Goal: Task Accomplishment & Management: Complete application form

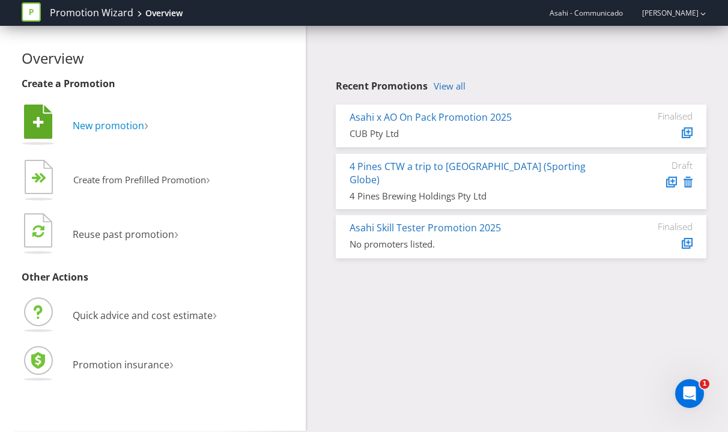
click at [122, 126] on span "New promotion" at bounding box center [109, 125] width 72 height 13
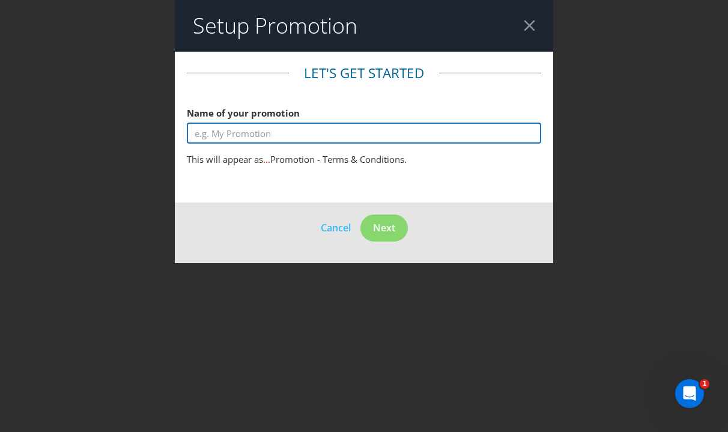
click at [230, 139] on input "text" at bounding box center [364, 133] width 355 height 21
type input "AFH Sales Driver"
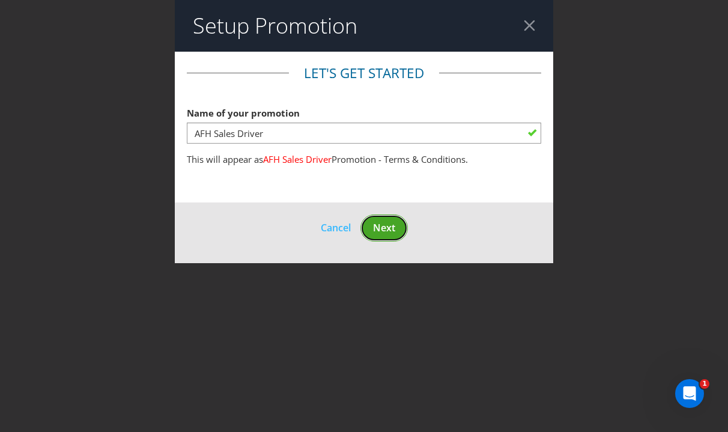
click at [390, 229] on span "Next" at bounding box center [384, 227] width 22 height 13
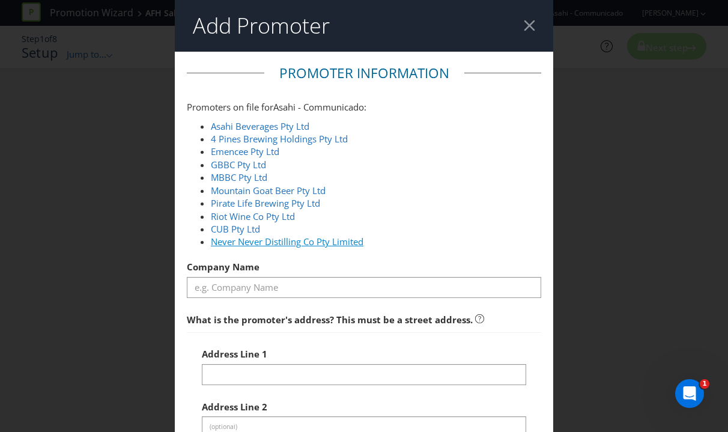
scroll to position [6, 0]
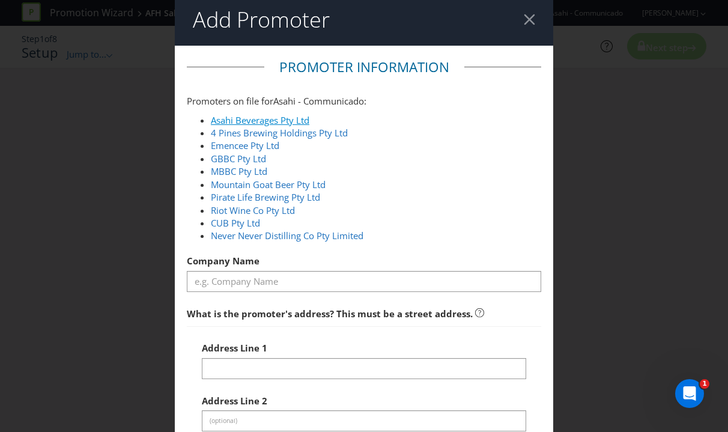
click at [252, 120] on link "Asahi Beverages Pty Ltd" at bounding box center [260, 120] width 99 height 12
type input "Asahi Beverages Pty Ltd"
type input "[STREET_ADDRESS]"
type input "Southbank"
type input "3006"
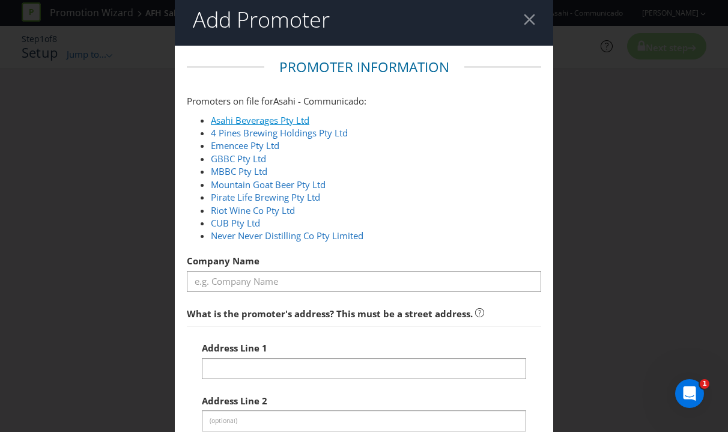
select select "AU"
type input "1800 244 054"
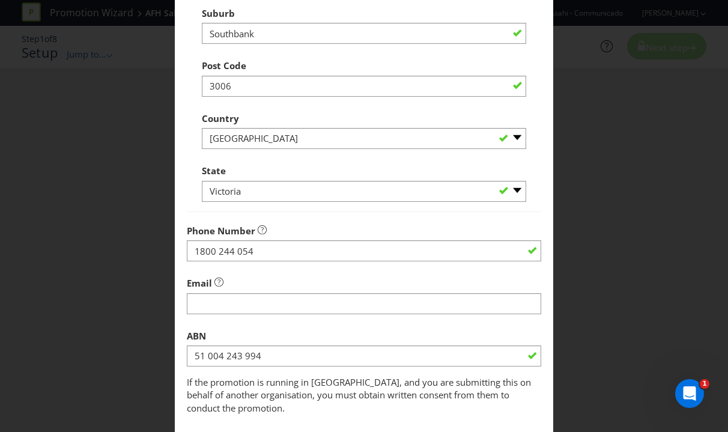
scroll to position [451, 0]
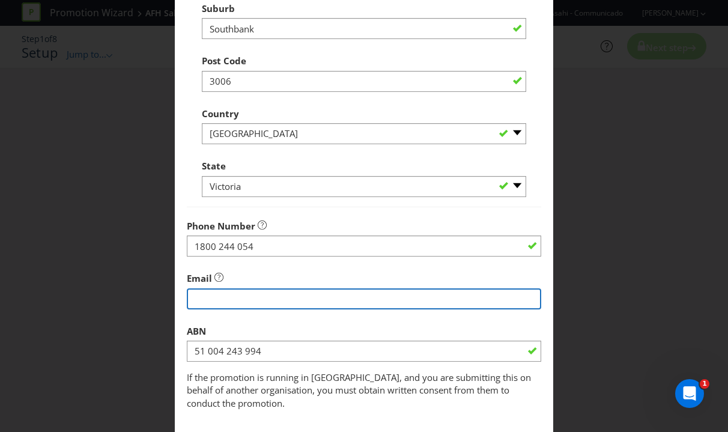
click at [236, 301] on input "string" at bounding box center [364, 299] width 355 height 21
type input "[EMAIL_ADDRESS][DOMAIN_NAME]"
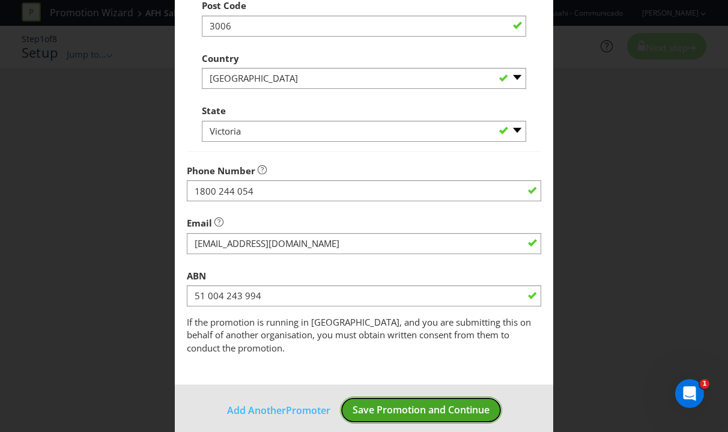
click at [400, 403] on span "Save Promotion and Continue" at bounding box center [421, 409] width 137 height 13
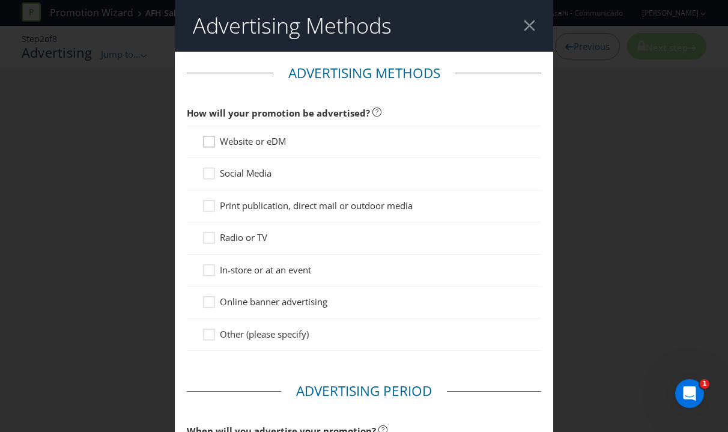
click at [209, 135] on div at bounding box center [209, 138] width 6 height 6
click at [0, 0] on input "Website or eDM" at bounding box center [0, 0] width 0 height 0
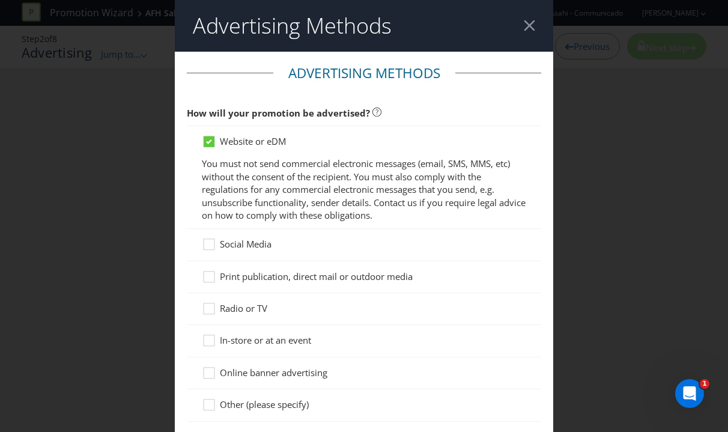
click at [212, 251] on div at bounding box center [364, 251] width 325 height 1
click at [211, 243] on div at bounding box center [209, 240] width 6 height 6
click at [0, 0] on input "Social Media" at bounding box center [0, 0] width 0 height 0
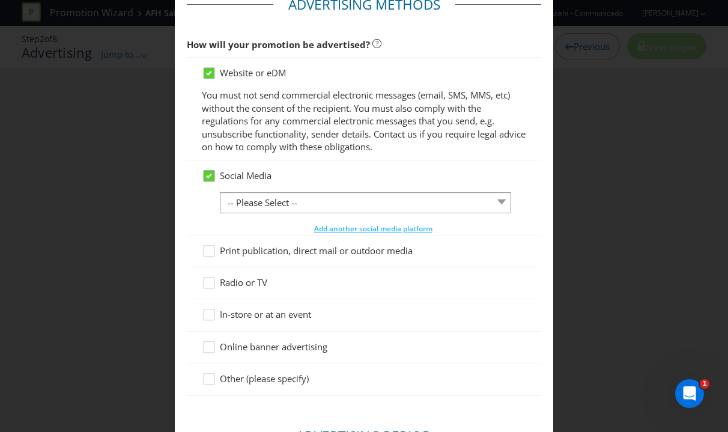
scroll to position [72, 0]
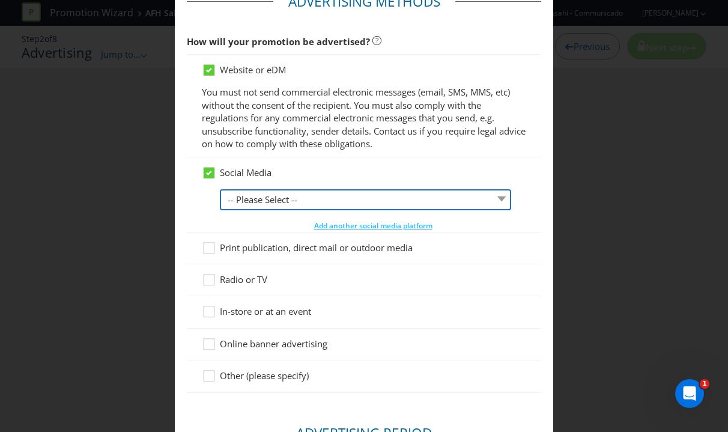
click at [253, 195] on select "-- Please Select -- Facebook X Instagram Snapchat LinkedIn Pinterest Tumblr You…" at bounding box center [366, 199] width 292 height 21
select select "FACEBOOK"
click at [220, 189] on select "-- Please Select -- Facebook X Instagram Snapchat LinkedIn Pinterest Tumblr You…" at bounding box center [366, 199] width 292 height 21
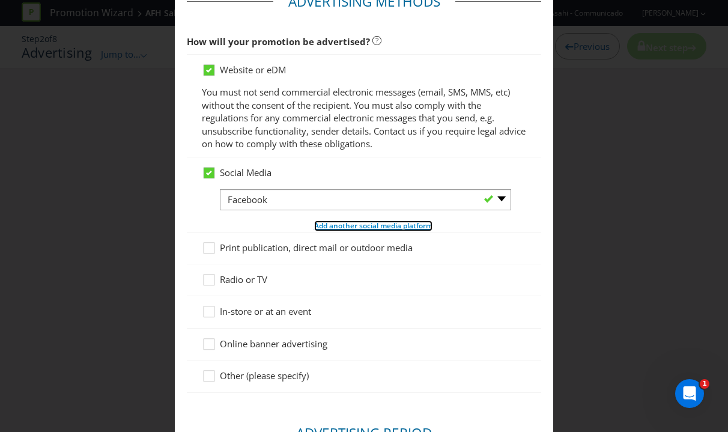
click at [341, 230] on button "Add another social media platform" at bounding box center [374, 226] width 120 height 12
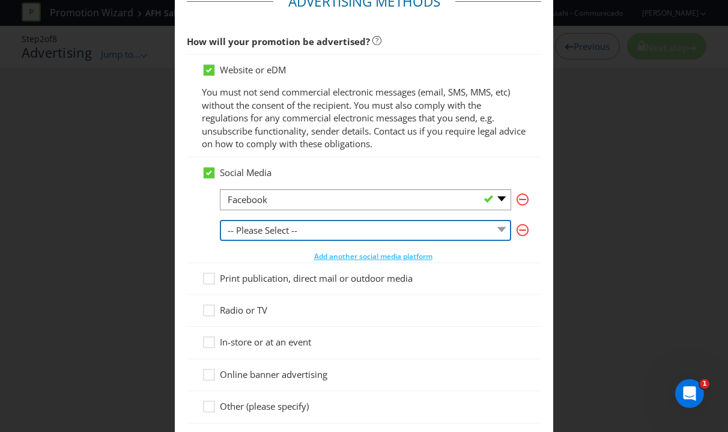
click at [325, 234] on select "-- Please Select -- Facebook X Instagram Snapchat LinkedIn Pinterest Tumblr You…" at bounding box center [366, 230] width 292 height 21
select select "INSTAGRAM"
click at [220, 220] on select "-- Please Select -- Facebook X Instagram Snapchat LinkedIn Pinterest Tumblr You…" at bounding box center [366, 230] width 292 height 21
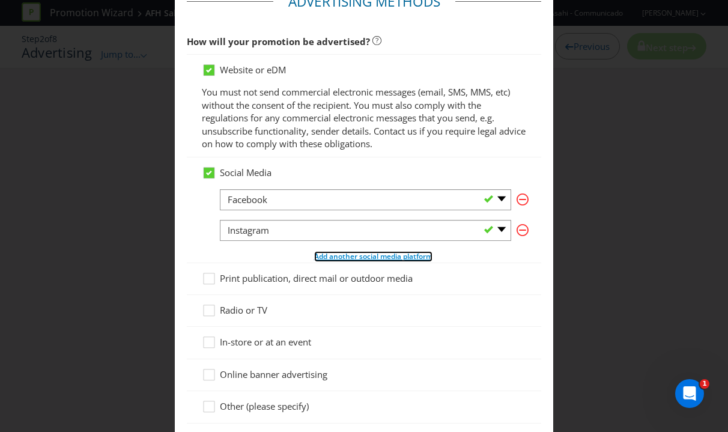
click at [347, 258] on span "Add another social media platform" at bounding box center [373, 256] width 118 height 10
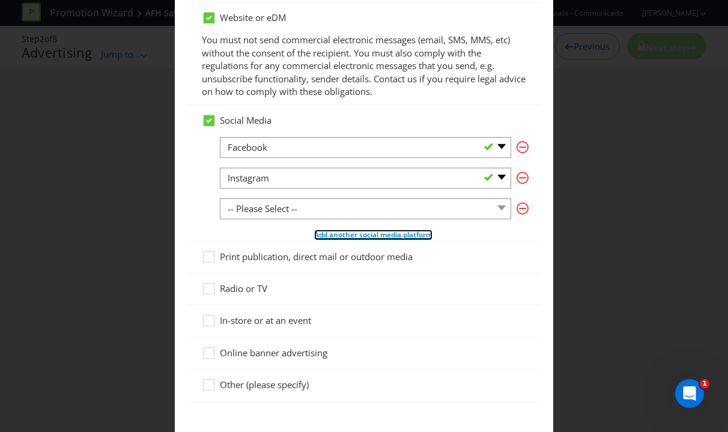
scroll to position [140, 0]
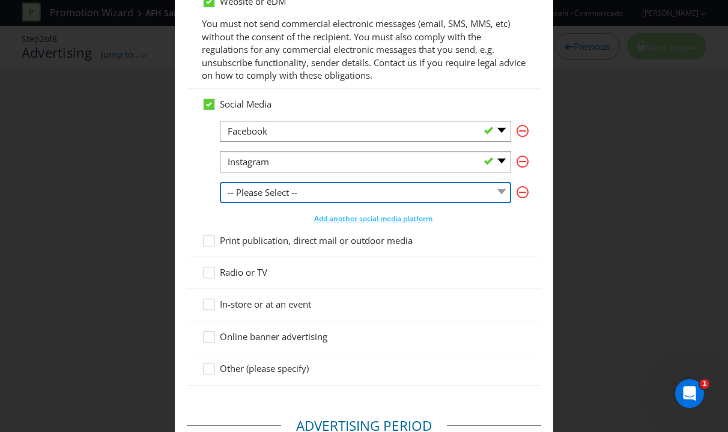
click at [333, 188] on select "-- Please Select -- Facebook X Instagram Snapchat LinkedIn Pinterest Tumblr You…" at bounding box center [366, 192] width 292 height 21
select select "YOUTUBE"
click at [220, 182] on select "-- Please Select -- Facebook X Instagram Snapchat LinkedIn Pinterest Tumblr You…" at bounding box center [366, 192] width 292 height 21
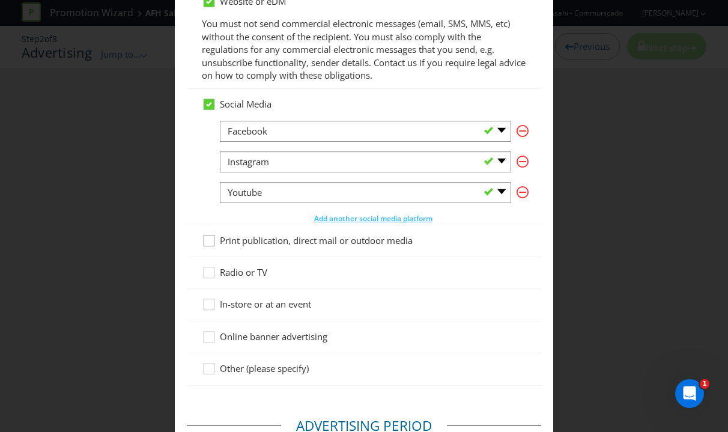
click at [213, 240] on icon at bounding box center [211, 243] width 18 height 18
click at [0, 0] on input "Print publication, direct mail or outdoor media" at bounding box center [0, 0] width 0 height 0
click at [210, 308] on icon at bounding box center [211, 307] width 18 height 18
click at [0, 0] on input "In-store or at an event" at bounding box center [0, 0] width 0 height 0
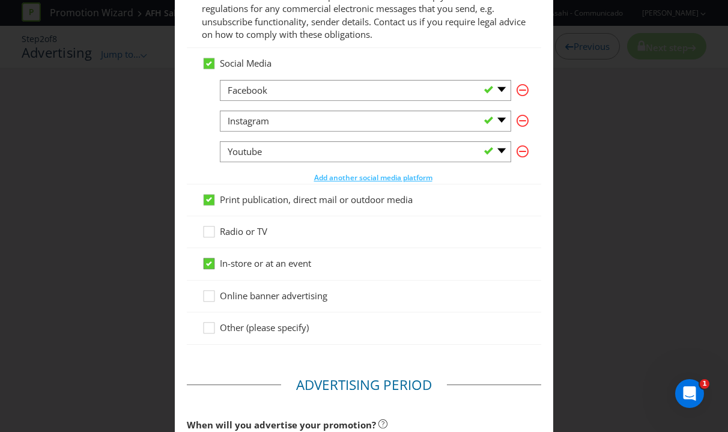
scroll to position [182, 0]
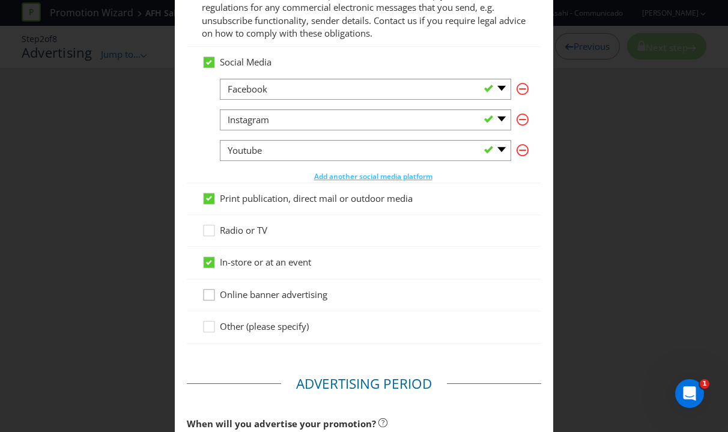
click at [210, 298] on icon at bounding box center [211, 298] width 18 height 18
click at [0, 0] on input "Online banner advertising" at bounding box center [0, 0] width 0 height 0
click at [212, 332] on icon at bounding box center [211, 329] width 18 height 18
click at [0, 0] on input "Other (please specify)" at bounding box center [0, 0] width 0 height 0
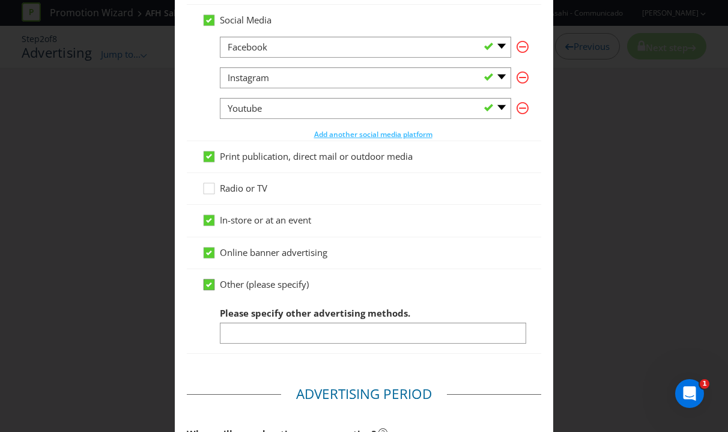
scroll to position [225, 0]
click at [208, 282] on icon at bounding box center [209, 283] width 6 height 5
click at [0, 0] on input "Other (please specify)" at bounding box center [0, 0] width 0 height 0
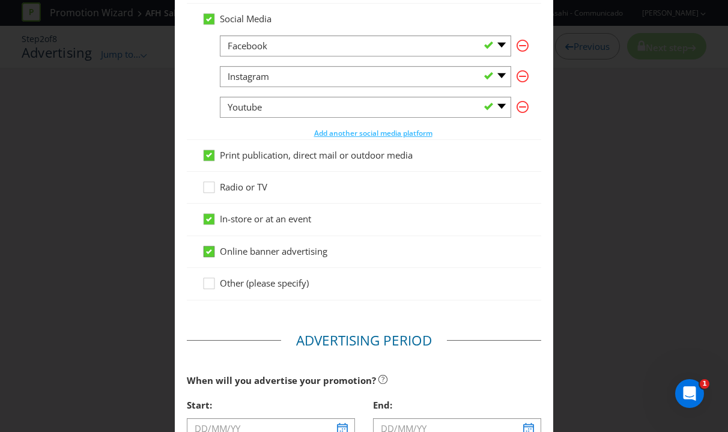
click at [210, 249] on icon at bounding box center [209, 251] width 6 height 5
click at [0, 0] on input "Online banner advertising" at bounding box center [0, 0] width 0 height 0
click at [210, 249] on div at bounding box center [209, 248] width 6 height 6
click at [0, 0] on input "Online banner advertising" at bounding box center [0, 0] width 0 height 0
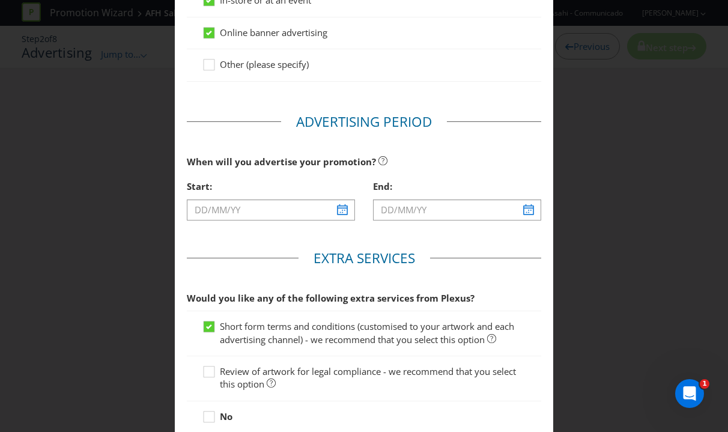
scroll to position [445, 0]
click at [209, 371] on icon at bounding box center [211, 373] width 18 height 18
click at [0, 0] on input "Review of artwork for legal compliance - we recommend that you select this opti…" at bounding box center [0, 0] width 0 height 0
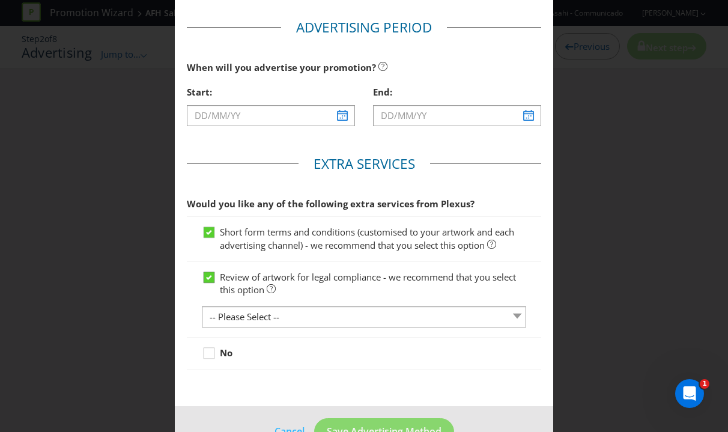
scroll to position [545, 0]
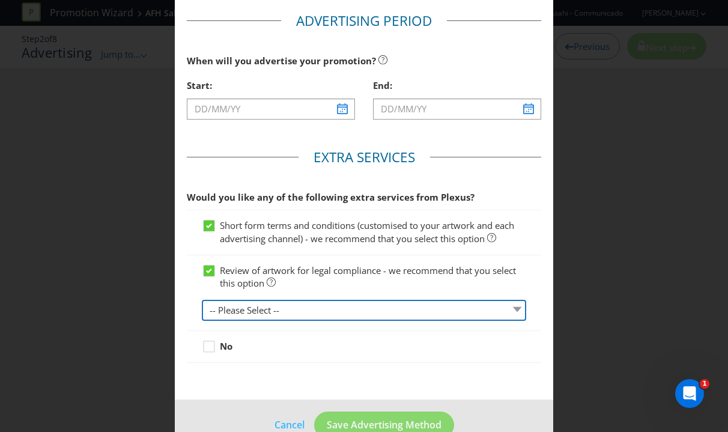
click at [243, 314] on select "-- Please Select -- 1 piece 2-4 pieces (provided at same time) 5-7 pieces (prov…" at bounding box center [364, 310] width 325 height 21
select select "MARKETING_REVIEW_1"
click at [202, 300] on select "-- Please Select -- 1 piece 2-4 pieces (provided at same time) 5-7 pieces (prov…" at bounding box center [364, 310] width 325 height 21
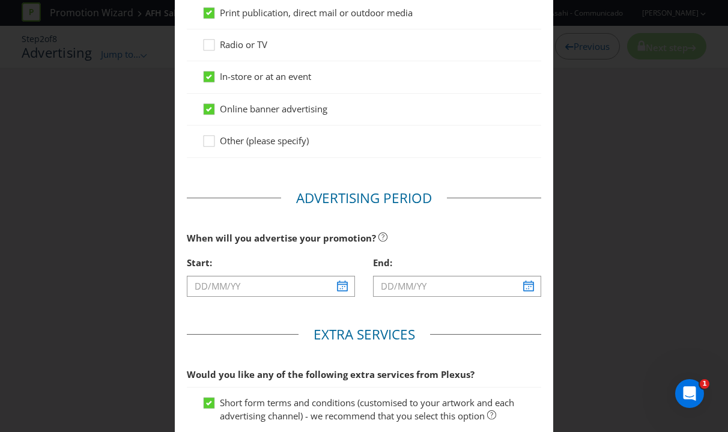
scroll to position [377, 0]
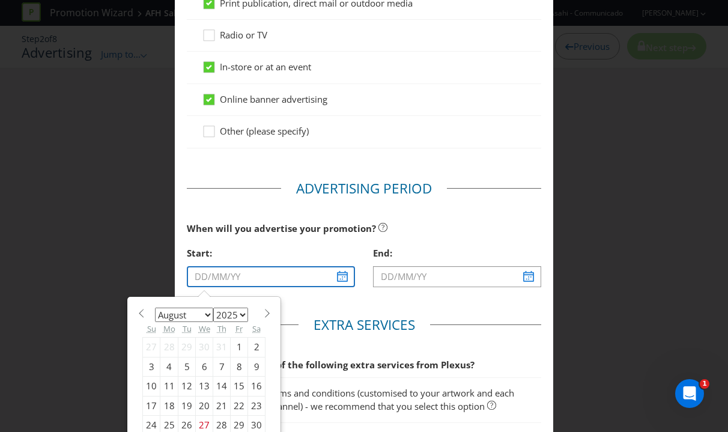
click at [344, 281] on input "text" at bounding box center [271, 276] width 168 height 21
click at [198, 319] on select "January February March April May June July August September October November De…" at bounding box center [184, 315] width 58 height 14
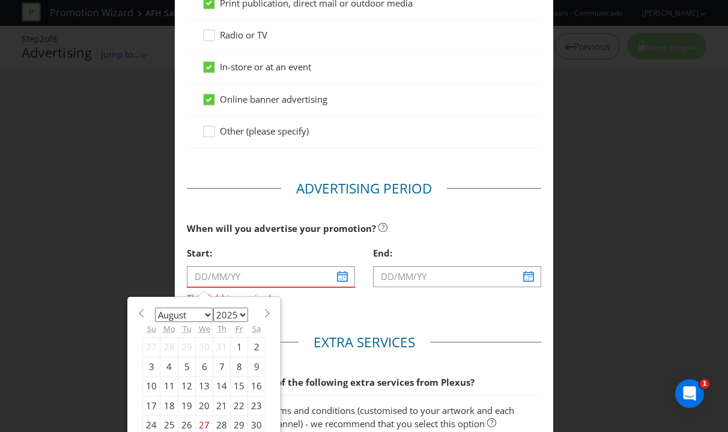
select select "9"
click at [155, 308] on select "January February March April May June July August September October November De…" at bounding box center [184, 315] width 58 height 14
click at [203, 348] on div "1" at bounding box center [204, 347] width 17 height 19
type input "[DATE]"
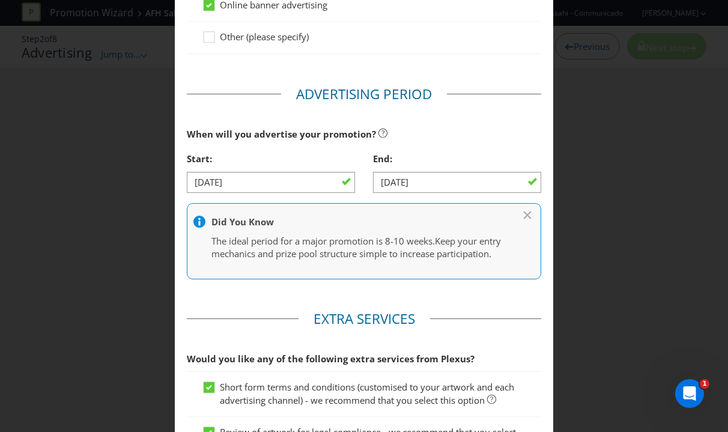
scroll to position [500, 0]
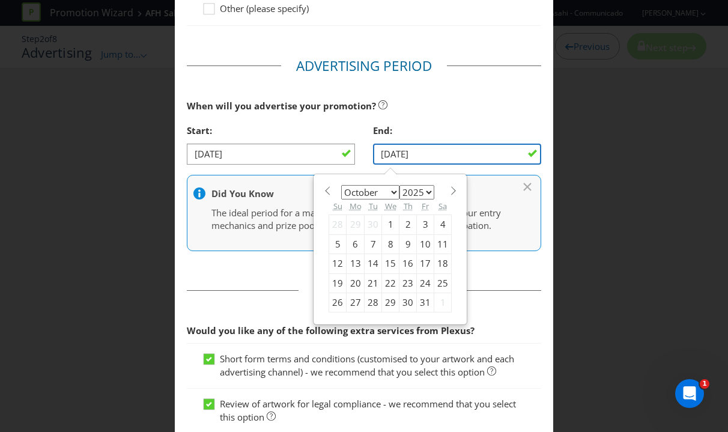
click at [440, 159] on input "[DATE]" at bounding box center [457, 154] width 168 height 21
click at [370, 192] on select "January February March April May June July August September October November De…" at bounding box center [370, 192] width 58 height 14
click at [411, 195] on select "2025 2026 2027 2028 2029 2030 2031 2032 2033 2034 2035" at bounding box center [417, 192] width 35 height 14
select select "2026"
click at [400, 185] on select "2025 2026 2027 2028 2029 2030 2031 2032 2033 2034 2035" at bounding box center [417, 192] width 35 height 14
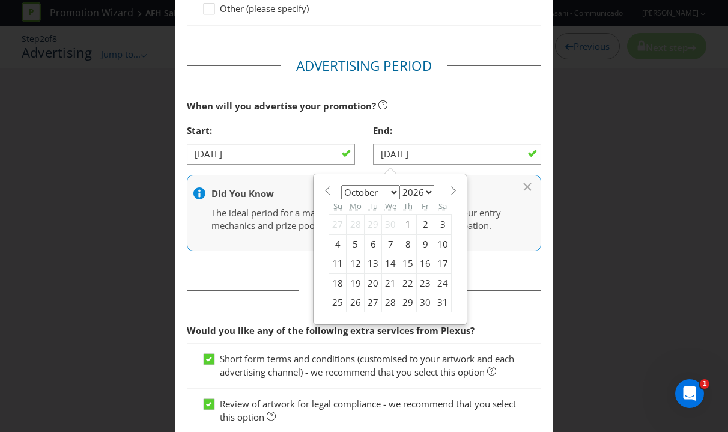
click at [370, 195] on select "January February March April May June July August September October November De…" at bounding box center [370, 192] width 58 height 14
select select "8"
click at [341, 185] on select "January February March April May June July August September October November De…" at bounding box center [370, 192] width 58 height 14
click at [391, 302] on div "30" at bounding box center [390, 302] width 17 height 19
type input "[DATE]"
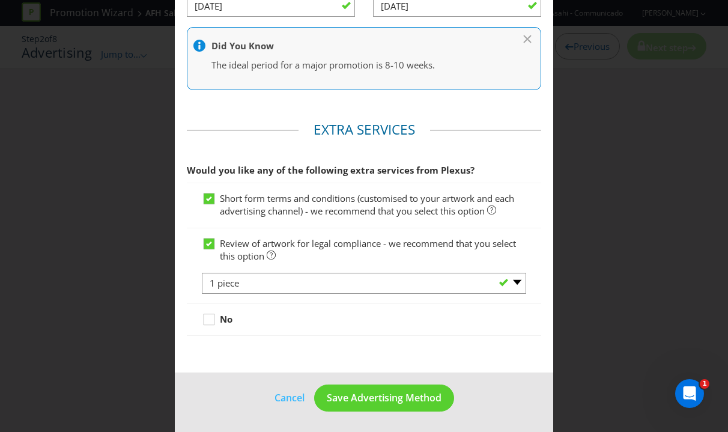
scroll to position [649, 0]
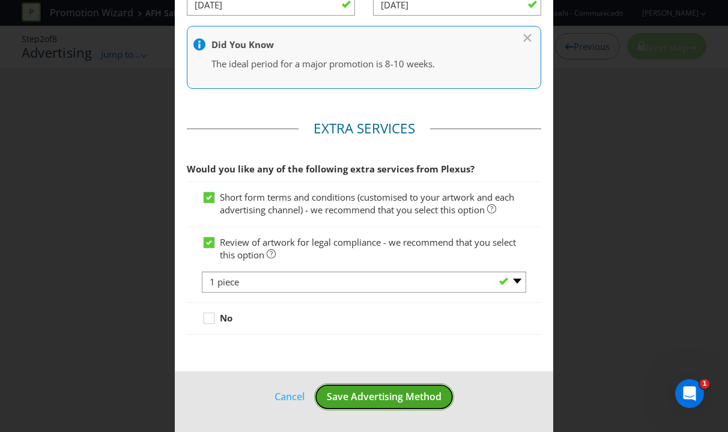
click at [370, 403] on button "Save Advertising Method" at bounding box center [384, 396] width 140 height 27
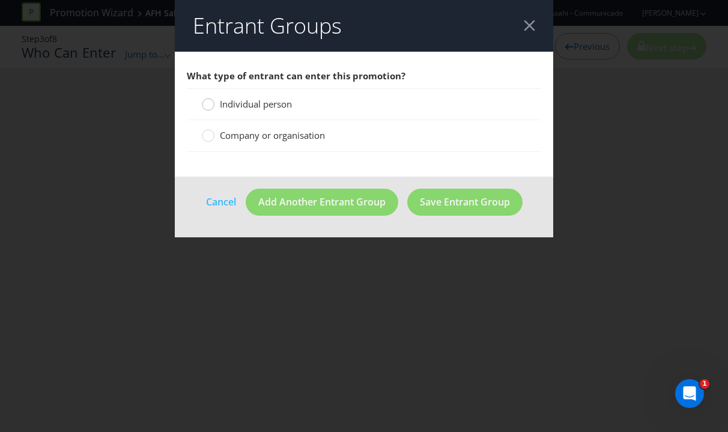
click at [208, 106] on circle at bounding box center [209, 105] width 12 height 12
click at [0, 0] on input "Individual person" at bounding box center [0, 0] width 0 height 0
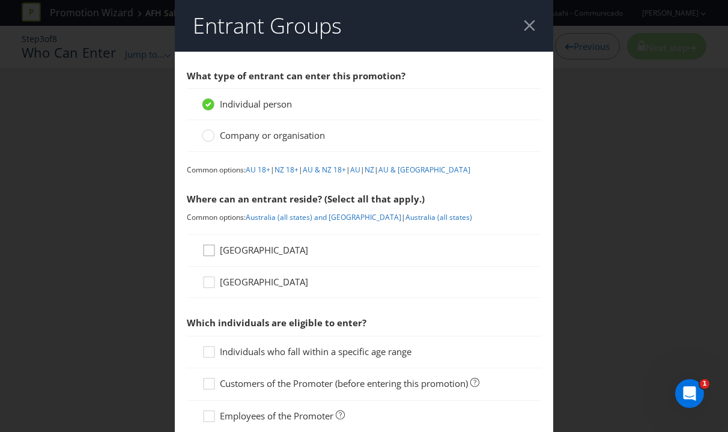
click at [206, 249] on div at bounding box center [209, 246] width 6 height 6
click at [0, 0] on input "[GEOGRAPHIC_DATA]" at bounding box center [0, 0] width 0 height 0
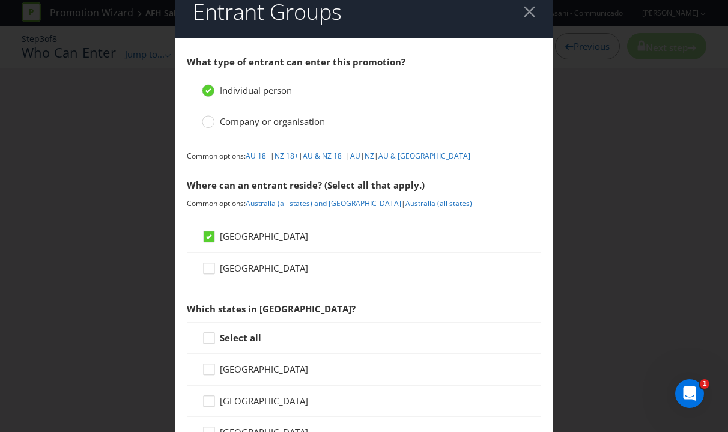
scroll to position [14, 0]
click at [258, 154] on link "AU 18+" at bounding box center [258, 155] width 25 height 10
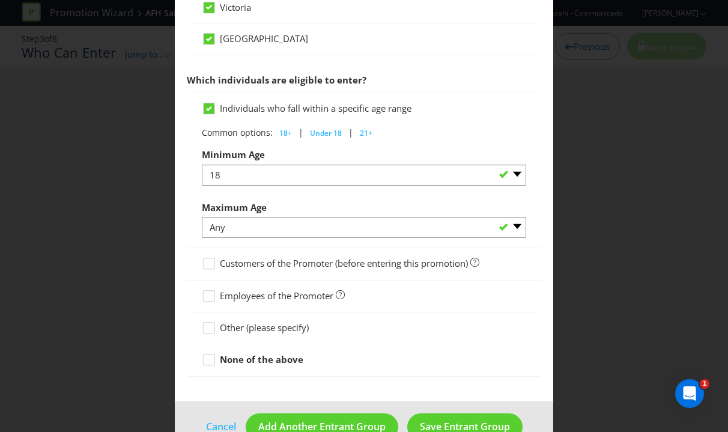
scroll to position [595, 0]
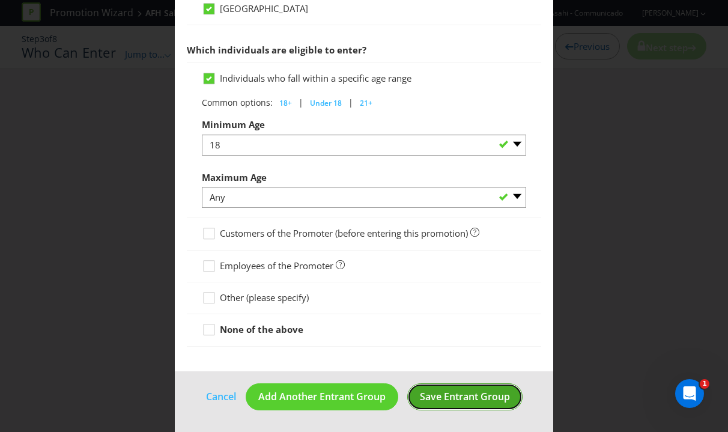
click at [460, 400] on span "Save Entrant Group" at bounding box center [465, 396] width 90 height 13
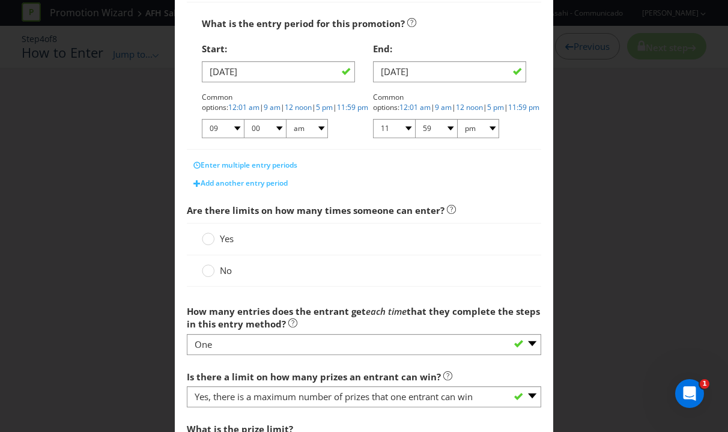
scroll to position [236, 0]
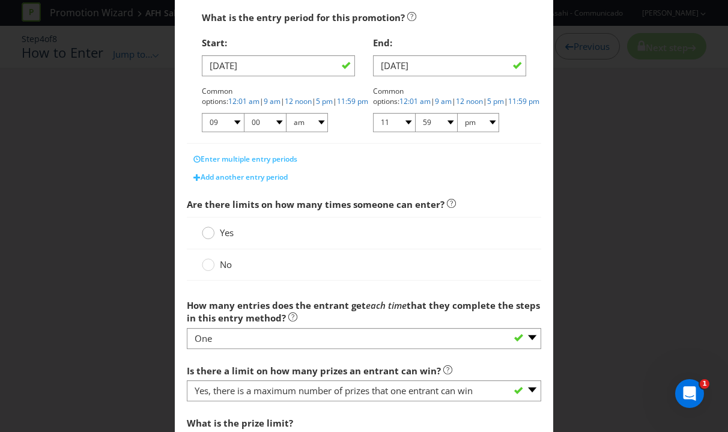
click at [210, 233] on circle at bounding box center [209, 233] width 12 height 12
click at [0, 0] on input "Yes" at bounding box center [0, 0] width 0 height 0
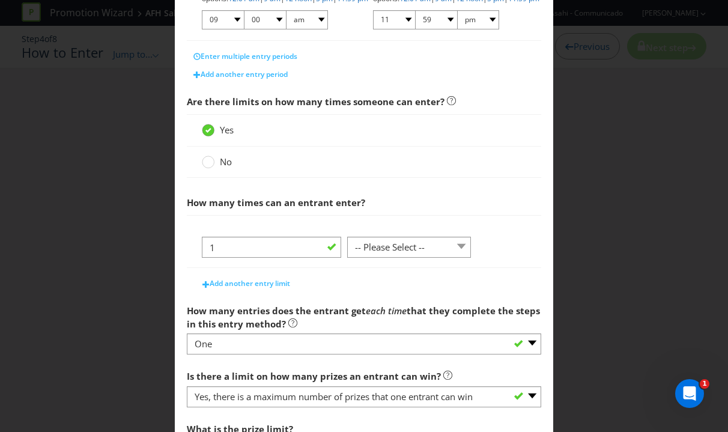
scroll to position [364, 0]
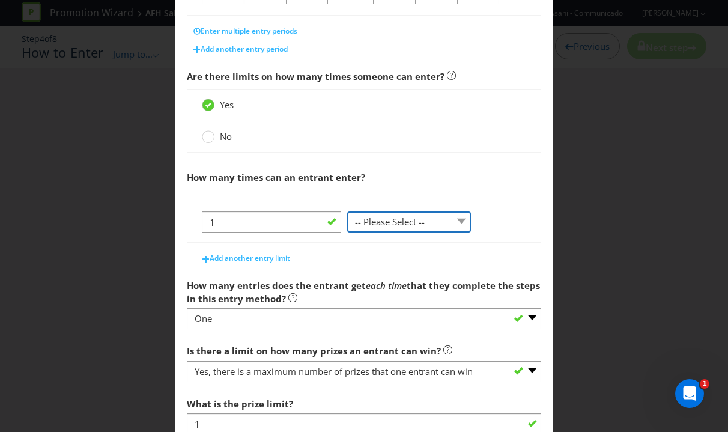
click at [373, 227] on select "-- Please Select -- per person per day per purchase per transaction Other (plea…" at bounding box center [409, 222] width 124 height 21
select select "PER_TRANSACTION"
click at [347, 212] on select "-- Please Select -- per person per day per purchase per transaction Other (plea…" at bounding box center [409, 222] width 124 height 21
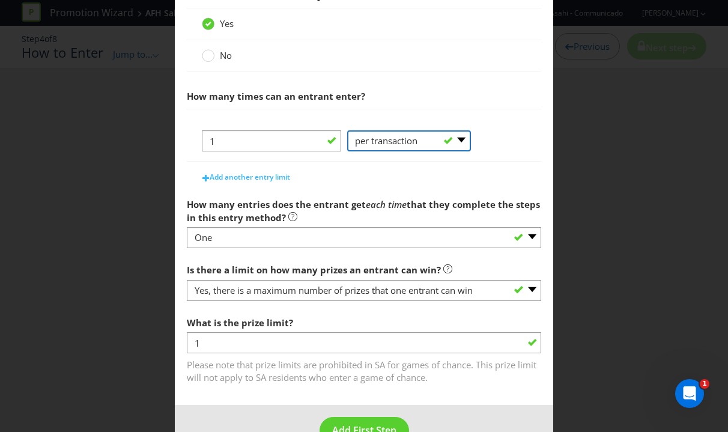
scroll to position [471, 0]
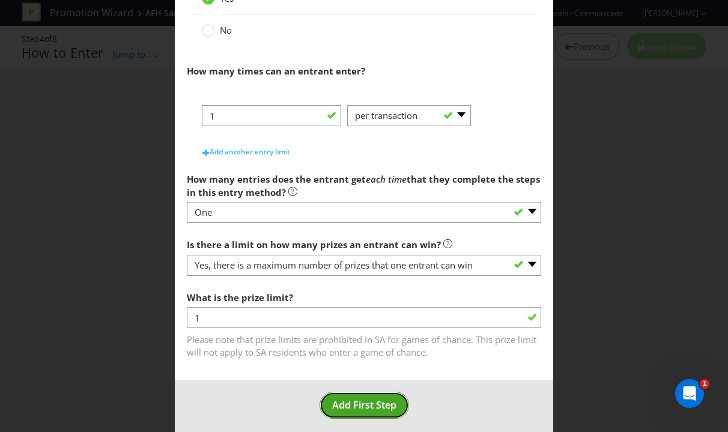
click at [349, 409] on span "Add First Step" at bounding box center [364, 404] width 64 height 13
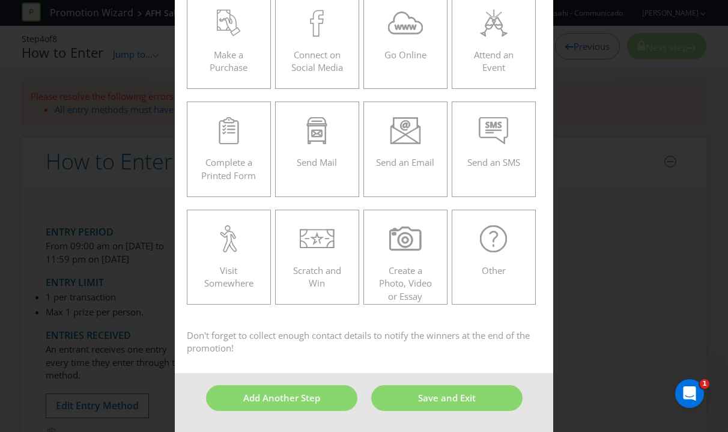
scroll to position [51, 0]
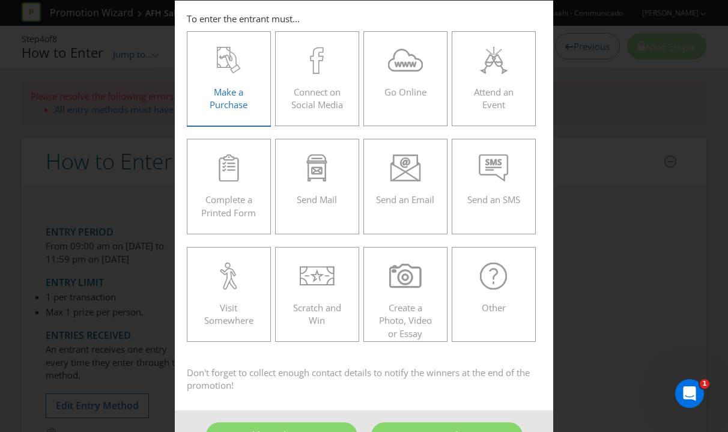
click at [237, 97] on span "Make a Purchase" at bounding box center [229, 98] width 38 height 25
click at [0, 0] on input "Make a Purchase" at bounding box center [0, 0] width 0 height 0
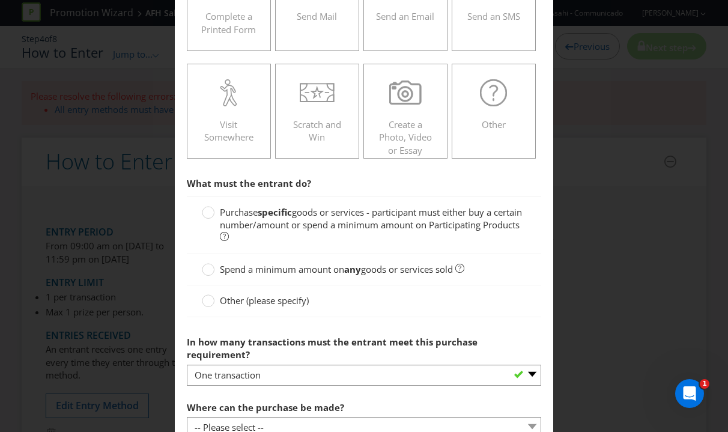
scroll to position [246, 0]
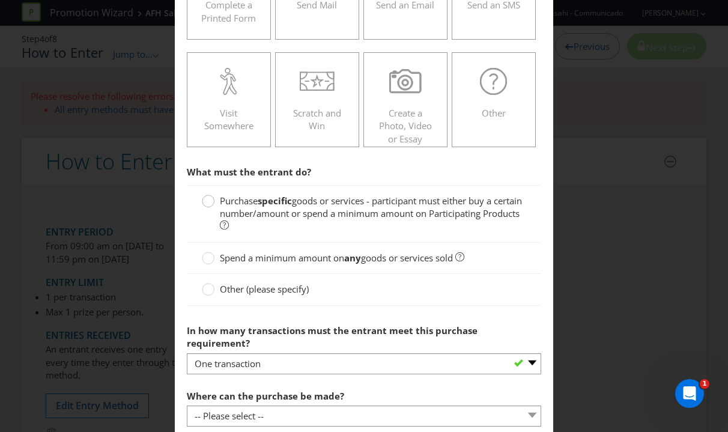
click at [207, 198] on div at bounding box center [209, 197] width 6 height 6
click at [0, 0] on input "Purchase specific goods or services - participant must either buy a certain num…" at bounding box center [0, 0] width 0 height 0
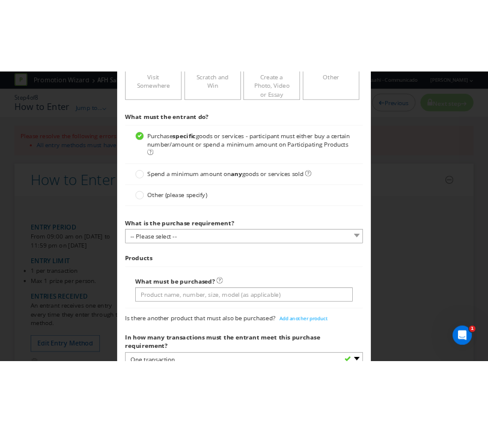
scroll to position [357, 0]
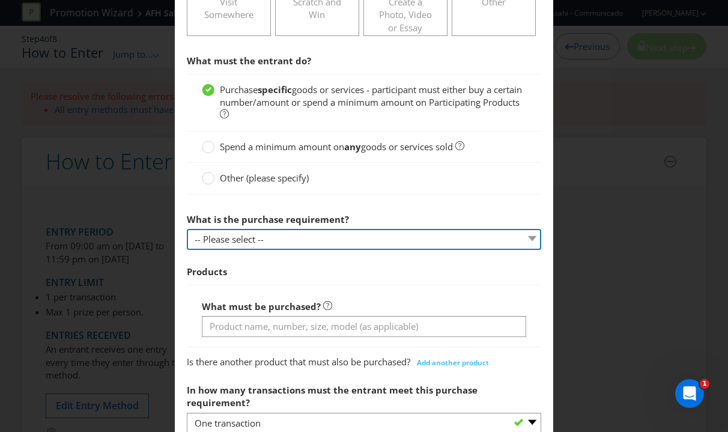
click at [273, 235] on select "-- Please select -- Buy a certain number of these products or services Spend a …" at bounding box center [364, 239] width 355 height 21
select select "MINIMUM_QUANTITY"
click at [187, 229] on select "-- Please select -- Buy a certain number of these products or services Spend a …" at bounding box center [364, 239] width 355 height 21
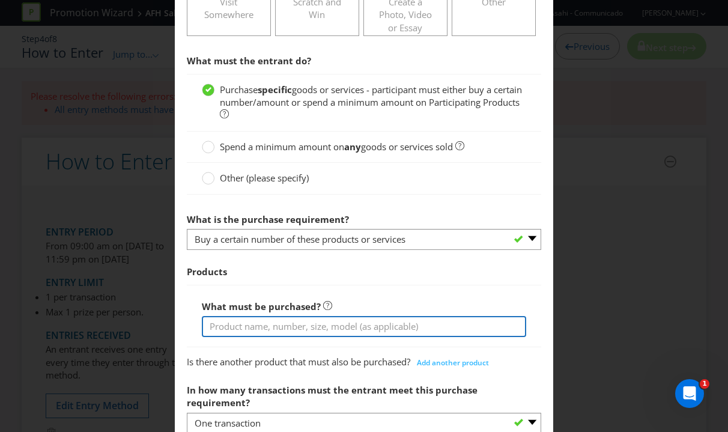
click at [236, 328] on input "text" at bounding box center [364, 326] width 325 height 21
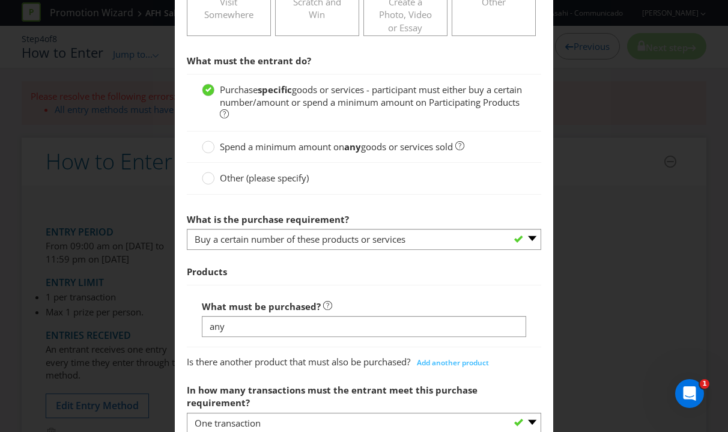
click at [265, 353] on div "Is there another product that must also be purchased? Add another product" at bounding box center [364, 360] width 355 height 24
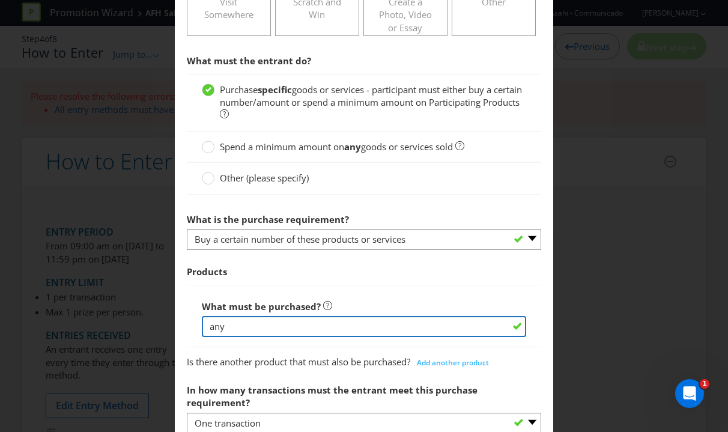
click at [258, 324] on input "any" at bounding box center [364, 326] width 325 height 21
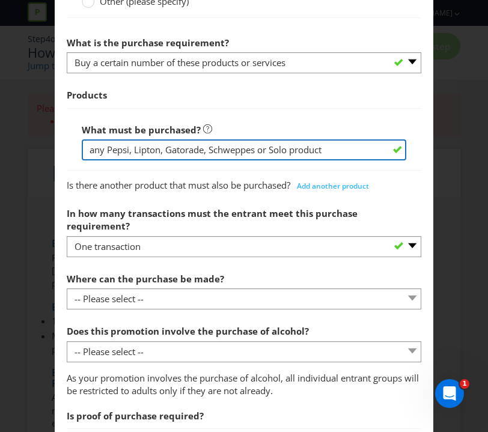
scroll to position [540, 0]
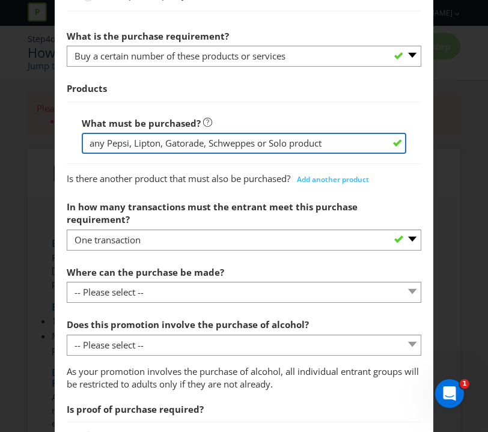
type input "any Pepsi, Lipton, Gatorade, Schweppes or Solo product"
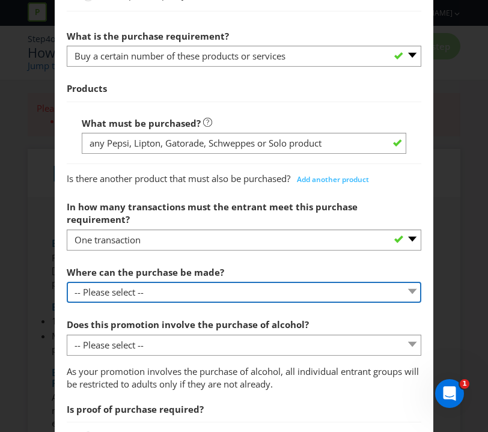
click at [206, 282] on select "-- Please select -- Any stores displaying promotional material (including onlin…" at bounding box center [244, 292] width 355 height 21
select select "OTHER"
click at [67, 282] on select "-- Please select -- Any stores displaying promotional material (including onlin…" at bounding box center [244, 292] width 355 height 21
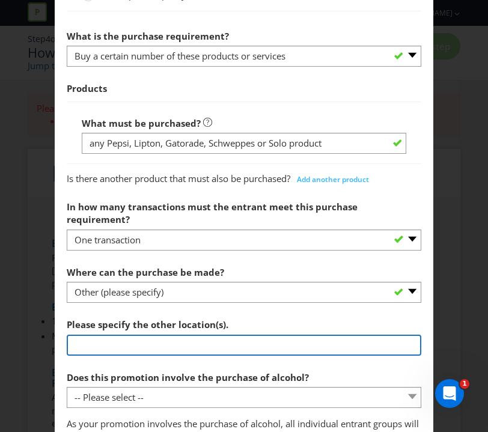
click at [120, 335] on input "text" at bounding box center [244, 345] width 355 height 21
type input "Any venue displaying promotional material"
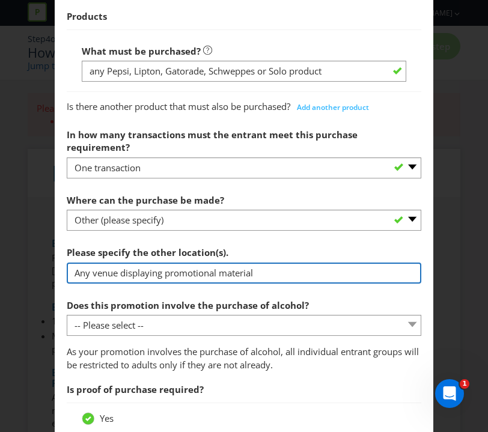
scroll to position [621, 0]
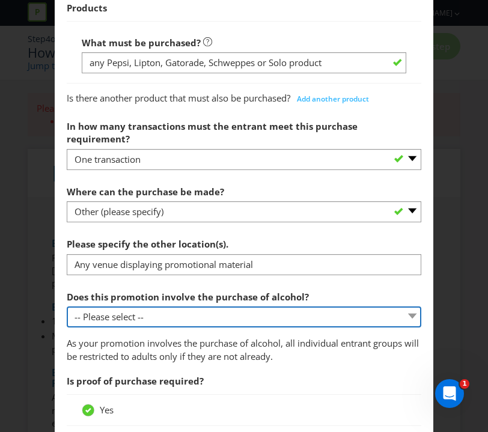
click at [169, 307] on select "-- Please select -- Yes, for on-premises consumption Yes, for off-premises cons…" at bounding box center [244, 317] width 355 height 21
select select "NO"
click at [67, 307] on select "-- Please select -- Yes, for on-premises consumption Yes, for off-premises cons…" at bounding box center [244, 317] width 355 height 21
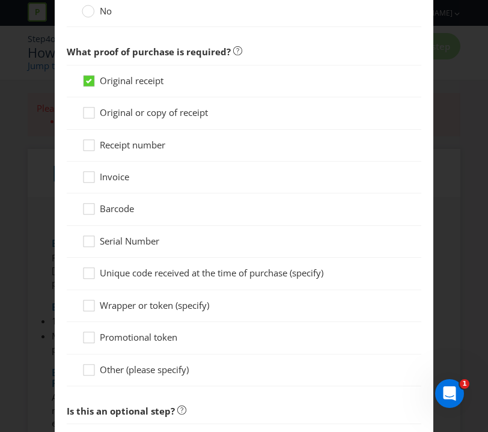
scroll to position [1029, 0]
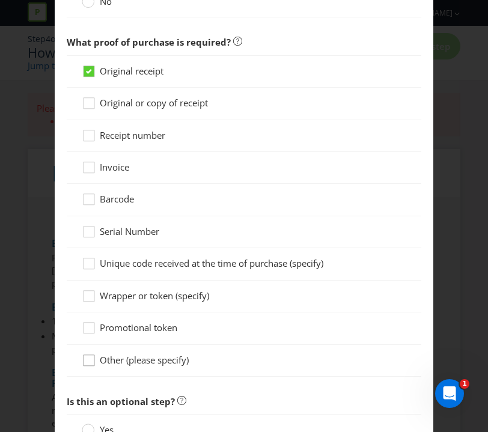
click at [88, 354] on icon at bounding box center [91, 363] width 18 height 18
click at [0, 0] on input "Other (please specify)" at bounding box center [0, 0] width 0 height 0
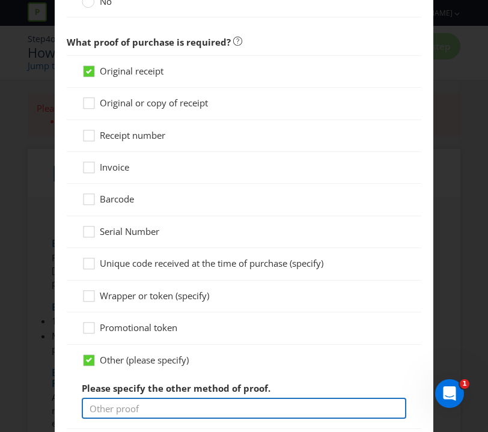
click at [107, 398] on input "text" at bounding box center [244, 408] width 325 height 21
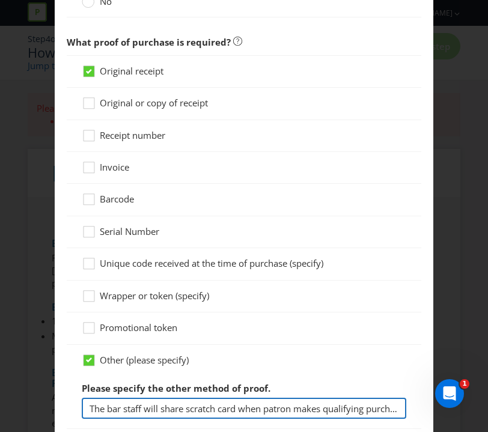
drag, startPoint x: 124, startPoint y: 397, endPoint x: 106, endPoint y: 397, distance: 18.6
click at [106, 398] on input "The bar staff will share scratch card when patron makes qualifying purchase" at bounding box center [244, 408] width 325 height 21
drag, startPoint x: 631, startPoint y: 766, endPoint x: 457, endPoint y: 390, distance: 413.9
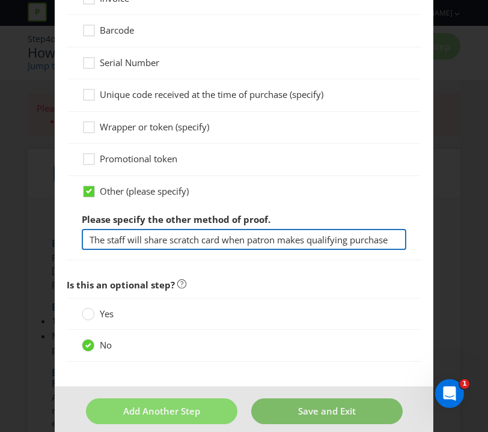
type input "The staff will share scratch card when patron makes qualifying purchase"
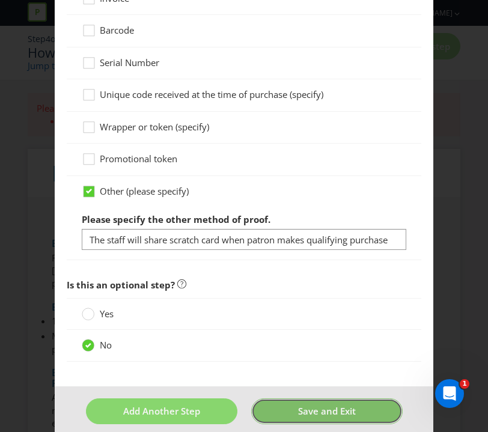
click at [324, 405] on span "Save and Exit" at bounding box center [327, 411] width 58 height 12
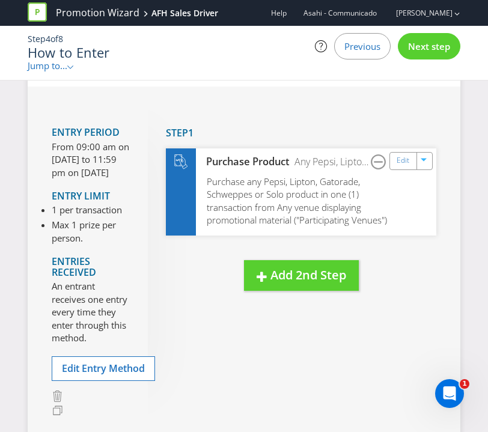
scroll to position [60, 0]
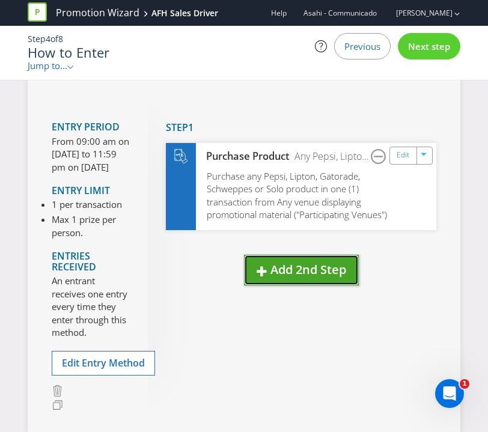
click at [304, 275] on span "Add 2nd Step" at bounding box center [308, 269] width 76 height 16
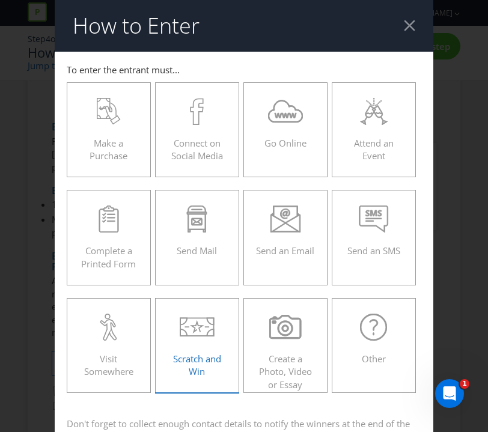
click at [196, 326] on icon at bounding box center [197, 327] width 35 height 27
click at [0, 0] on input "Scratch and Win" at bounding box center [0, 0] width 0 height 0
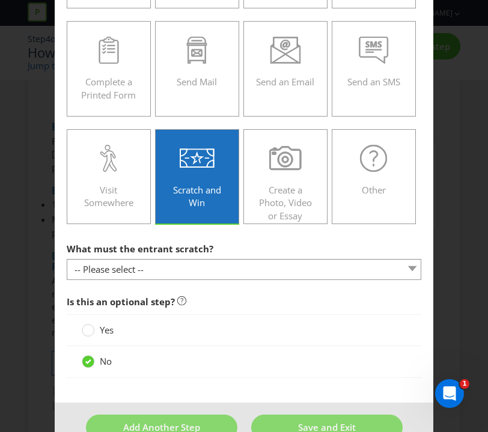
scroll to position [176, 0]
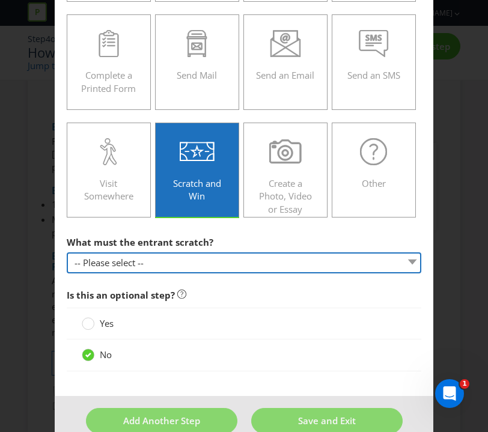
click at [190, 257] on select "-- Please select -- Game card Panel on packaging Other (please specify)" at bounding box center [244, 262] width 355 height 21
select select "GAME_CARD"
click at [67, 252] on select "-- Please select -- Game card Panel on packaging Other (please specify)" at bounding box center [244, 262] width 355 height 21
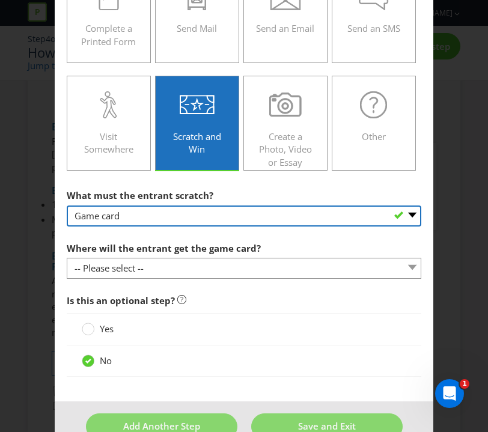
scroll to position [230, 0]
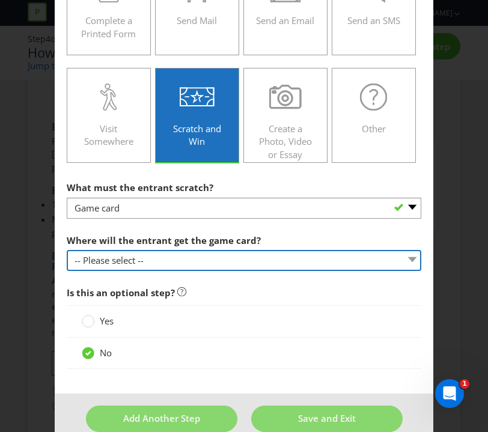
click at [195, 257] on select "-- Please select -- From participating venues at the time of purchase Inside pr…" at bounding box center [244, 260] width 355 height 21
select select "VENUE"
click at [67, 250] on select "-- Please select -- From participating venues at the time of purchase Inside pr…" at bounding box center [244, 260] width 355 height 21
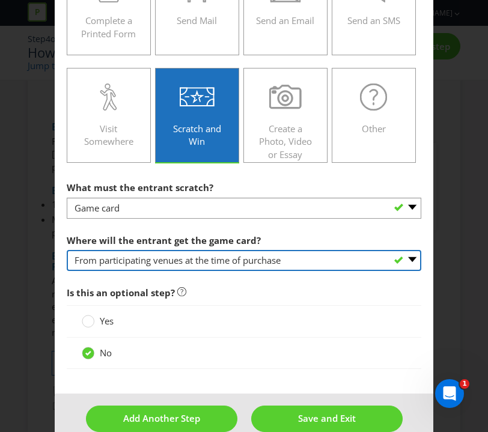
scroll to position [251, 0]
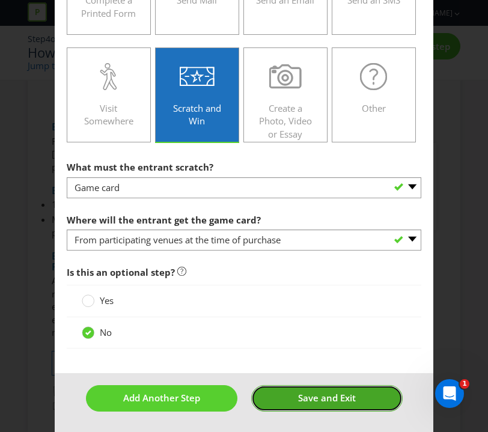
click at [302, 405] on button "Save and Exit" at bounding box center [326, 398] width 151 height 26
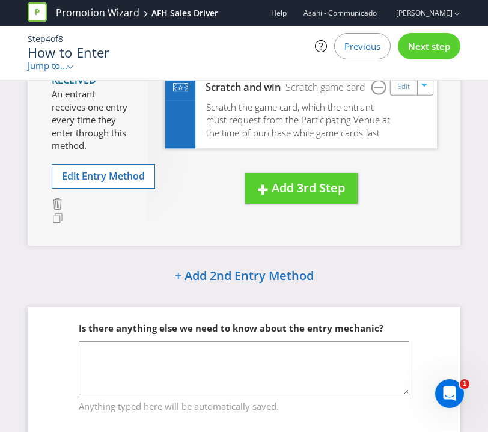
scroll to position [272, 0]
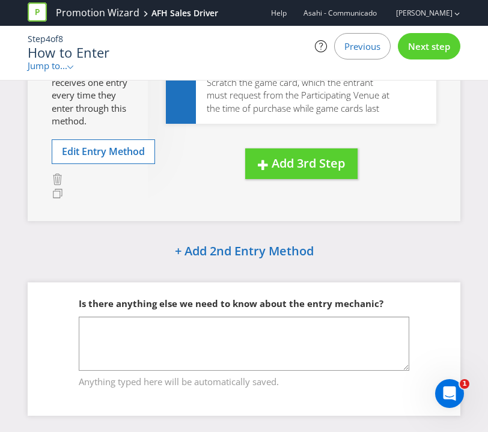
click at [433, 46] on span "Next step" at bounding box center [429, 46] width 42 height 12
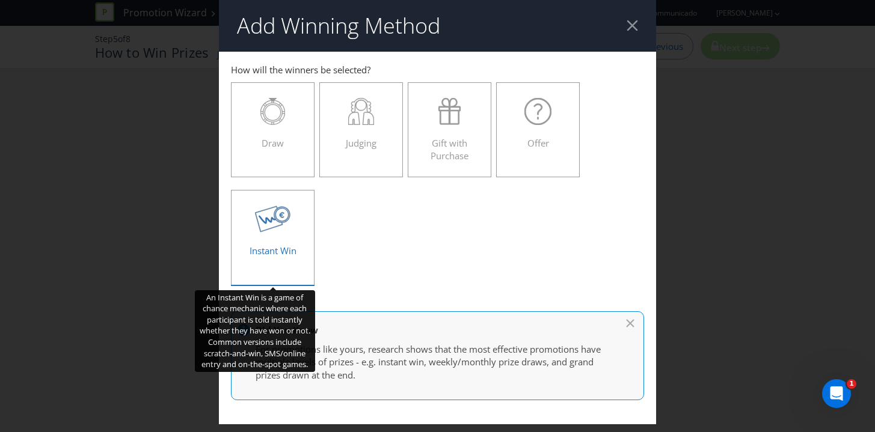
click at [276, 224] on icon at bounding box center [272, 219] width 35 height 27
click at [0, 0] on input "Instant Win" at bounding box center [0, 0] width 0 height 0
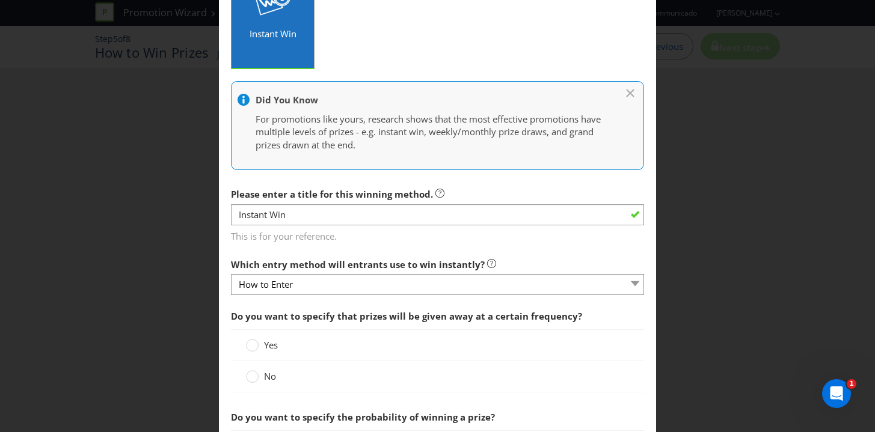
scroll to position [222, 0]
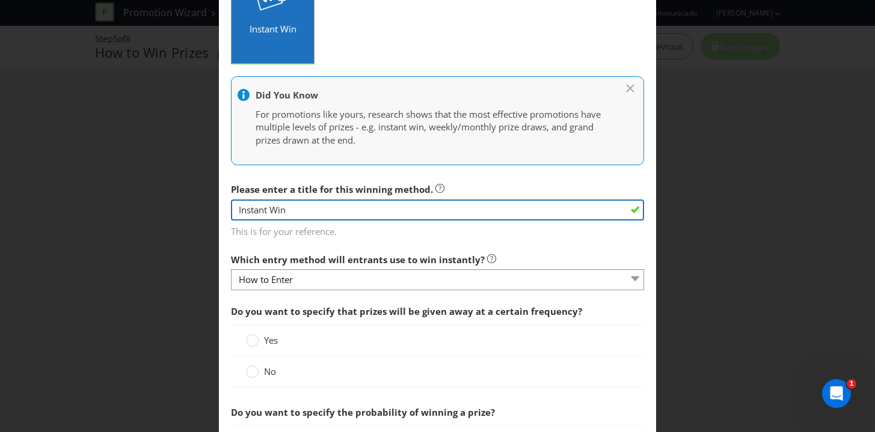
click at [283, 212] on input "Instant Win" at bounding box center [438, 210] width 414 height 21
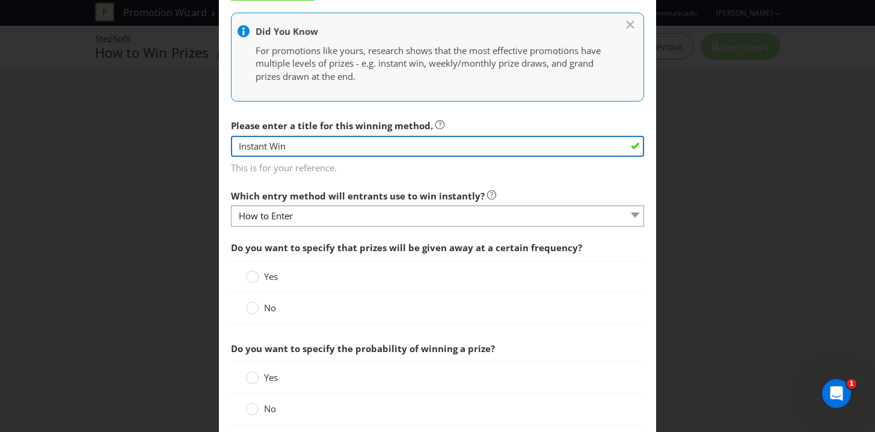
scroll to position [286, 0]
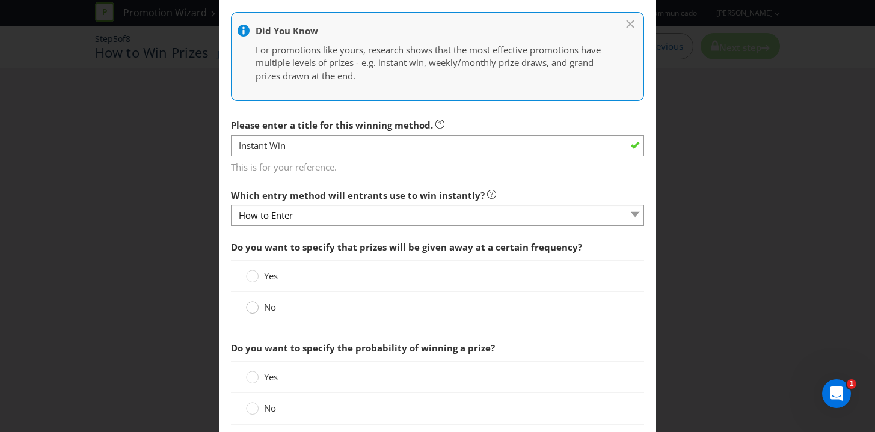
click at [248, 311] on circle at bounding box center [252, 308] width 12 height 12
click at [0, 0] on input "No" at bounding box center [0, 0] width 0 height 0
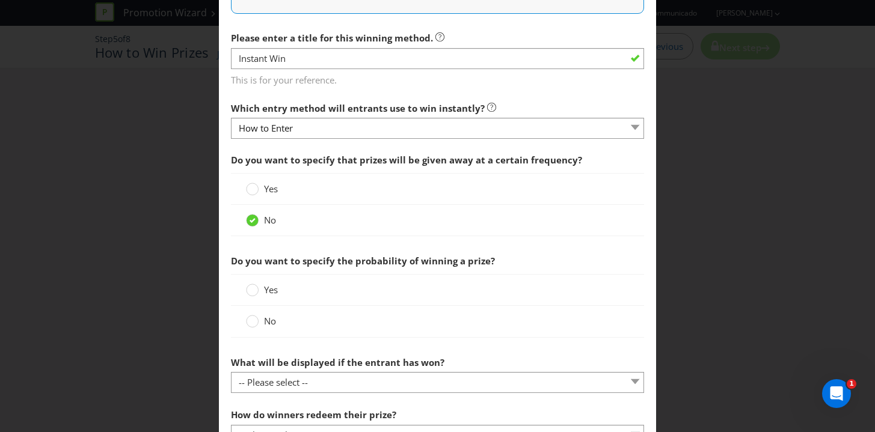
scroll to position [382, 0]
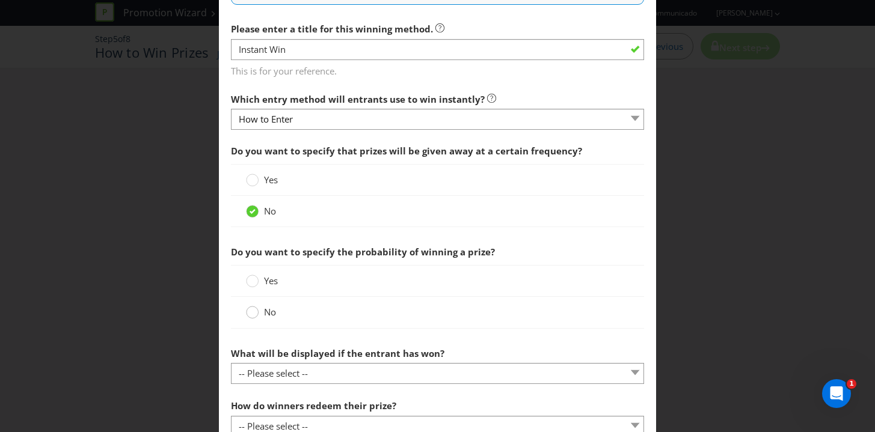
click at [251, 314] on circle at bounding box center [252, 313] width 12 height 12
click at [0, 0] on input "No" at bounding box center [0, 0] width 0 height 0
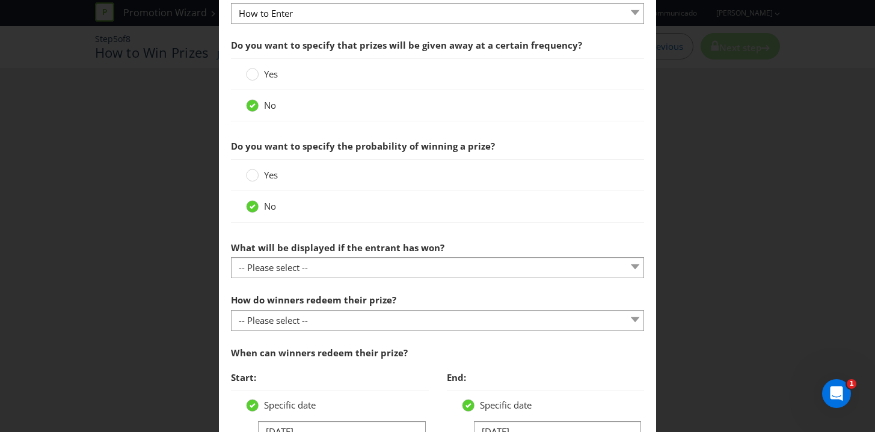
scroll to position [493, 0]
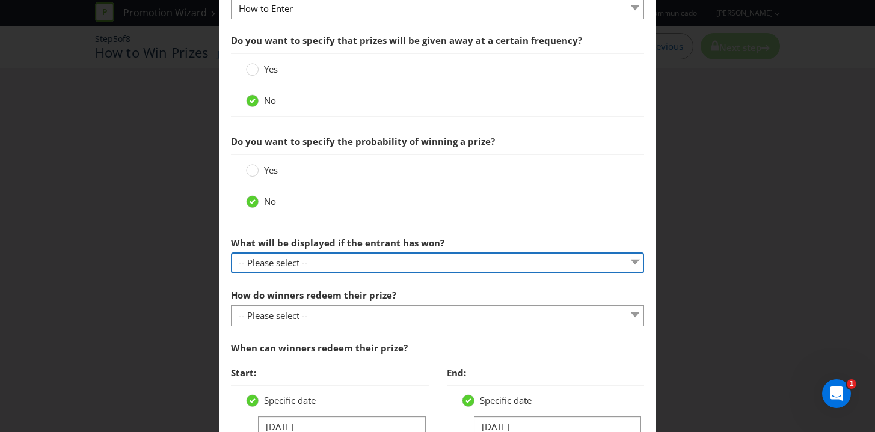
click at [316, 258] on select "-- Please select -- The winner will be notified as appropriate for the entry me…" at bounding box center [438, 262] width 414 height 21
select select "MESSAGE"
click at [231, 252] on select "-- Please select -- The winner will be notified as appropriate for the entry me…" at bounding box center [438, 262] width 414 height 21
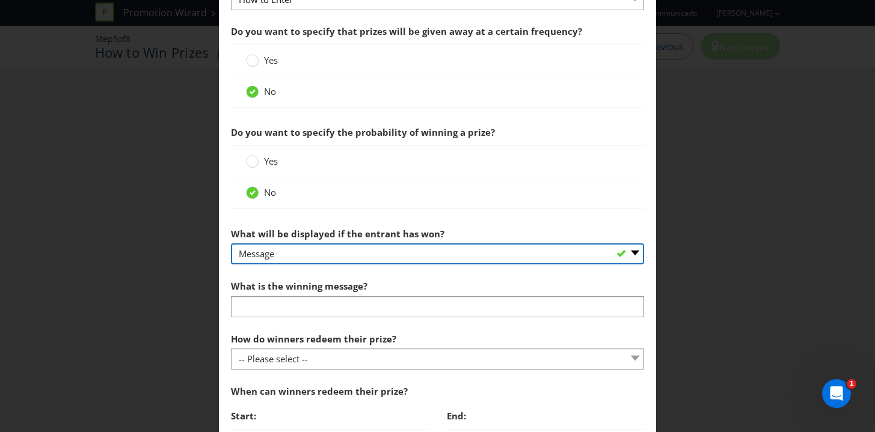
scroll to position [503, 0]
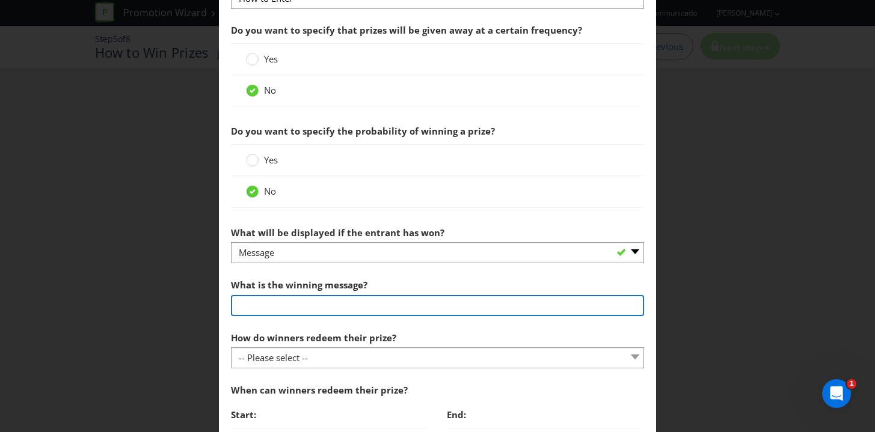
click at [289, 309] on input "text" at bounding box center [438, 305] width 414 height 21
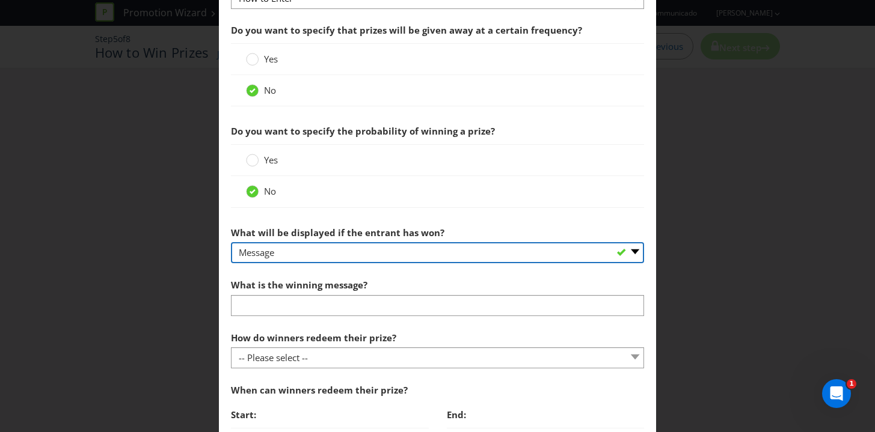
click at [329, 257] on select "-- Please select -- The winner will be notified as appropriate for the entry me…" at bounding box center [438, 252] width 414 height 21
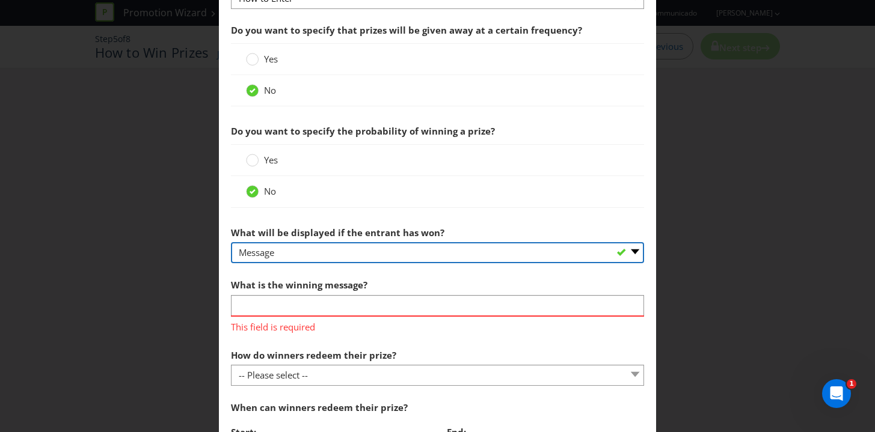
click at [231, 242] on select "-- Please select -- The winner will be notified as appropriate for the entry me…" at bounding box center [438, 252] width 414 height 21
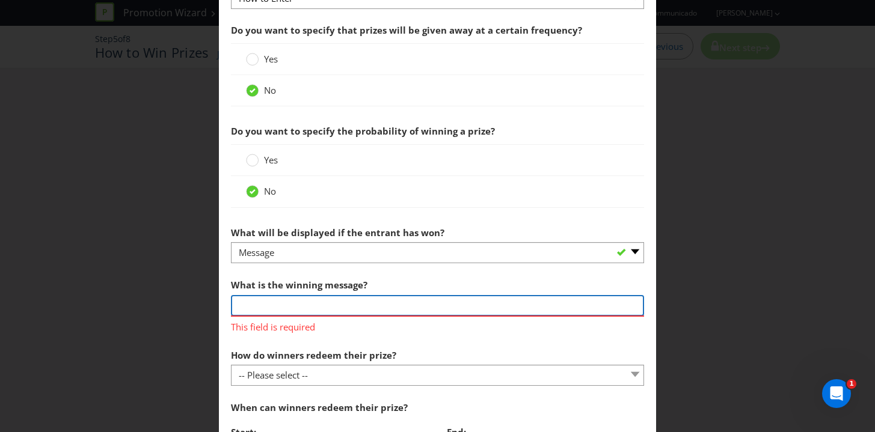
click at [278, 301] on input "text" at bounding box center [438, 305] width 414 height 21
drag, startPoint x: 380, startPoint y: 308, endPoint x: 327, endPoint y: 307, distance: 52.9
click at [327, 308] on input "Message will display on screen" at bounding box center [438, 305] width 414 height 21
type input "Message will display on game card"
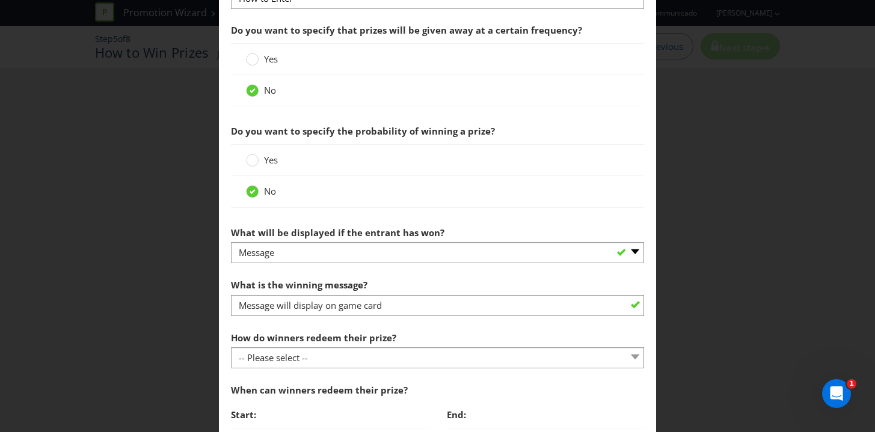
click at [353, 344] on label "How do winners redeem their prize?" at bounding box center [315, 335] width 168 height 19
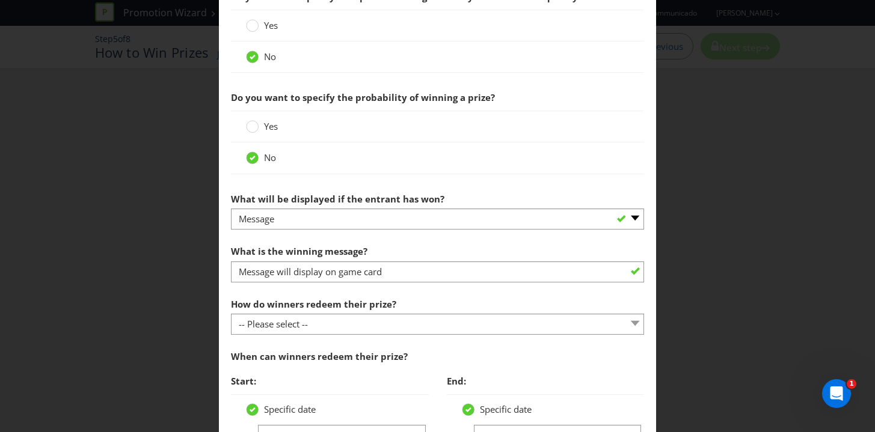
scroll to position [545, 0]
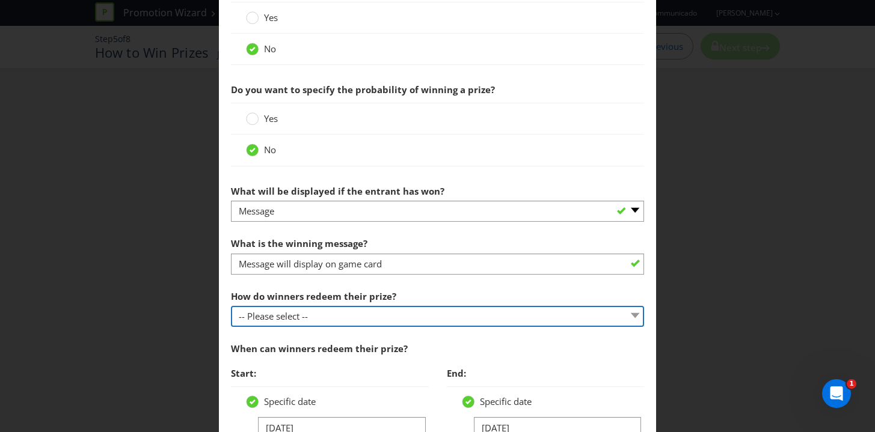
click at [347, 316] on select "-- Please select -- Present winning message to venue staff Follow instructions …" at bounding box center [438, 316] width 414 height 21
select select "VENUE"
click at [231, 306] on select "-- Please select -- Present winning message to venue staff Follow instructions …" at bounding box center [438, 316] width 414 height 21
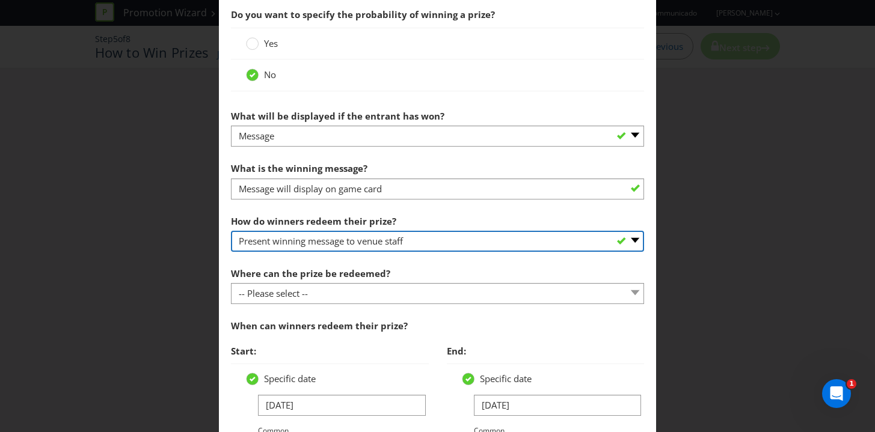
scroll to position [625, 0]
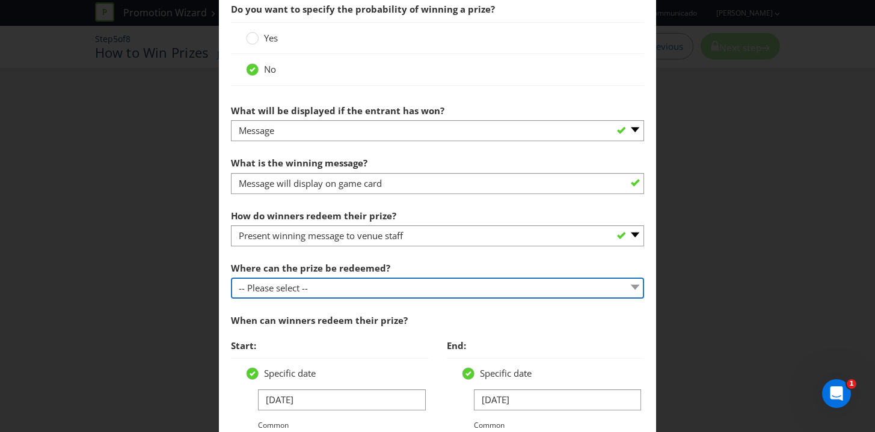
click at [338, 293] on select "-- Please select -- At a Participating Venue At specific locations (please spec…" at bounding box center [438, 288] width 414 height 21
select select "PARTICIPATING"
click at [231, 278] on select "-- Please select -- At a Participating Venue At specific locations (please spec…" at bounding box center [438, 288] width 414 height 21
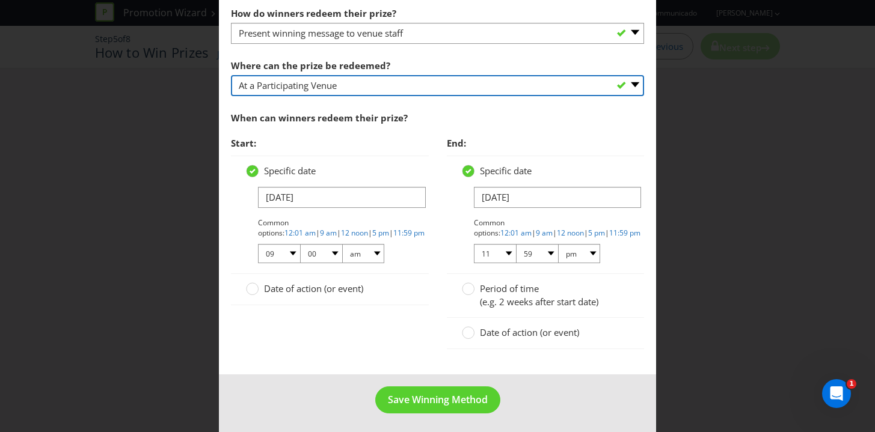
scroll to position [830, 0]
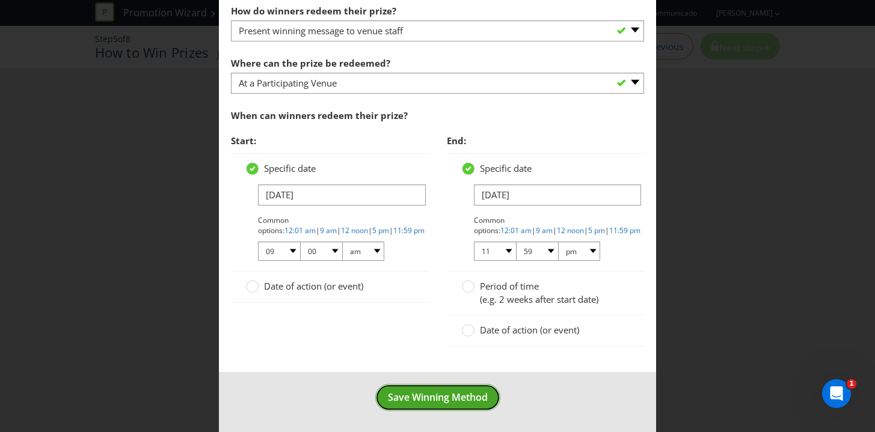
click at [414, 400] on span "Save Winning Method" at bounding box center [438, 397] width 100 height 13
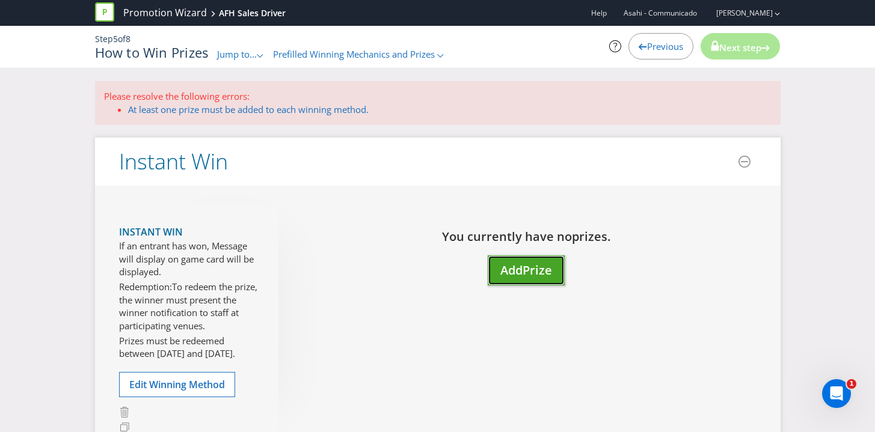
click at [530, 272] on span "Prize" at bounding box center [536, 270] width 29 height 16
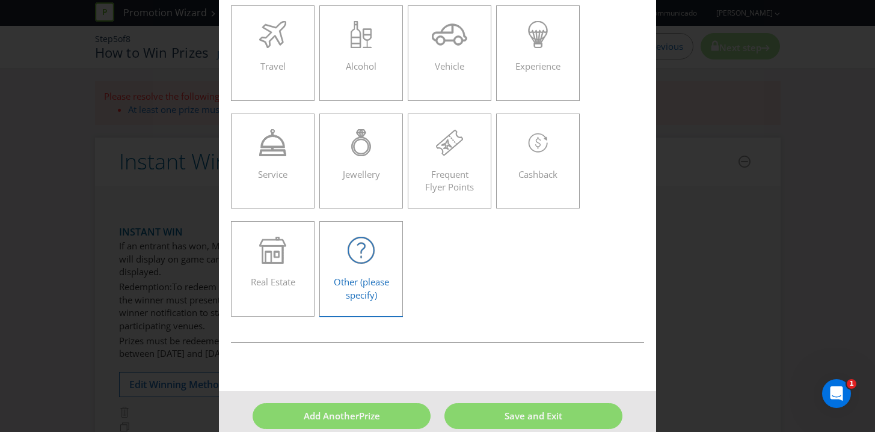
scroll to position [186, 0]
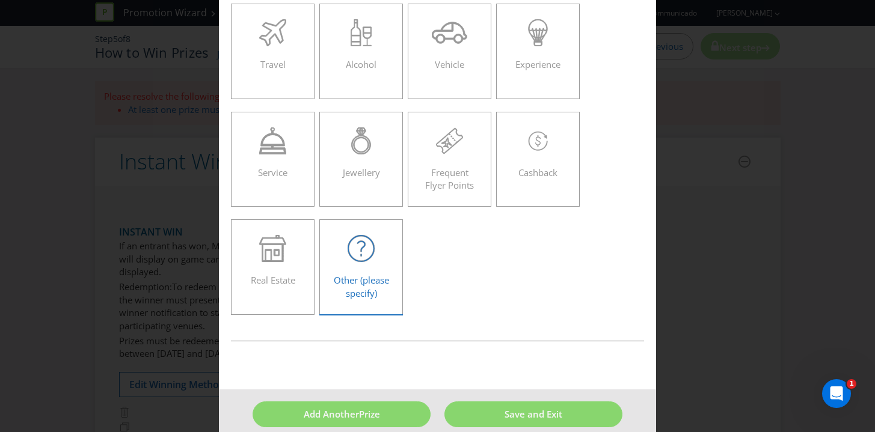
click at [364, 275] on span "Other (please specify)" at bounding box center [361, 286] width 55 height 25
click at [0, 0] on input "Other (please specify)" at bounding box center [0, 0] width 0 height 0
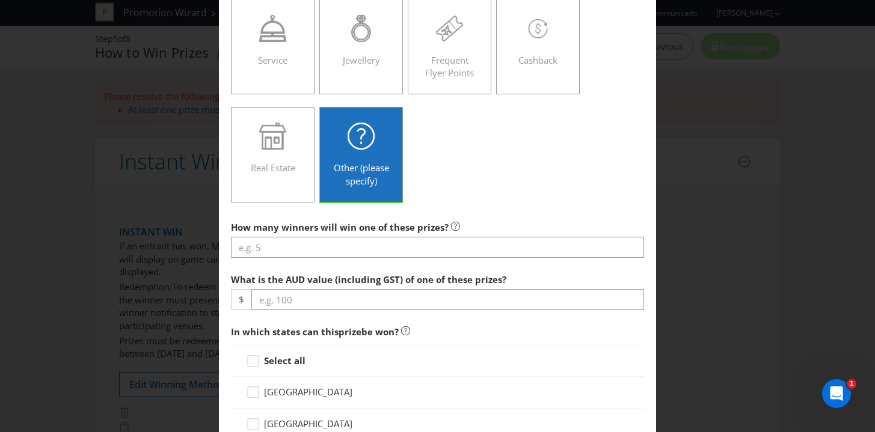
scroll to position [308, 0]
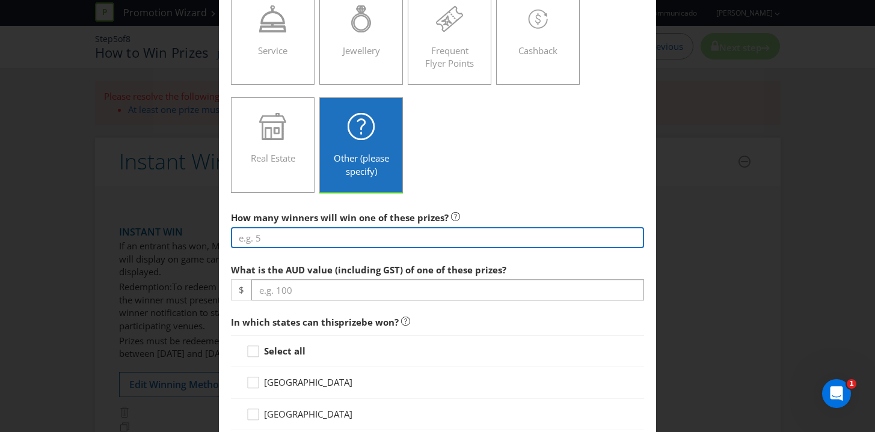
click at [359, 236] on input "number" at bounding box center [438, 237] width 414 height 21
type input "20"
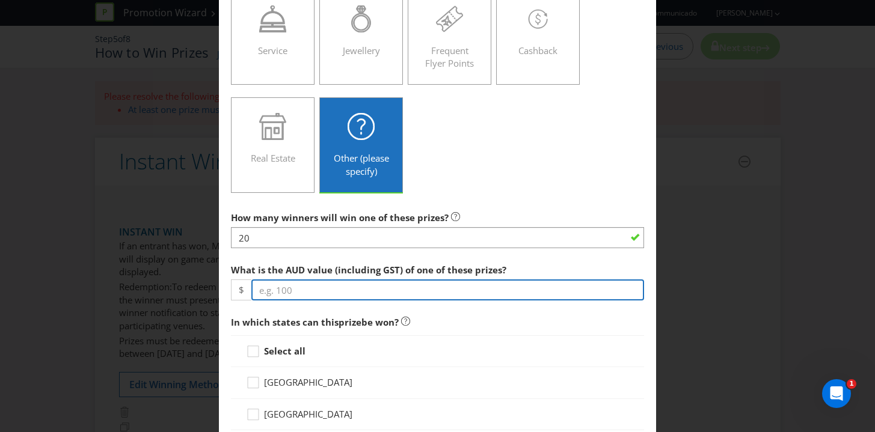
click at [342, 293] on input "number" at bounding box center [447, 289] width 393 height 21
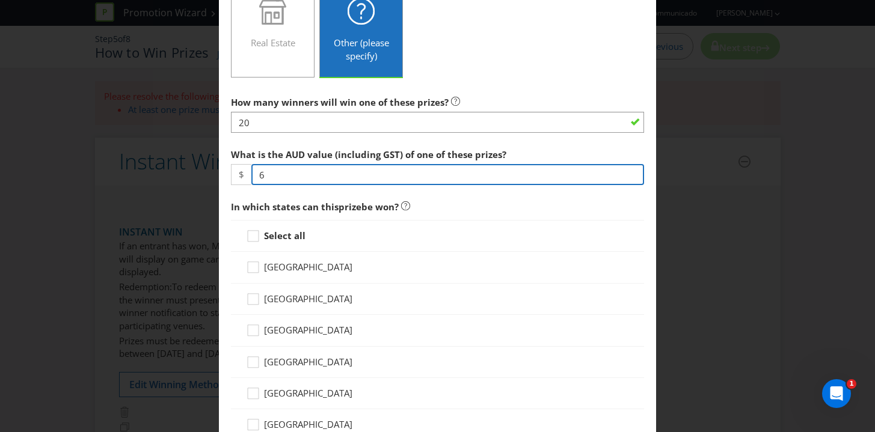
scroll to position [432, 0]
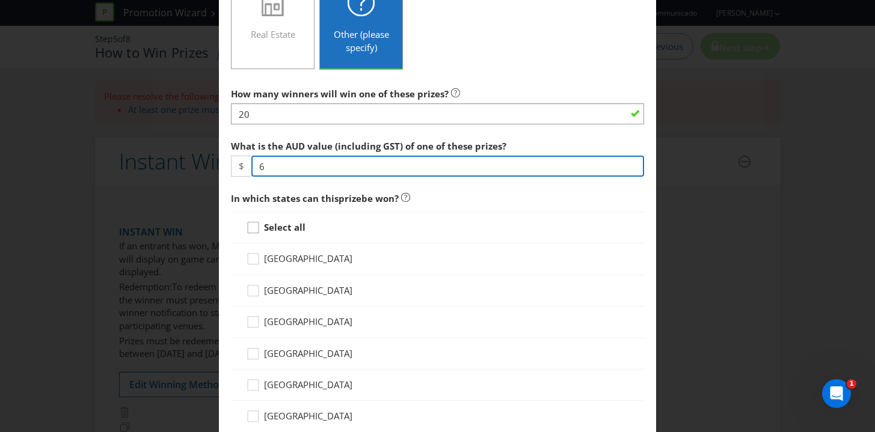
type input "6"
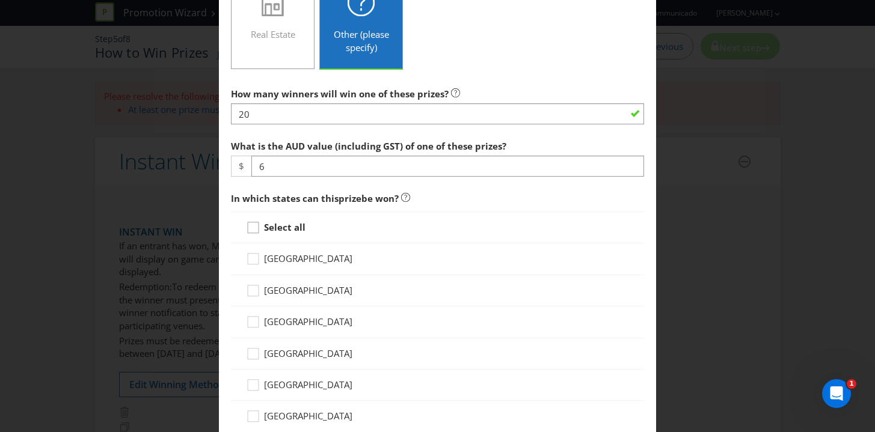
click at [252, 229] on icon at bounding box center [255, 230] width 18 height 18
click at [0, 0] on input "Select all" at bounding box center [0, 0] width 0 height 0
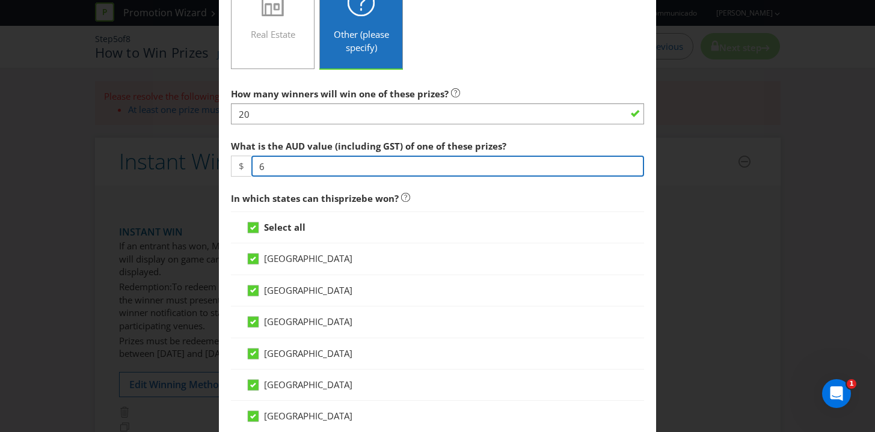
click at [267, 168] on input "6" at bounding box center [447, 166] width 393 height 21
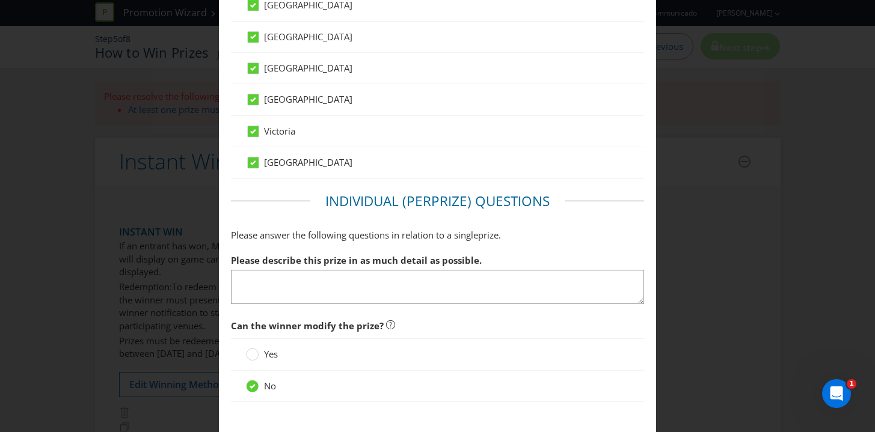
scroll to position [759, 0]
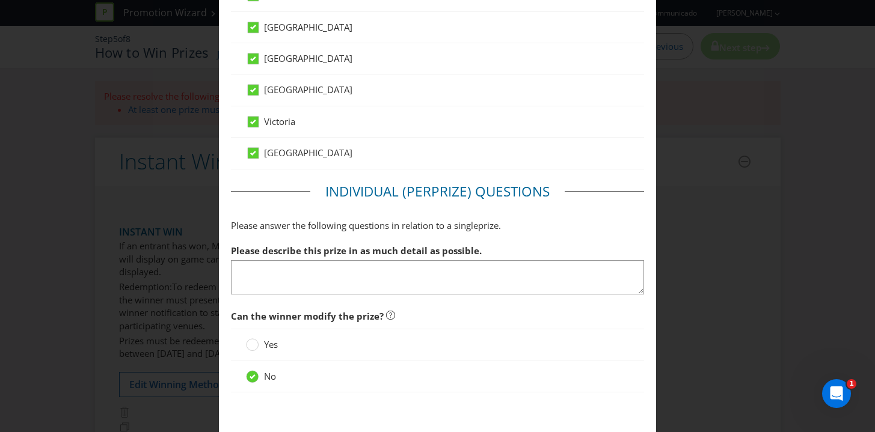
type input "7"
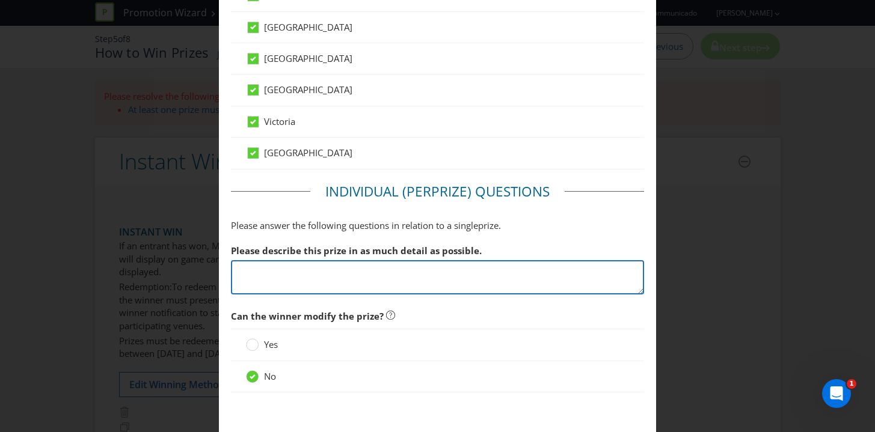
click at [281, 274] on textarea at bounding box center [438, 277] width 414 height 34
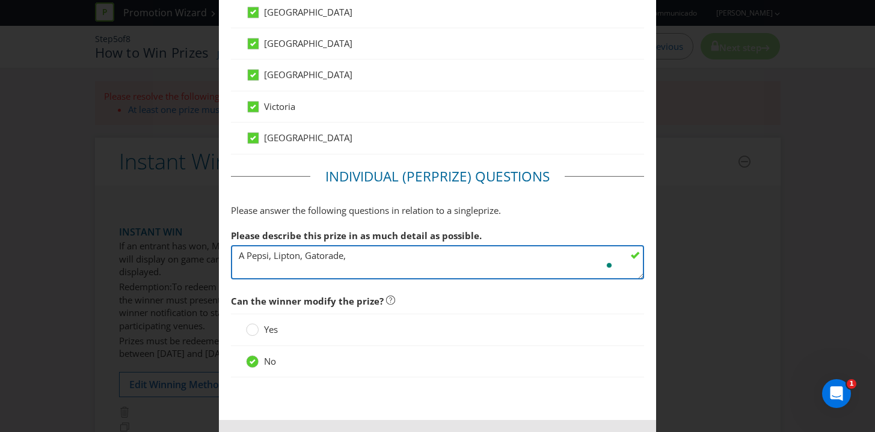
scroll to position [820, 0]
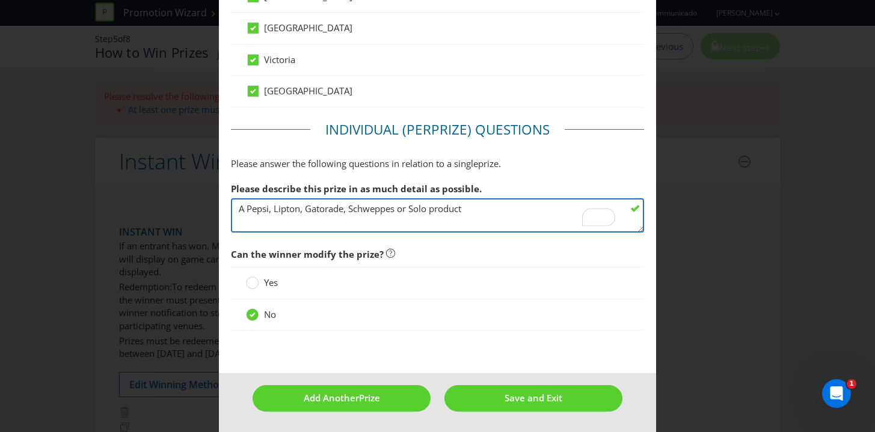
type textarea "A Pepsi, Lipton, Gatorade, Schweppes or Solo product"
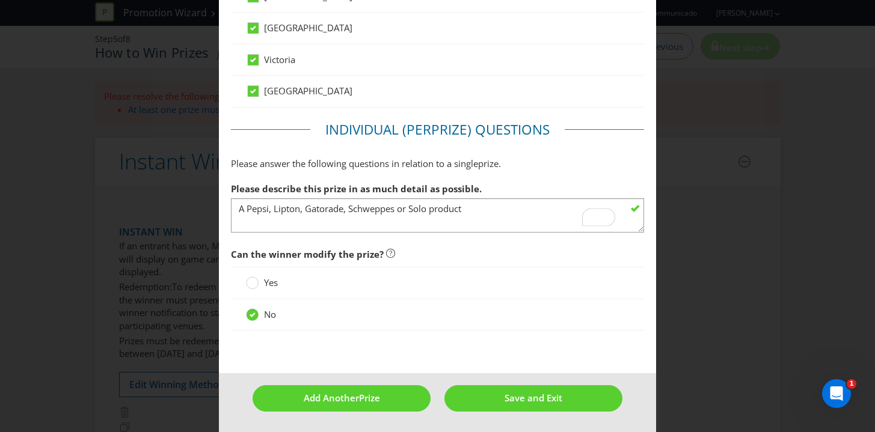
click at [492, 177] on div "Please describe this prize in as much detail as possible. A Pepsi, Lipton, Gato…" at bounding box center [438, 205] width 414 height 56
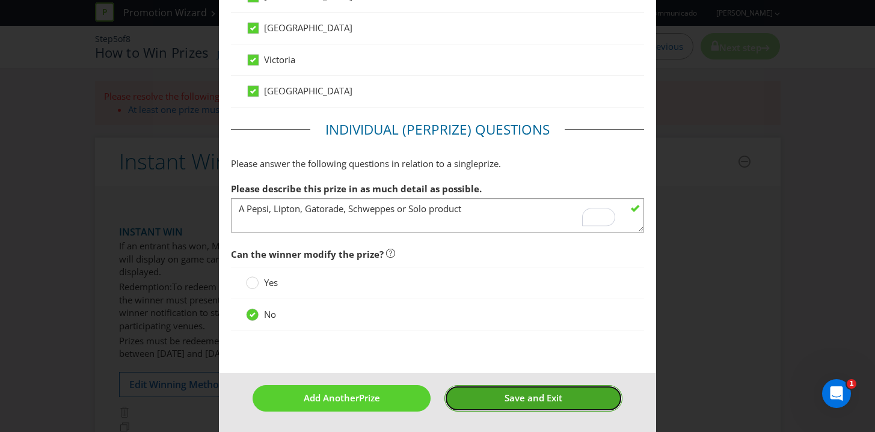
click at [496, 399] on button "Save and Exit" at bounding box center [533, 398] width 178 height 26
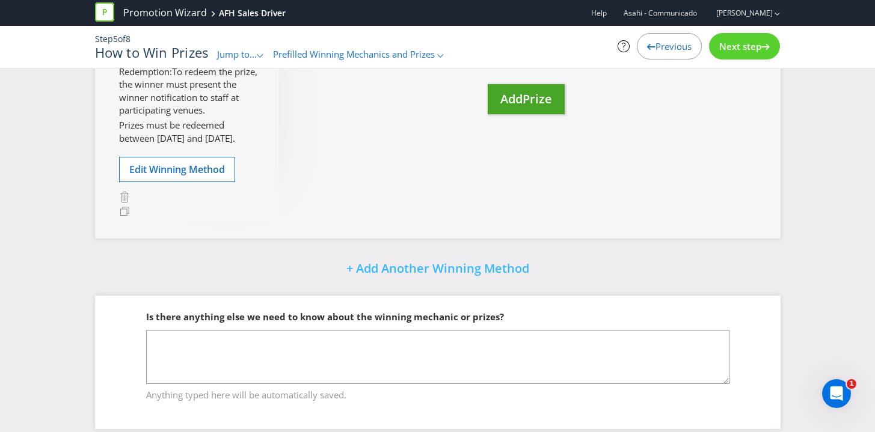
scroll to position [248, 0]
click at [722, 41] on span "Next step" at bounding box center [740, 46] width 42 height 12
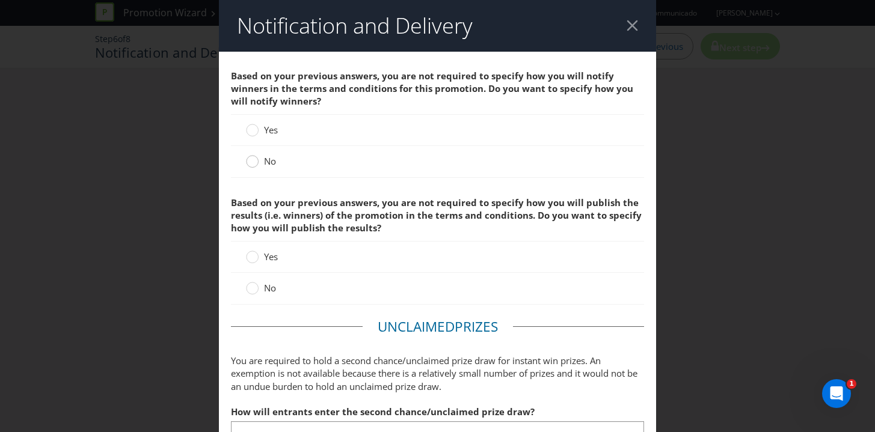
click at [251, 165] on circle at bounding box center [252, 162] width 12 height 12
click at [0, 0] on input "No" at bounding box center [0, 0] width 0 height 0
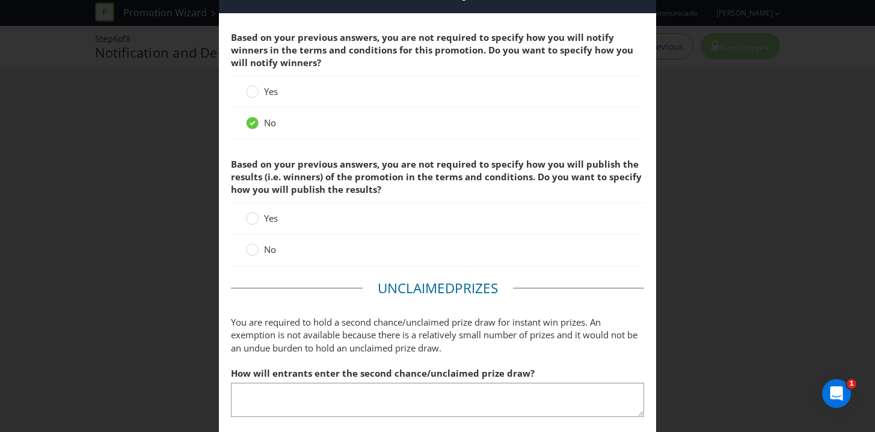
scroll to position [40, 0]
click at [254, 252] on circle at bounding box center [252, 249] width 12 height 12
click at [0, 0] on input "No" at bounding box center [0, 0] width 0 height 0
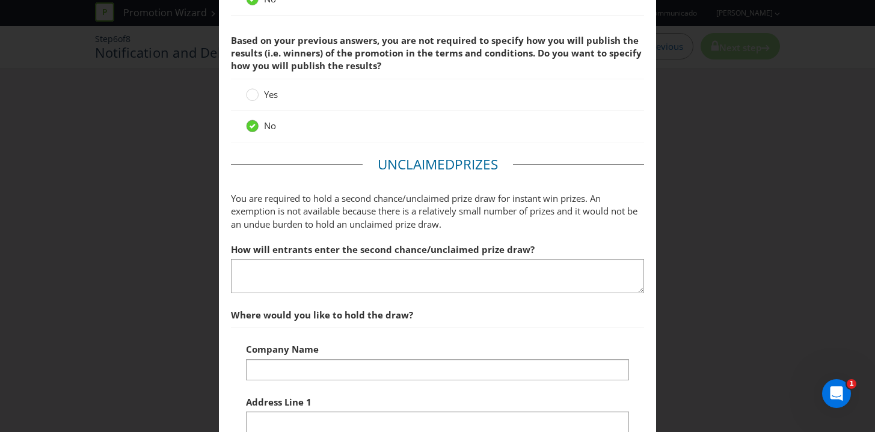
scroll to position [165, 0]
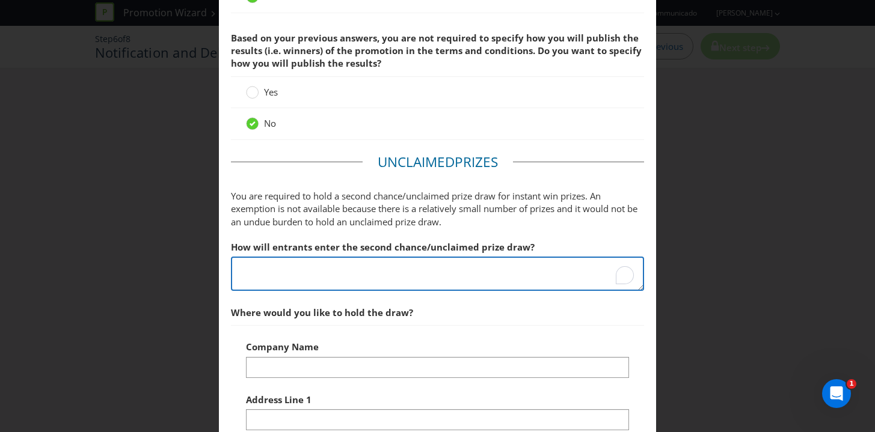
click at [279, 282] on textarea "To enrich screen reader interactions, please activate Accessibility in Grammarl…" at bounding box center [438, 274] width 414 height 34
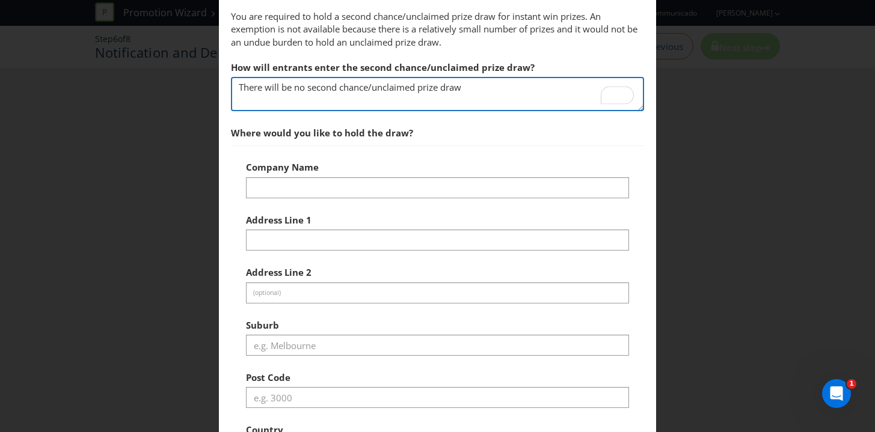
scroll to position [362, 0]
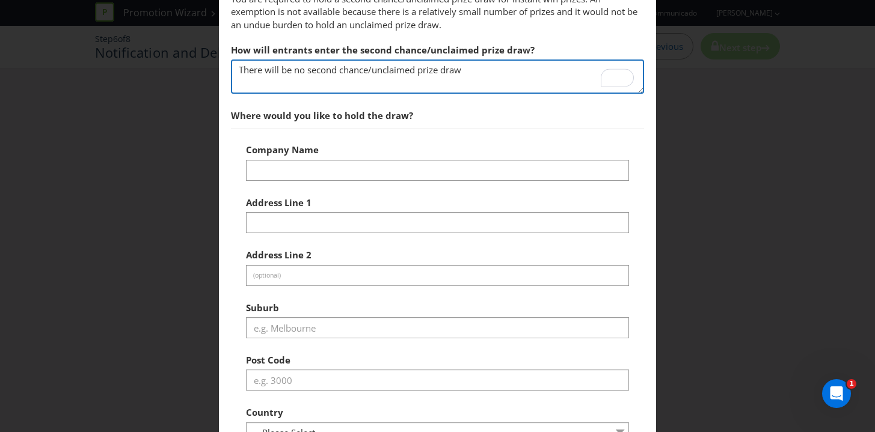
type textarea "There will be no second chance/unclaimed prize draw"
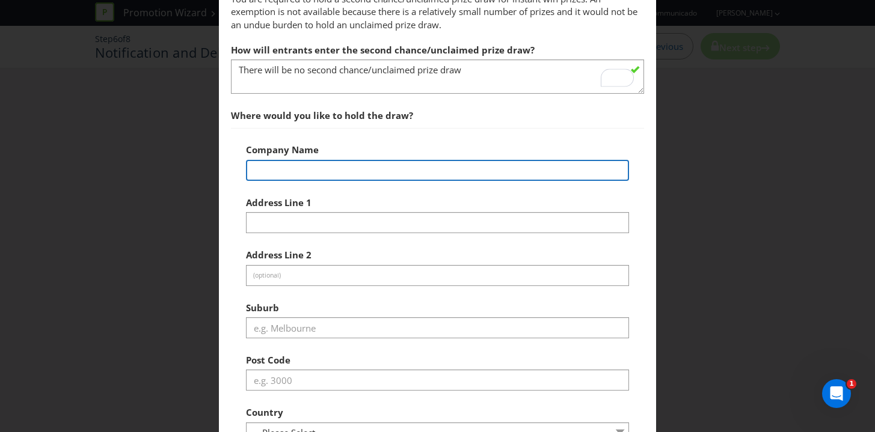
click at [293, 174] on input "text" at bounding box center [437, 170] width 383 height 21
type input "N/a"
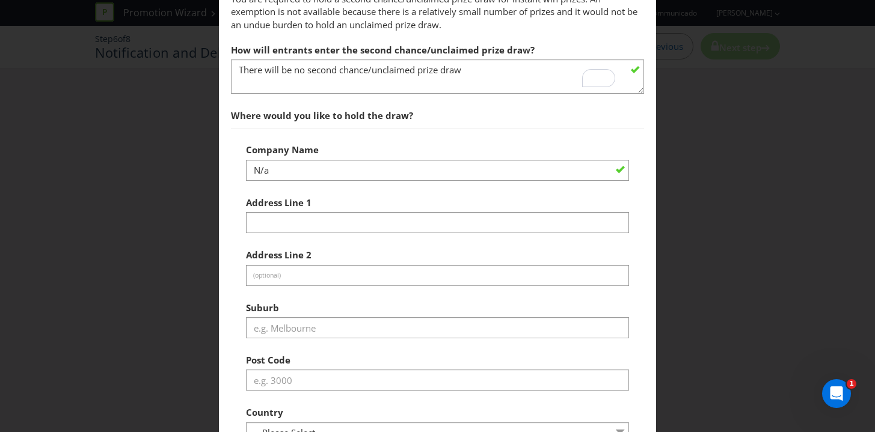
click at [266, 285] on div at bounding box center [437, 285] width 383 height 1
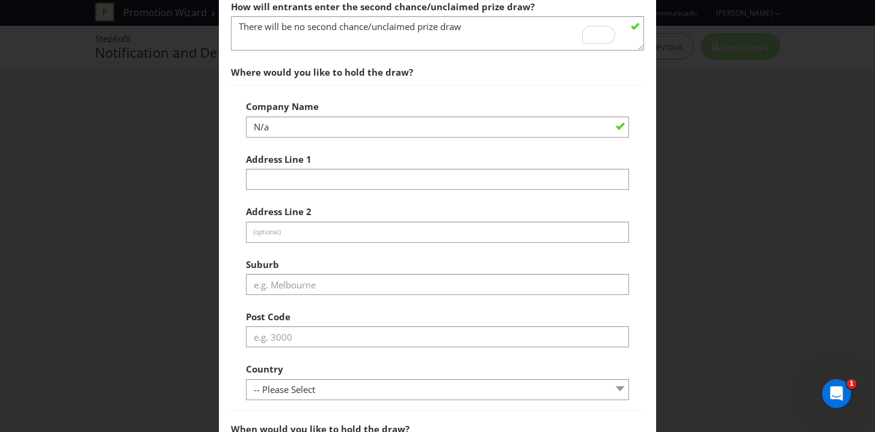
scroll to position [415, 0]
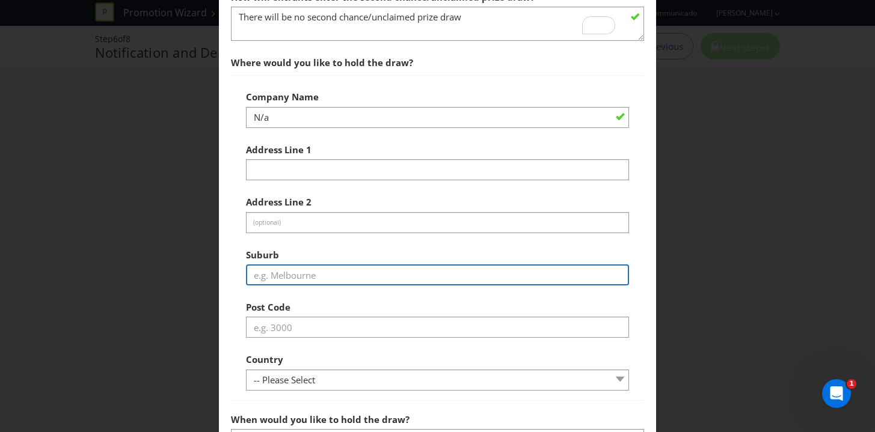
click at [266, 270] on input "text" at bounding box center [437, 274] width 383 height 21
type input "N/A"
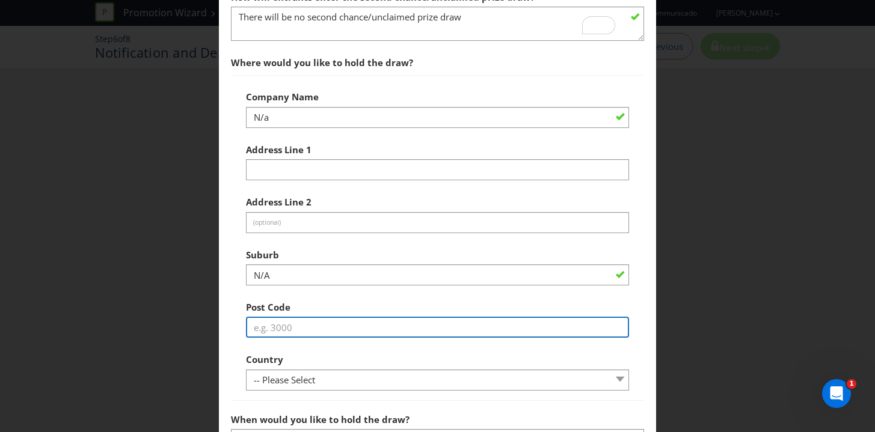
click at [252, 328] on input "text" at bounding box center [437, 327] width 383 height 21
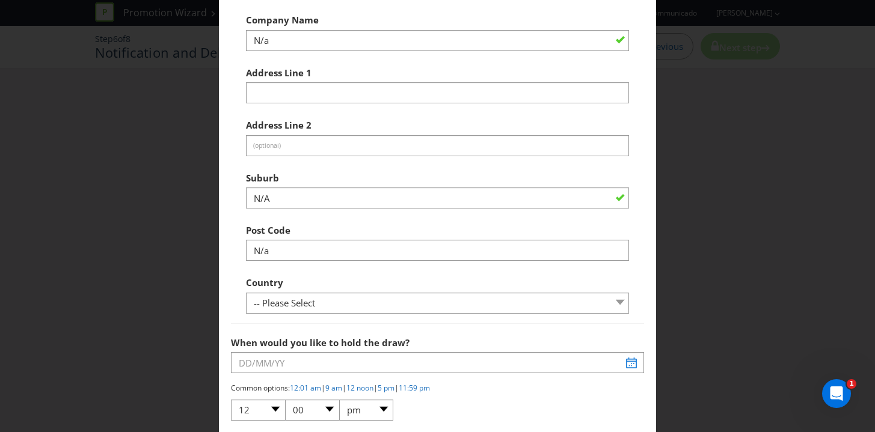
click at [295, 290] on div "Country -- Please Select [GEOGRAPHIC_DATA] [GEOGRAPHIC_DATA]" at bounding box center [437, 291] width 383 height 43
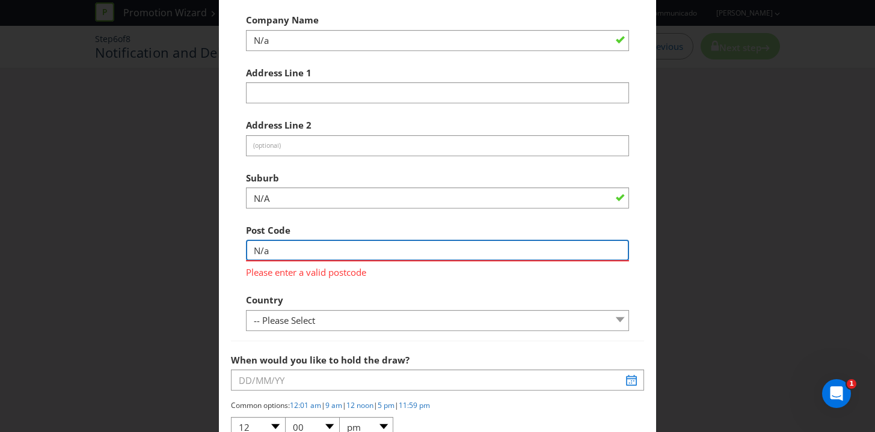
click at [287, 250] on input "N/a" at bounding box center [437, 250] width 383 height 21
type input "N/A"
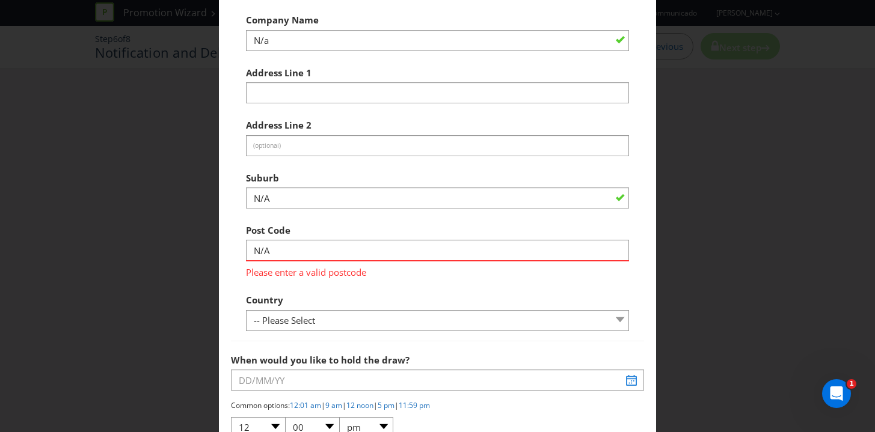
click at [325, 299] on div "Country -- Please Select [GEOGRAPHIC_DATA] [GEOGRAPHIC_DATA]" at bounding box center [437, 309] width 383 height 43
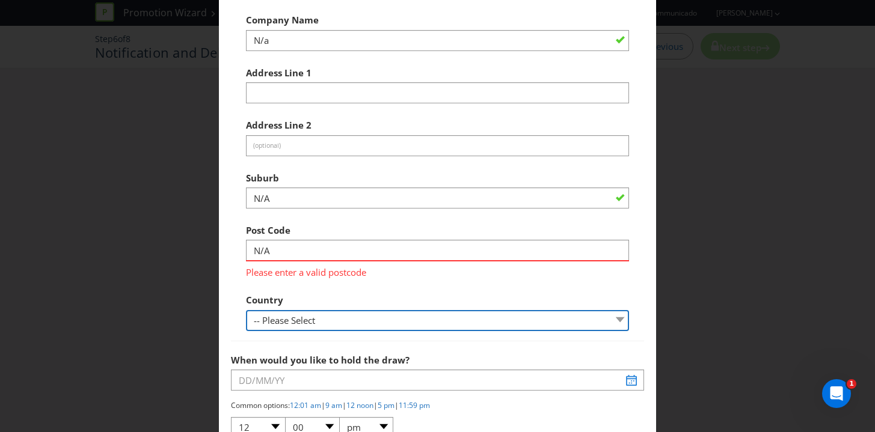
click at [315, 320] on select "-- Please Select [GEOGRAPHIC_DATA] [GEOGRAPHIC_DATA]" at bounding box center [437, 320] width 383 height 21
select select "AU"
click at [246, 310] on select "-- Please Select [GEOGRAPHIC_DATA] [GEOGRAPHIC_DATA]" at bounding box center [437, 320] width 383 height 21
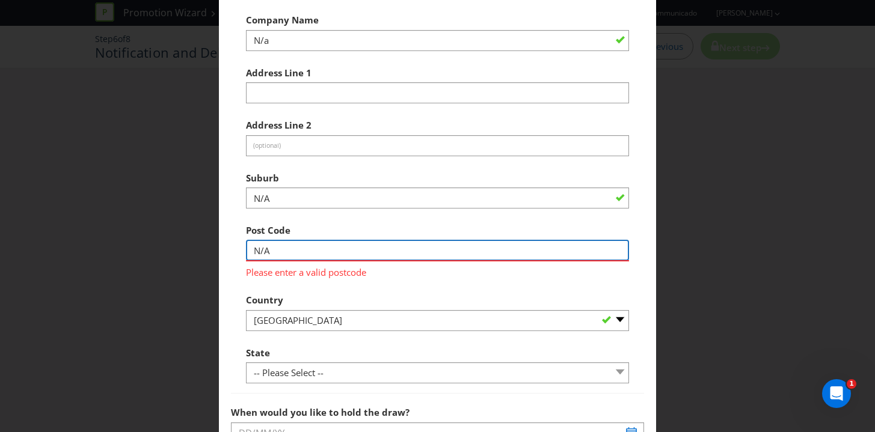
drag, startPoint x: 279, startPoint y: 254, endPoint x: 218, endPoint y: 252, distance: 61.9
click at [218, 252] on div "Notification and Delivery Based on your previous answers, you are not required …" at bounding box center [437, 216] width 875 height 432
type input "3000"
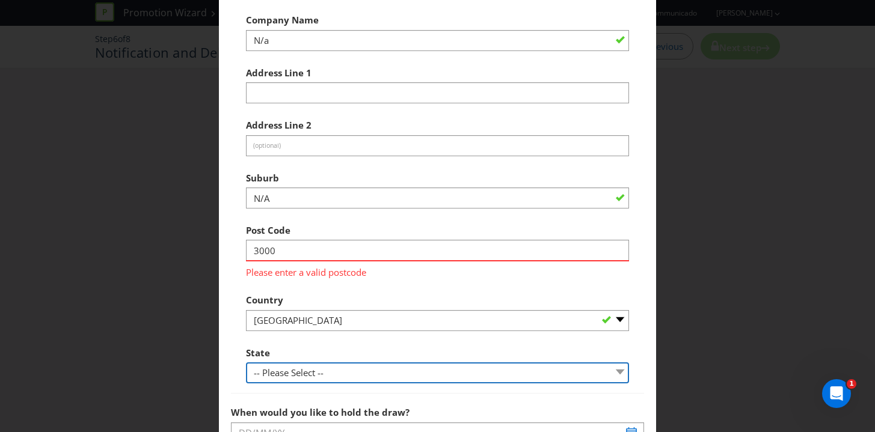
click at [275, 371] on div "Company Name N/a Address Line 1 Address Line 2 (optional) Suburb N/A Post Code …" at bounding box center [438, 195] width 414 height 395
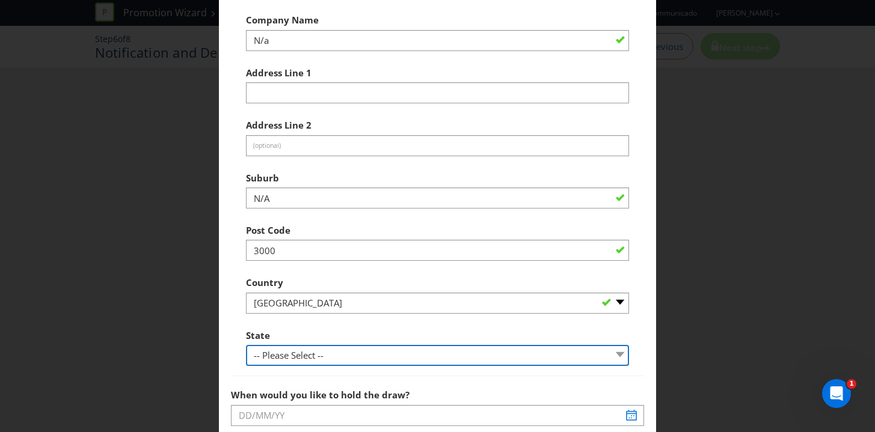
select select "VIC"
click at [246, 345] on select "-- Please Select -- [GEOGRAPHIC_DATA] [GEOGRAPHIC_DATA] [GEOGRAPHIC_DATA] [GEOG…" at bounding box center [437, 355] width 383 height 21
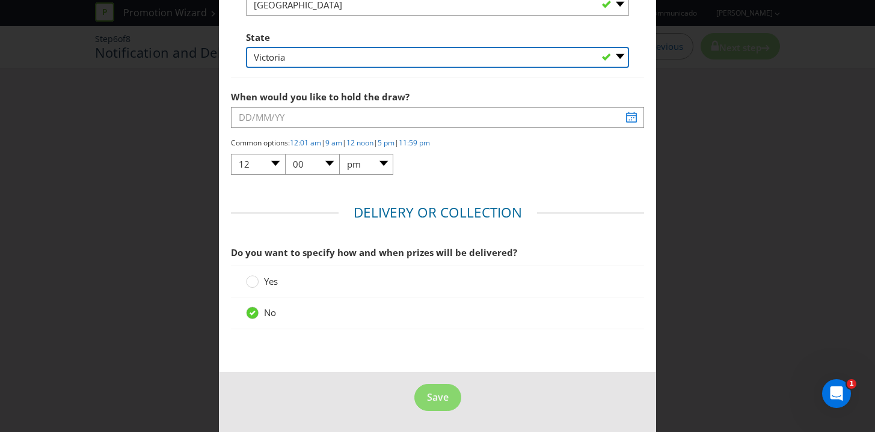
scroll to position [783, 0]
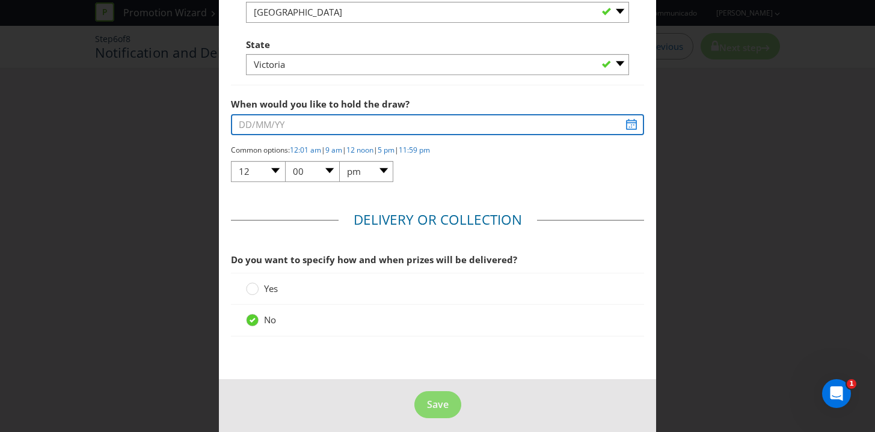
click at [314, 122] on input "text" at bounding box center [438, 124] width 414 height 21
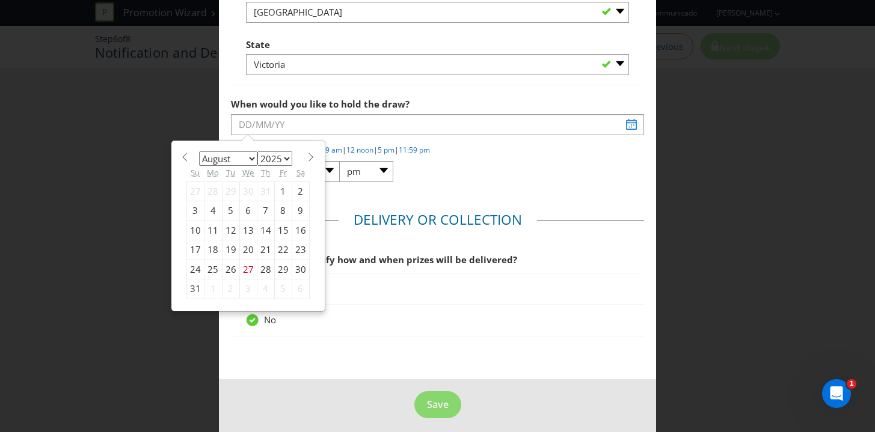
click at [269, 156] on select "2025 2026 2027 2028 2029 2030 2031 2032 2033 2034 2035" at bounding box center [274, 158] width 35 height 14
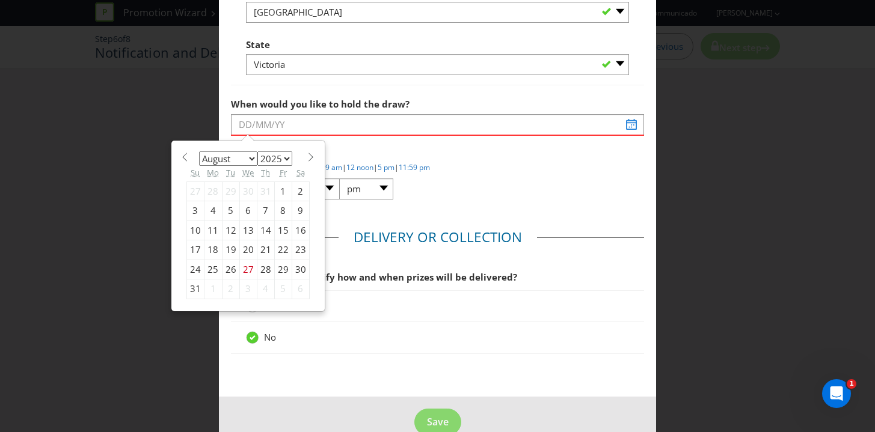
select select "2026"
click at [257, 151] on select "2025 2026 2027 2028 2029 2030 2031 2032 2033 2034 2035" at bounding box center [274, 158] width 35 height 14
click at [246, 159] on select "January February March April May June July August September October November De…" at bounding box center [228, 158] width 58 height 14
select select "9"
click at [199, 151] on select "January February March April May June July August September October November De…" at bounding box center [228, 158] width 58 height 14
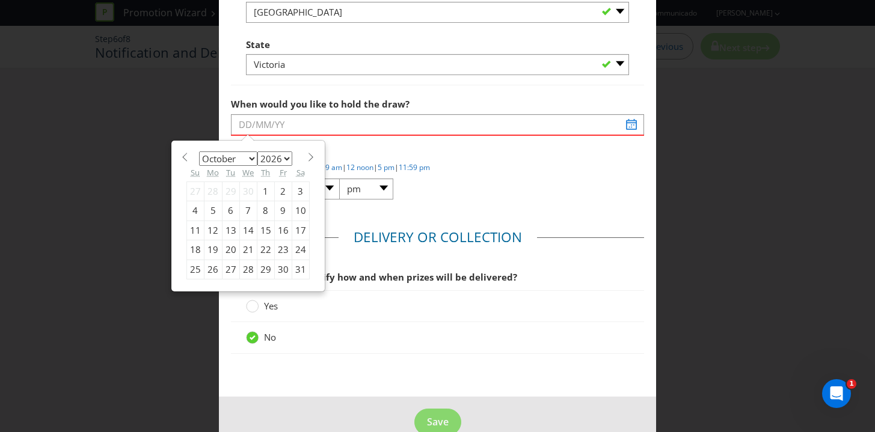
click at [262, 191] on div "1" at bounding box center [265, 191] width 17 height 19
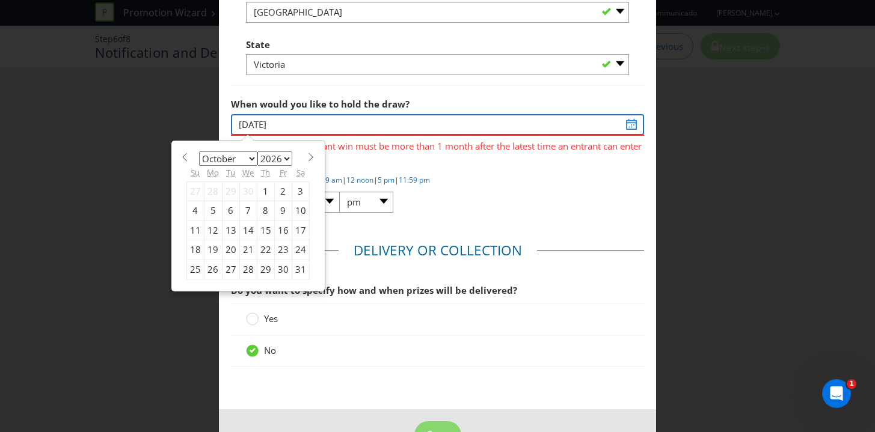
click at [292, 121] on input "[DATE]" at bounding box center [438, 124] width 414 height 21
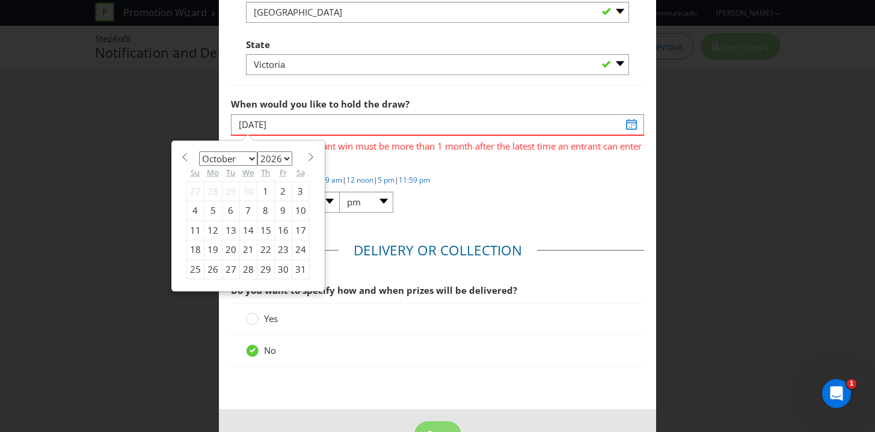
click at [284, 272] on div "30" at bounding box center [282, 269] width 17 height 19
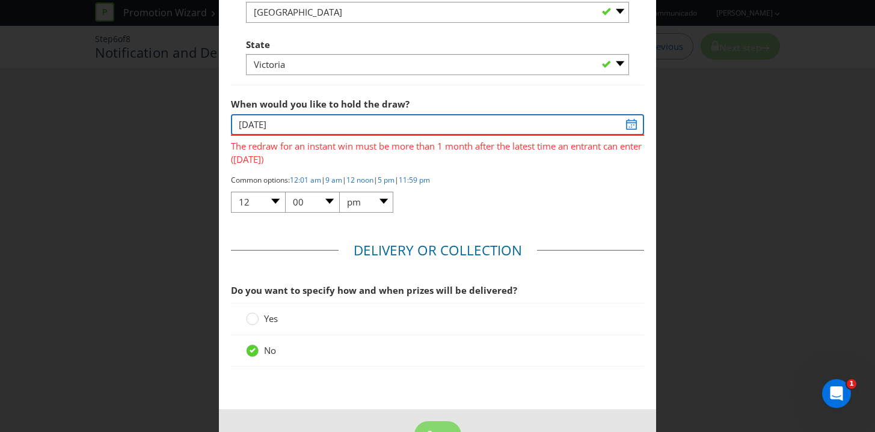
click at [281, 124] on input "[DATE]" at bounding box center [438, 124] width 414 height 21
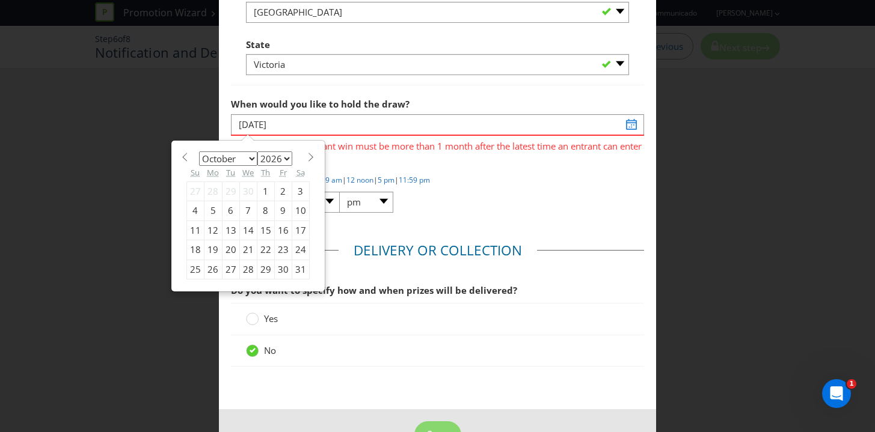
click at [299, 269] on div "31" at bounding box center [300, 269] width 17 height 19
type input "[DATE]"
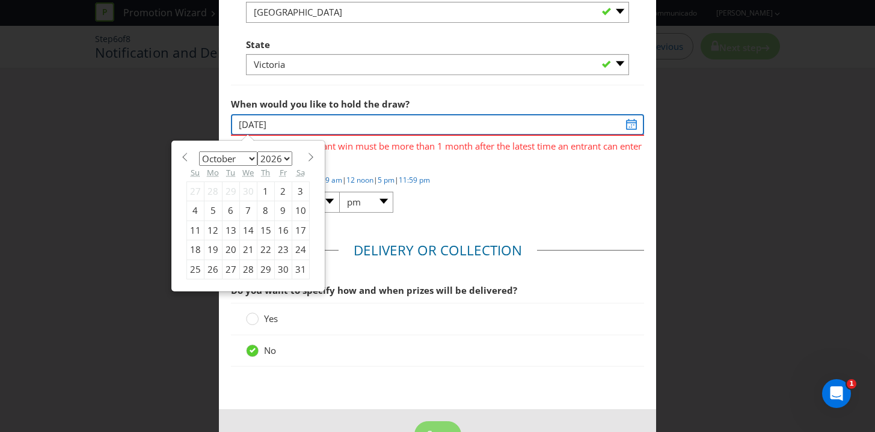
click at [633, 124] on input "[DATE]" at bounding box center [438, 124] width 414 height 21
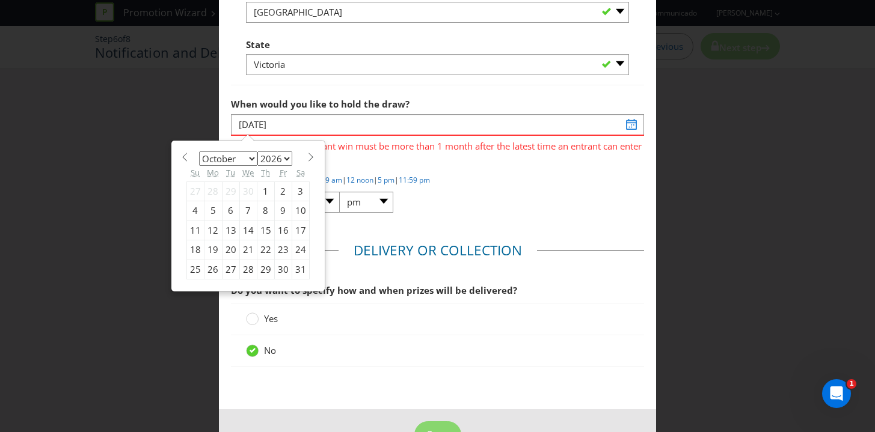
click at [313, 158] on span at bounding box center [311, 157] width 9 height 9
select select "10"
click at [195, 190] on div "1" at bounding box center [194, 191] width 17 height 19
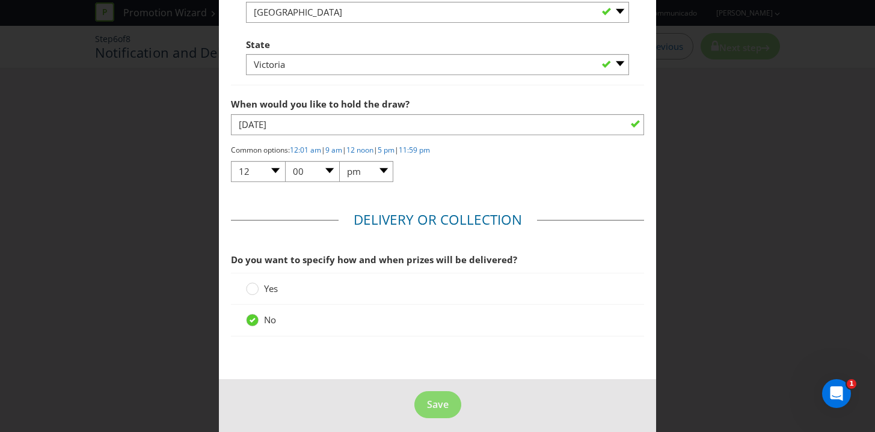
type input "[DATE]"
click at [310, 249] on span "Do you want to specify how and when prizes will be delivered?" at bounding box center [438, 260] width 414 height 25
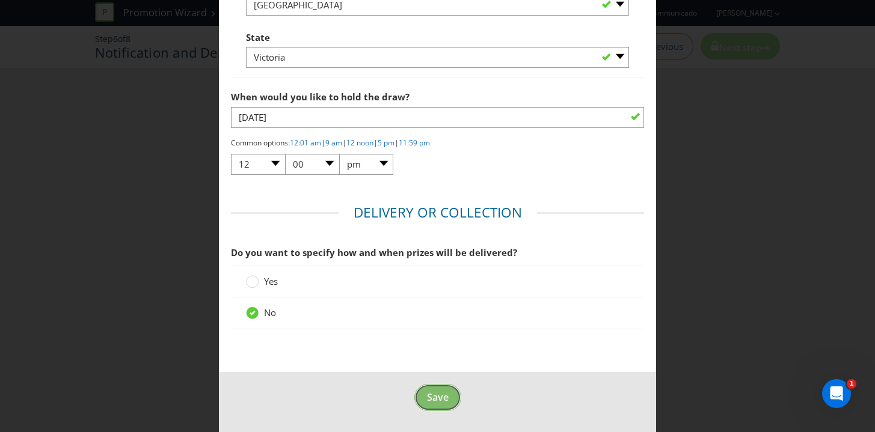
click at [428, 393] on span "Save" at bounding box center [438, 397] width 22 height 13
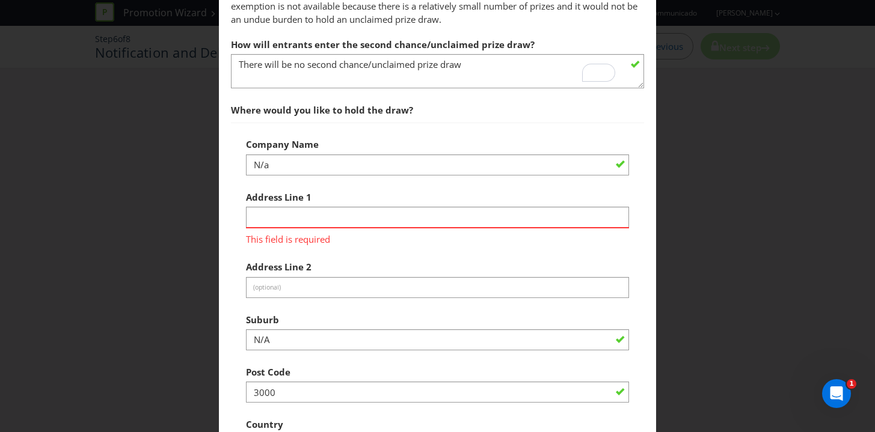
scroll to position [374, 0]
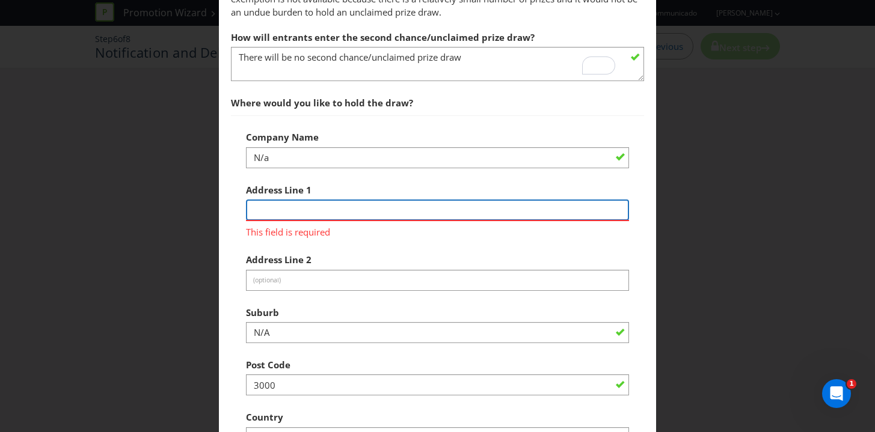
click at [387, 213] on input "text" at bounding box center [437, 210] width 383 height 21
type input "n"
type input "N/A"
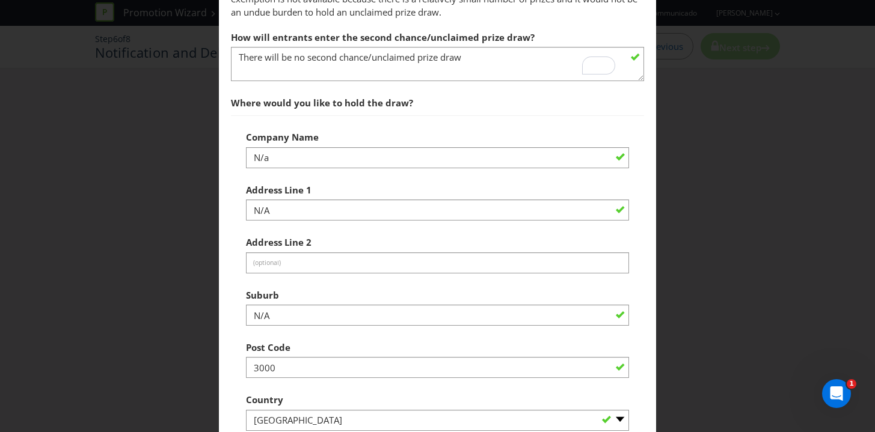
click at [414, 184] on div "Address Line 1 N/A" at bounding box center [437, 199] width 383 height 43
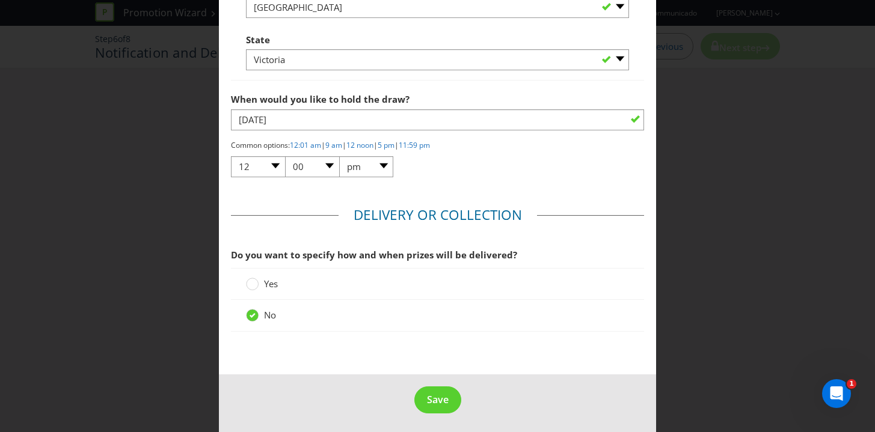
scroll to position [790, 0]
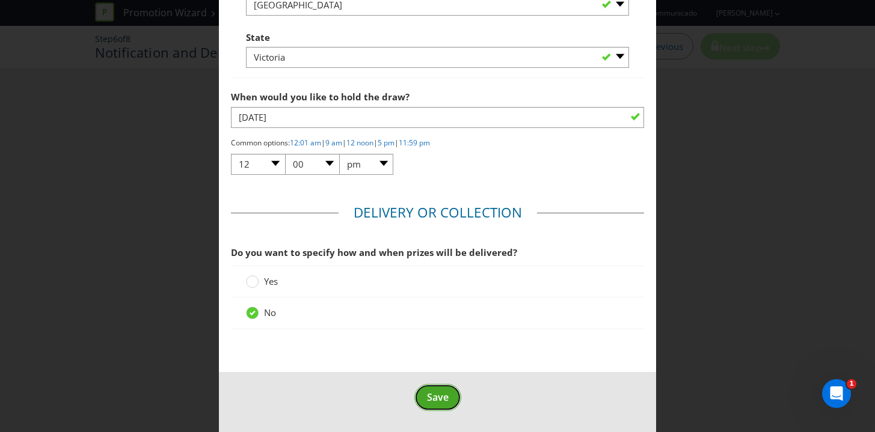
click at [437, 394] on span "Save" at bounding box center [438, 397] width 22 height 13
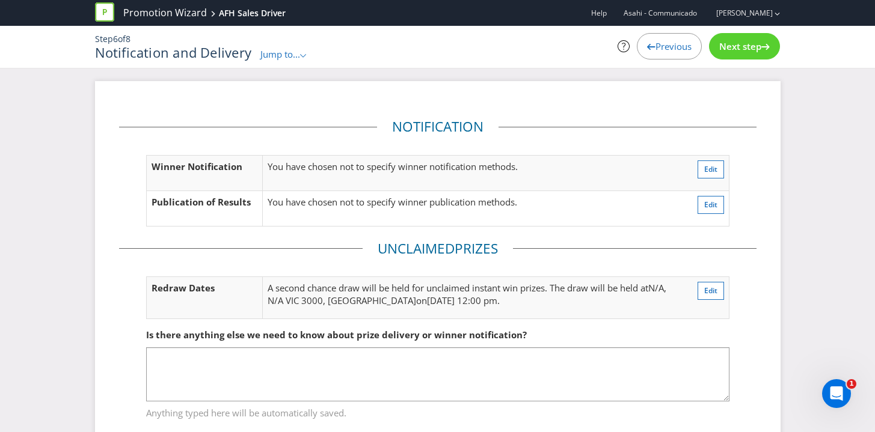
scroll to position [32, 0]
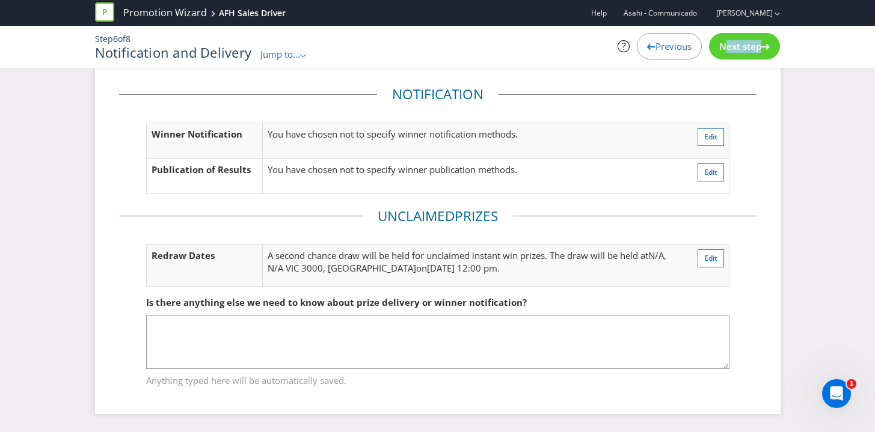
click at [728, 40] on span "Next step" at bounding box center [740, 46] width 42 height 12
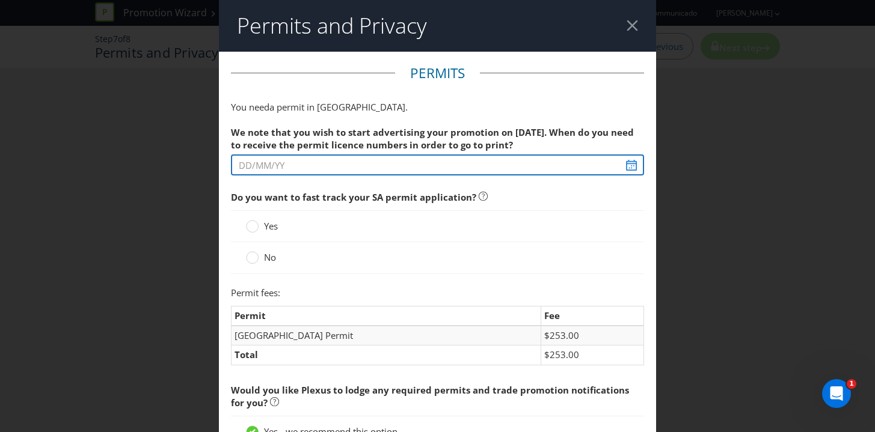
click at [627, 169] on input "text" at bounding box center [438, 164] width 414 height 21
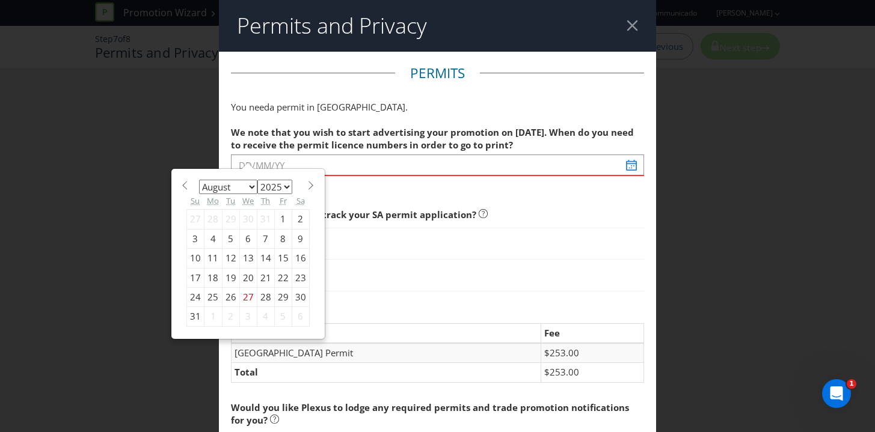
click at [522, 189] on span "We note that you wish to start advertising your promotion on [DATE]. When do yo…" at bounding box center [438, 209] width 414 height 178
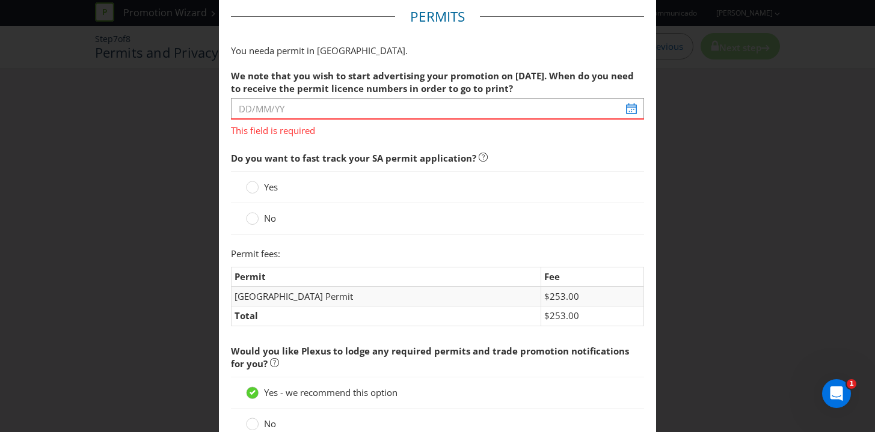
scroll to position [57, 0]
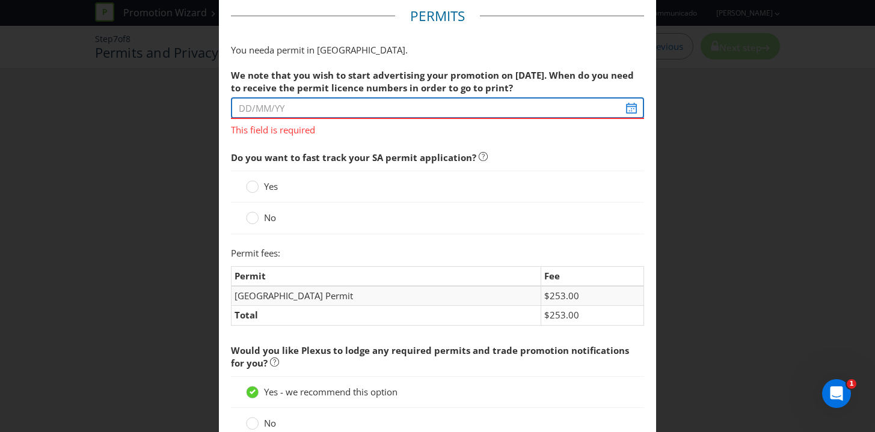
click at [637, 105] on input "text" at bounding box center [438, 107] width 414 height 21
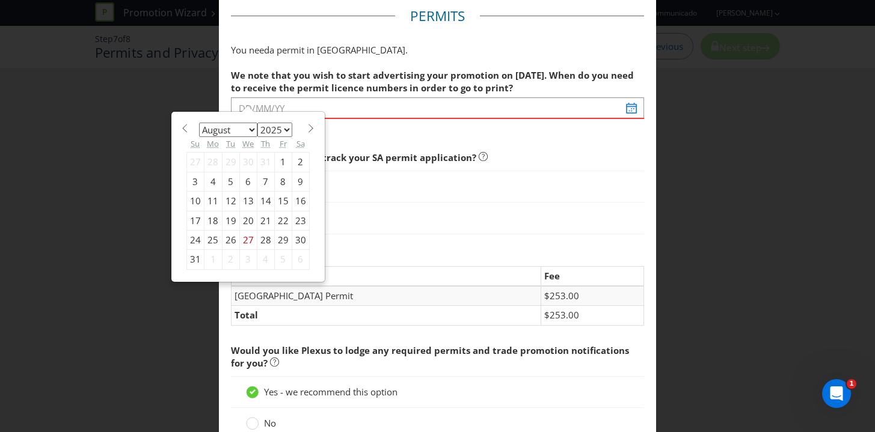
click at [240, 131] on select "January February March April May June July August September October November De…" at bounding box center [228, 130] width 58 height 14
select select "8"
click at [199, 123] on select "January February March April May June July August September October November De…" at bounding box center [228, 130] width 58 height 14
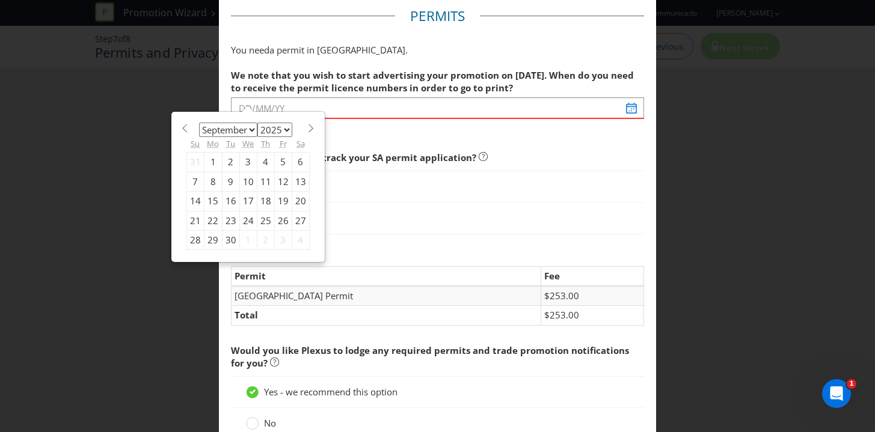
click at [212, 201] on div "15" at bounding box center [213, 201] width 18 height 19
type input "[DATE]"
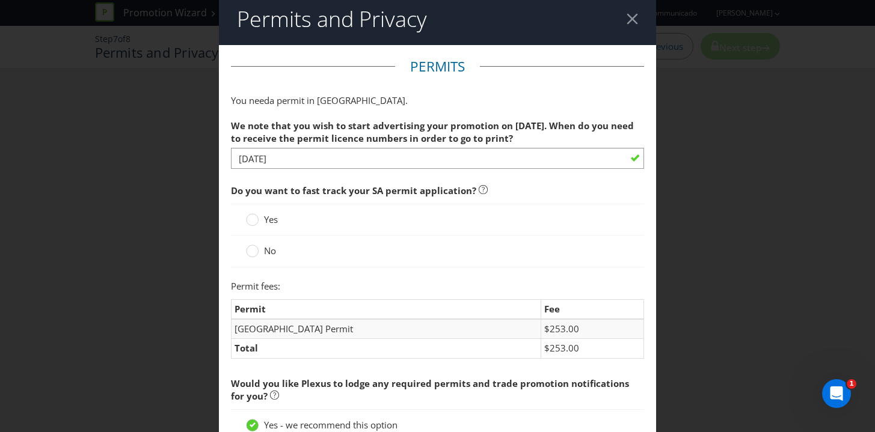
scroll to position [9, 0]
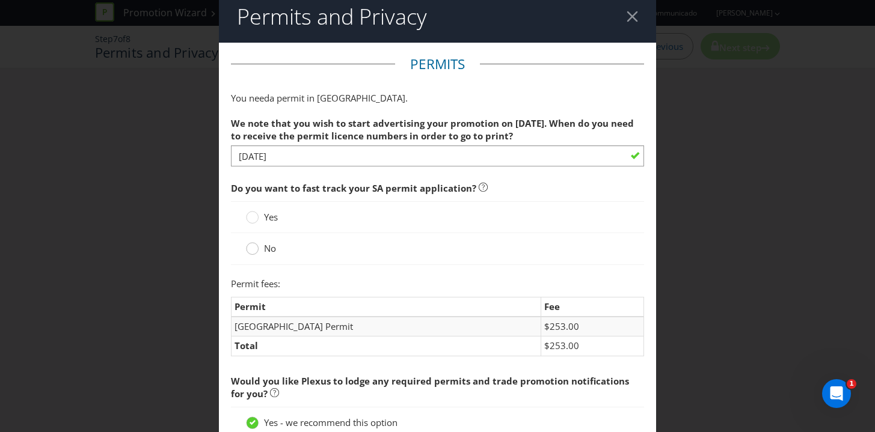
click at [250, 249] on circle at bounding box center [252, 249] width 12 height 12
click at [0, 0] on input "No" at bounding box center [0, 0] width 0 height 0
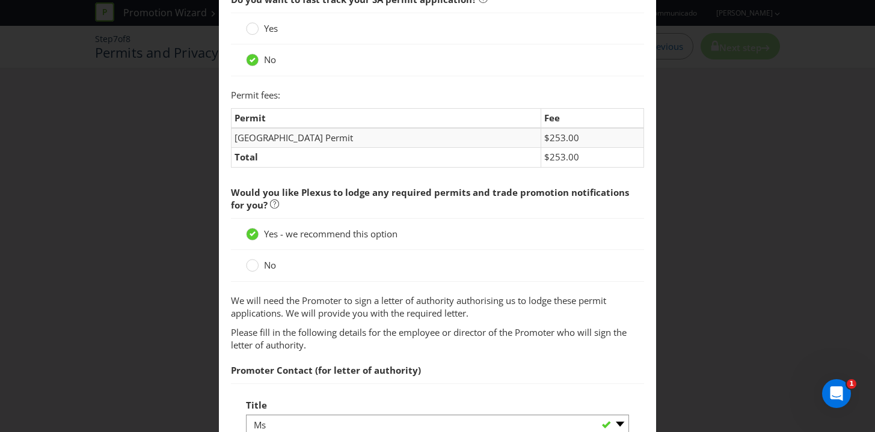
scroll to position [0, 0]
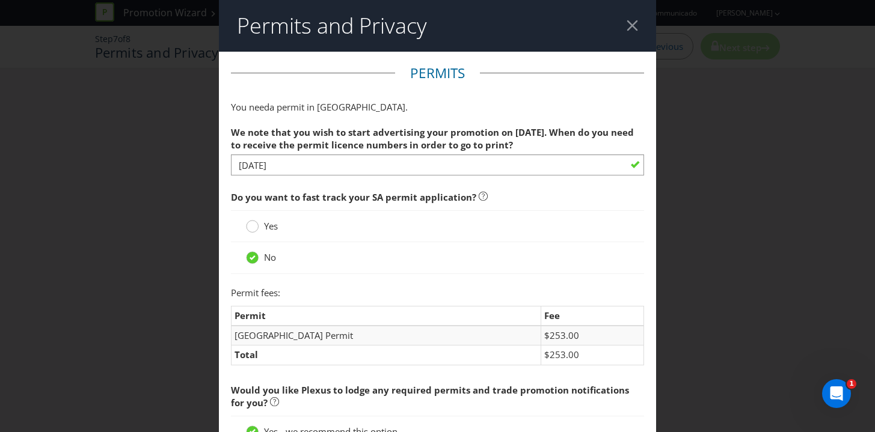
click at [252, 222] on div at bounding box center [252, 222] width 6 height 6
click at [0, 0] on input "Yes" at bounding box center [0, 0] width 0 height 0
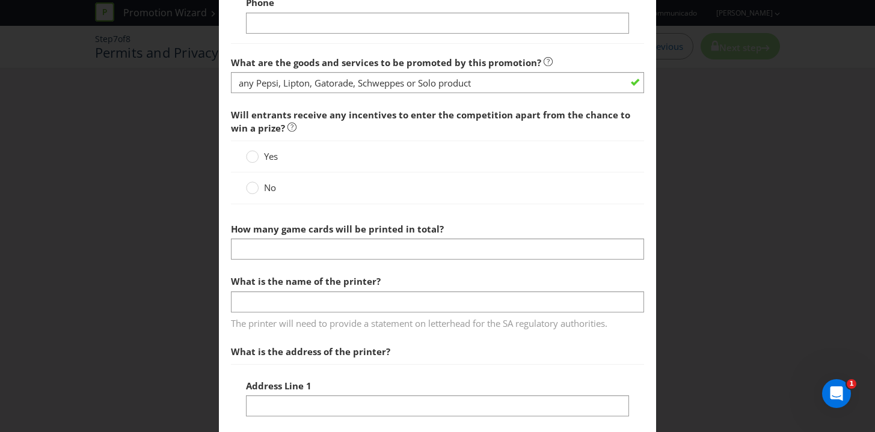
scroll to position [809, 0]
click at [251, 194] on circle at bounding box center [252, 189] width 12 height 12
click at [0, 0] on input "No" at bounding box center [0, 0] width 0 height 0
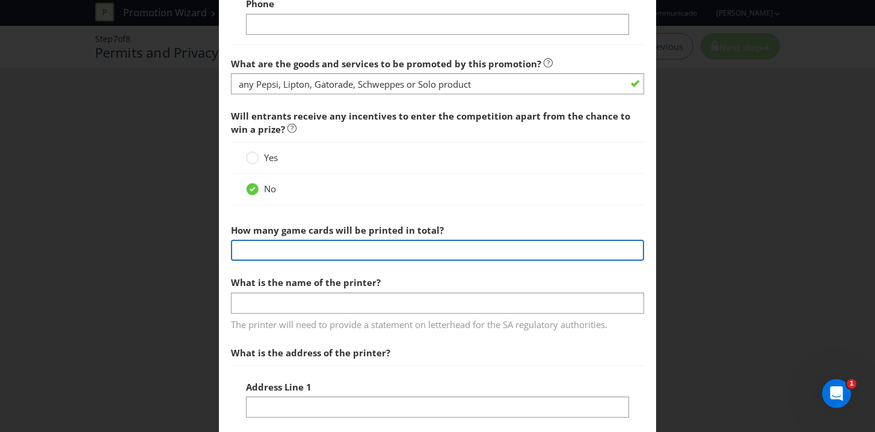
click at [258, 248] on input "number" at bounding box center [438, 250] width 414 height 21
type input "300"
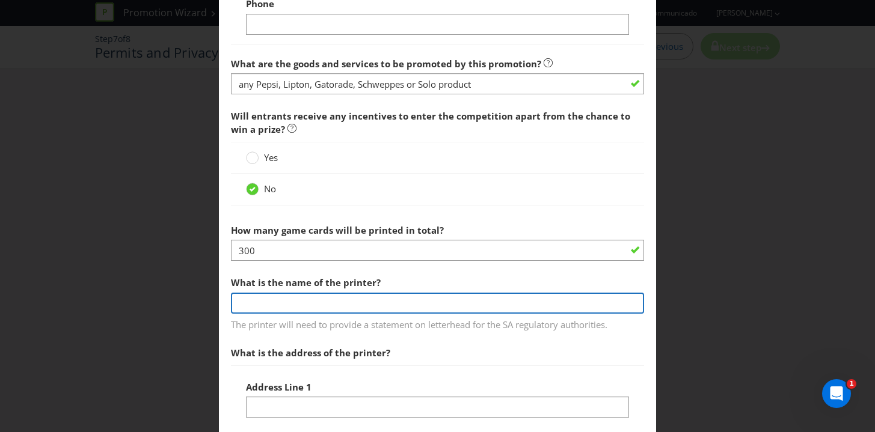
click at [267, 305] on input "text" at bounding box center [438, 303] width 414 height 21
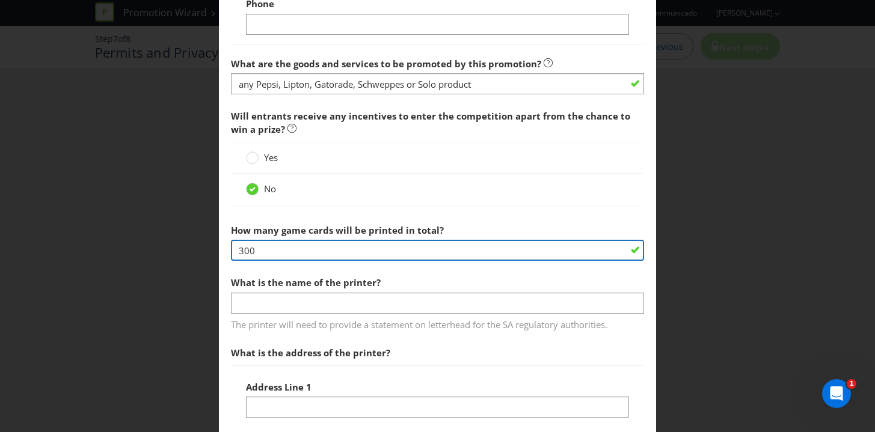
click at [265, 249] on input "300" at bounding box center [438, 250] width 414 height 21
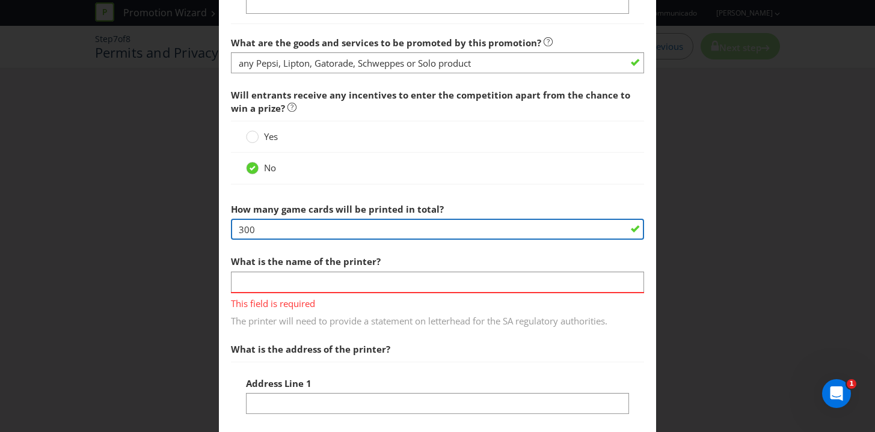
scroll to position [835, 0]
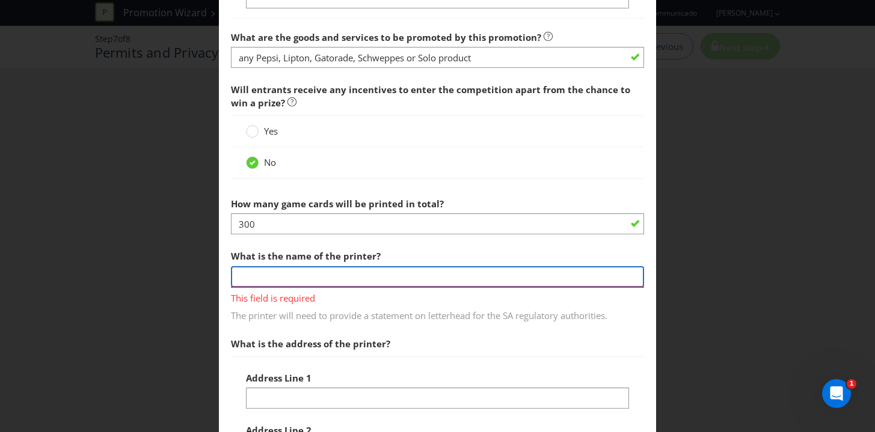
click at [252, 279] on input "text" at bounding box center [438, 276] width 414 height 21
type input "Lithocraft"
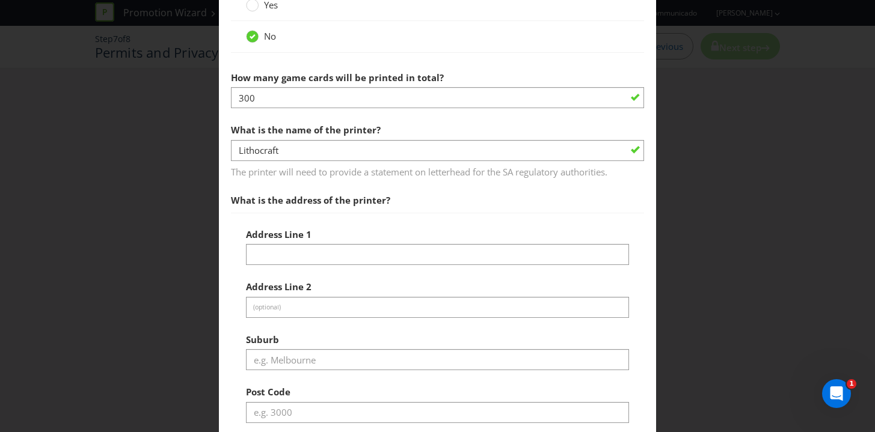
scroll to position [963, 0]
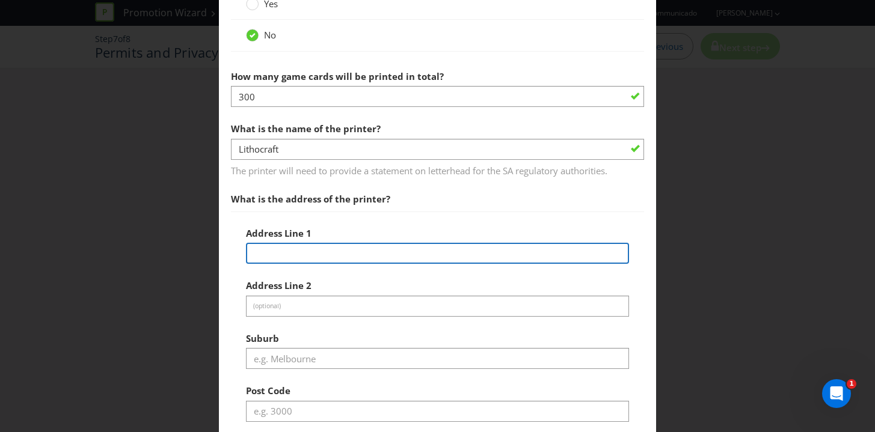
click at [311, 252] on input "text" at bounding box center [437, 253] width 383 height 21
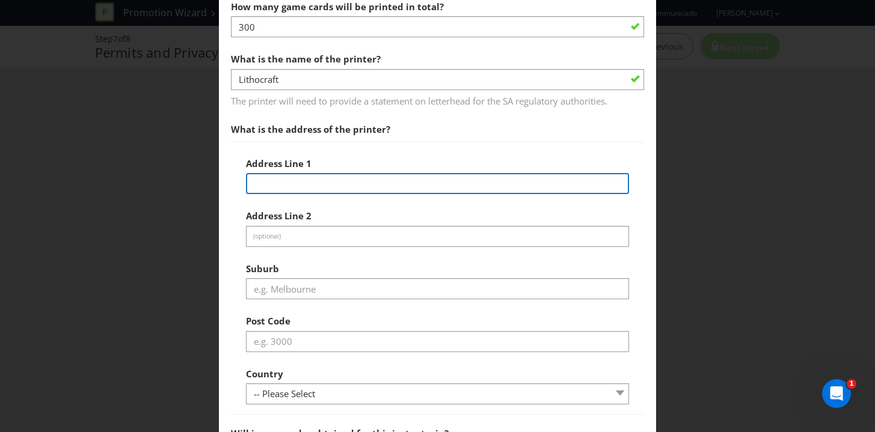
scroll to position [1042, 0]
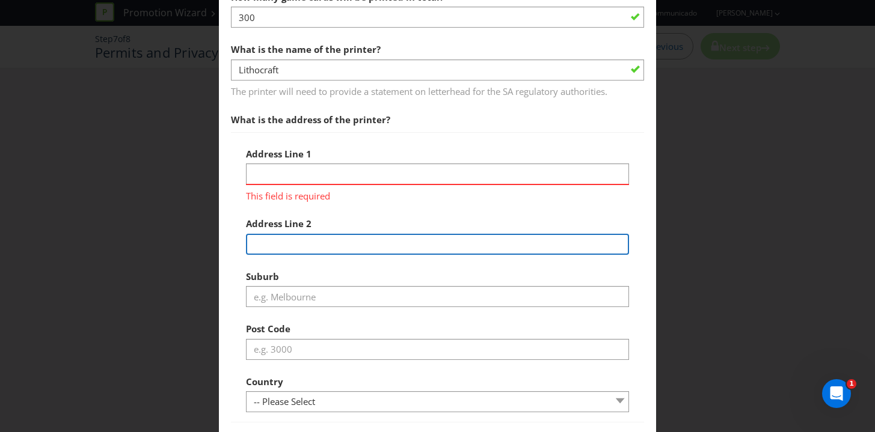
click at [276, 241] on input "text" at bounding box center [437, 244] width 383 height 21
paste input "[STREET_ADDRESS],"
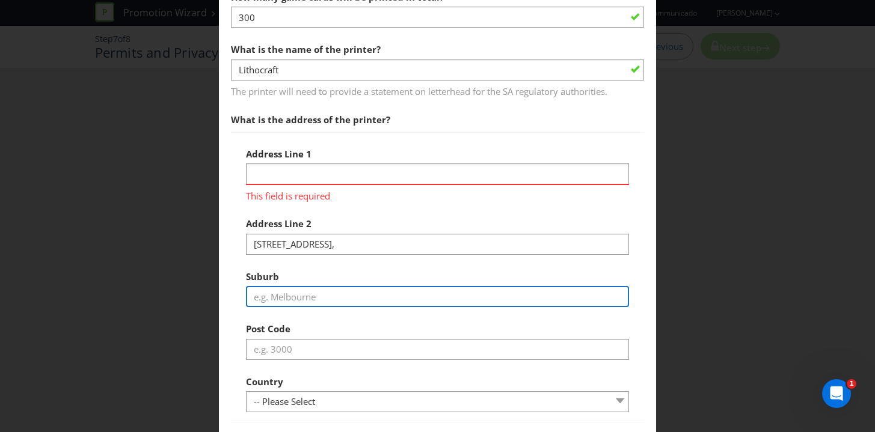
click at [276, 301] on input "text" at bounding box center [437, 296] width 383 height 21
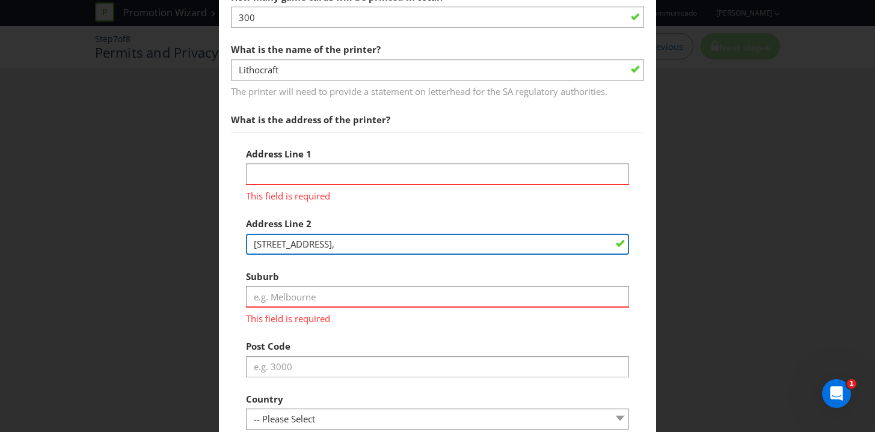
click at [331, 245] on input "[STREET_ADDRESS]," at bounding box center [437, 244] width 383 height 21
type input "[STREET_ADDRESS]"
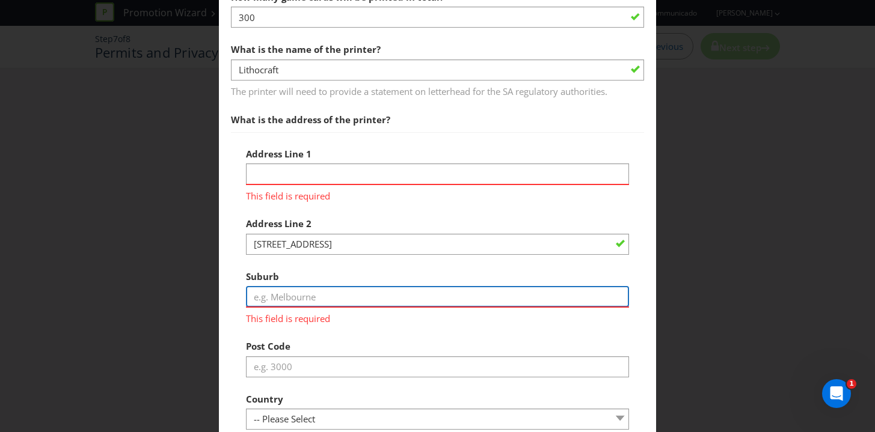
click at [289, 293] on input "text" at bounding box center [437, 296] width 383 height 21
paste input "Truganina"
type input "Truganina"
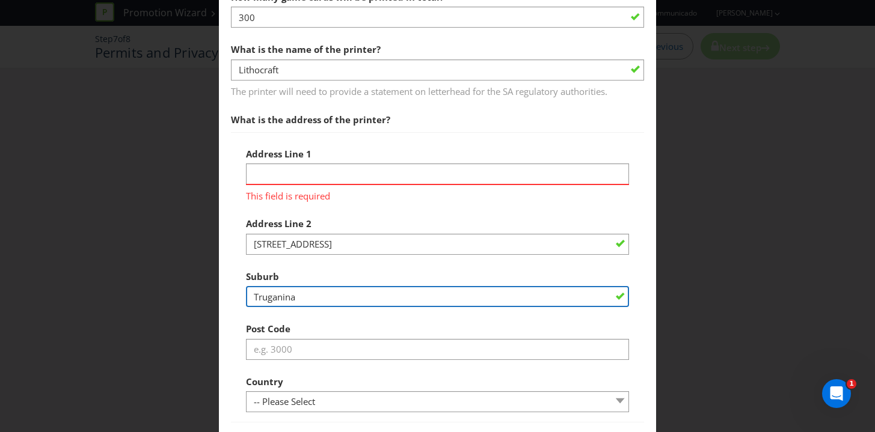
scroll to position [1105, 0]
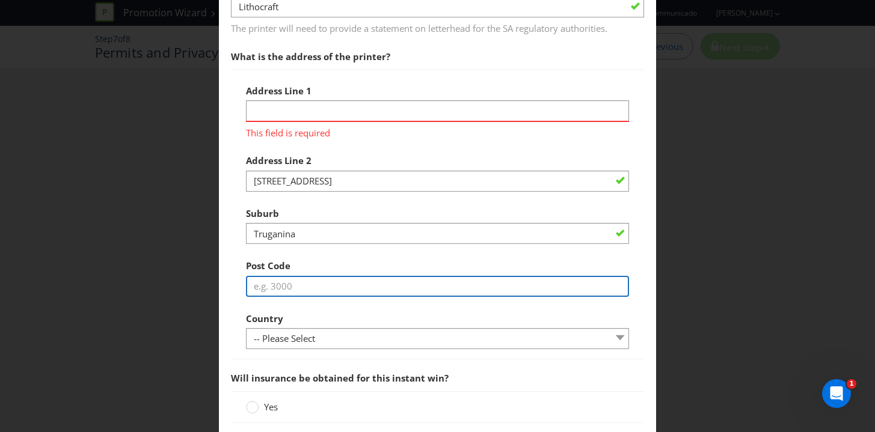
click at [266, 287] on input "text" at bounding box center [437, 286] width 383 height 21
type input "3029"
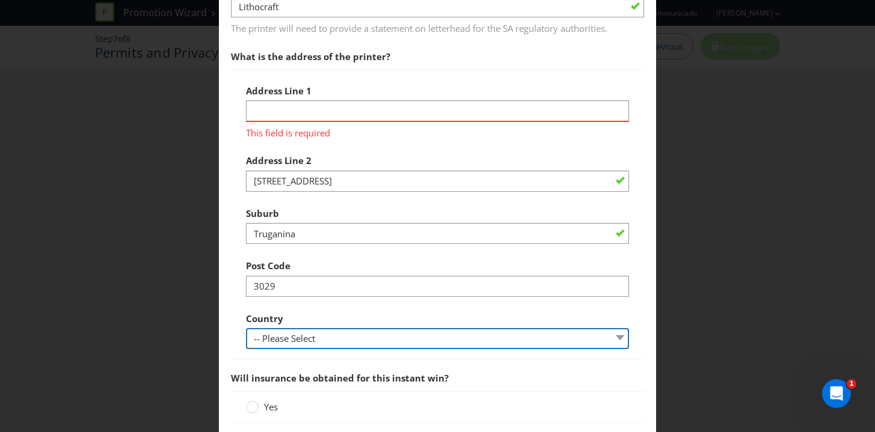
click at [294, 336] on select "-- Please Select [GEOGRAPHIC_DATA] [GEOGRAPHIC_DATA]" at bounding box center [437, 338] width 383 height 21
select select "AU"
click at [246, 328] on select "-- Please Select [GEOGRAPHIC_DATA] [GEOGRAPHIC_DATA]" at bounding box center [437, 338] width 383 height 21
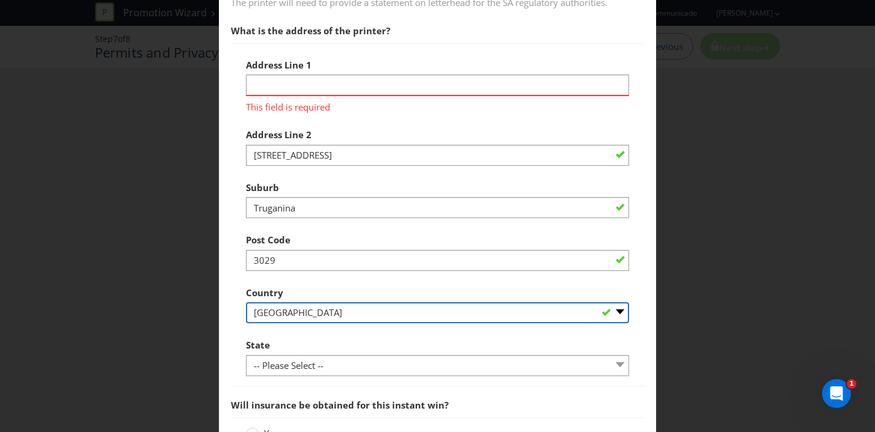
scroll to position [1150, 0]
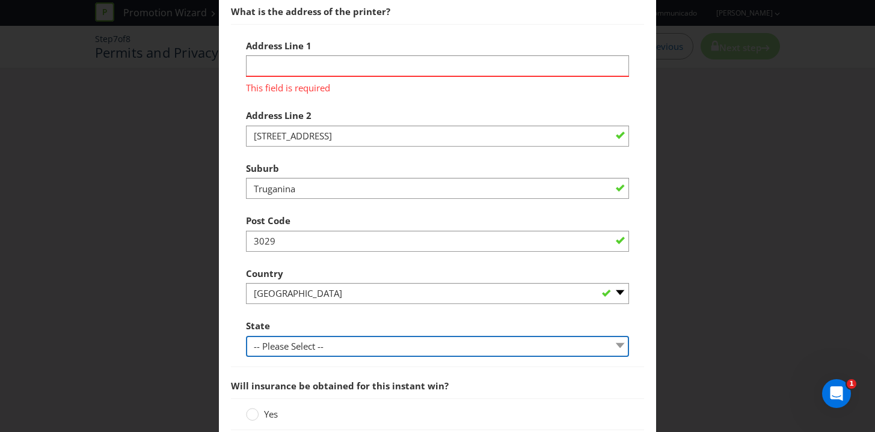
click at [293, 355] on select "-- Please Select -- [GEOGRAPHIC_DATA] [GEOGRAPHIC_DATA] [GEOGRAPHIC_DATA] [GEOG…" at bounding box center [437, 346] width 383 height 21
select select "VIC"
click at [246, 336] on select "-- Please Select -- [GEOGRAPHIC_DATA] [GEOGRAPHIC_DATA] [GEOGRAPHIC_DATA] [GEOG…" at bounding box center [437, 346] width 383 height 21
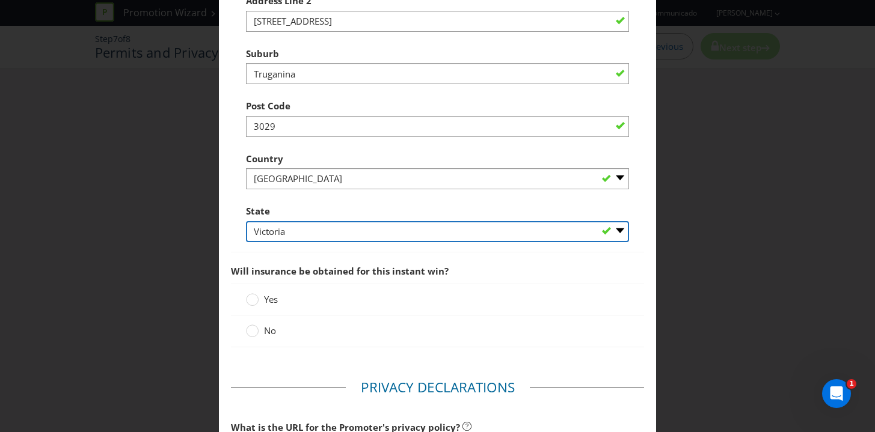
scroll to position [1266, 0]
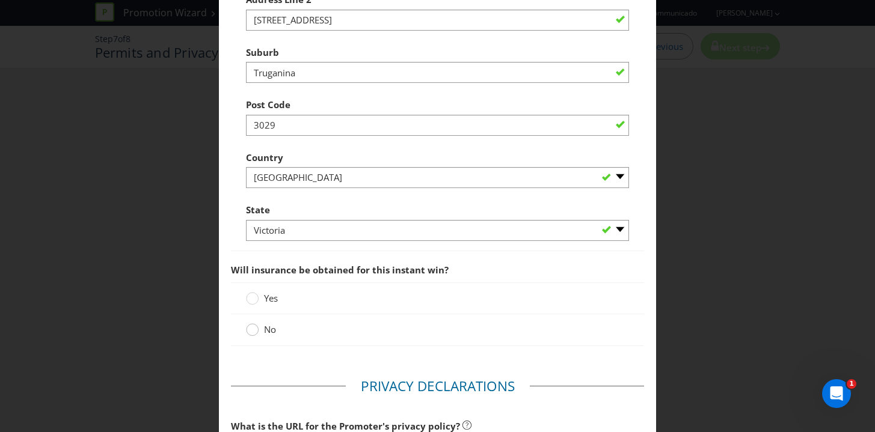
click at [252, 328] on div at bounding box center [252, 326] width 6 height 6
click at [0, 0] on input "No" at bounding box center [0, 0] width 0 height 0
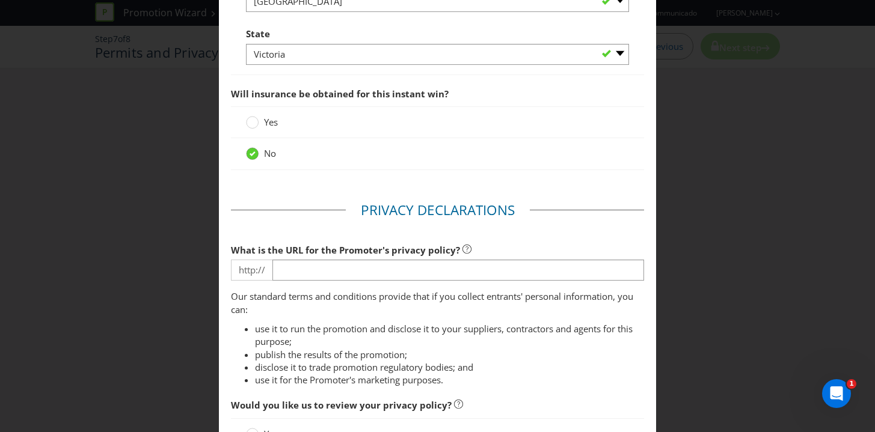
scroll to position [1444, 0]
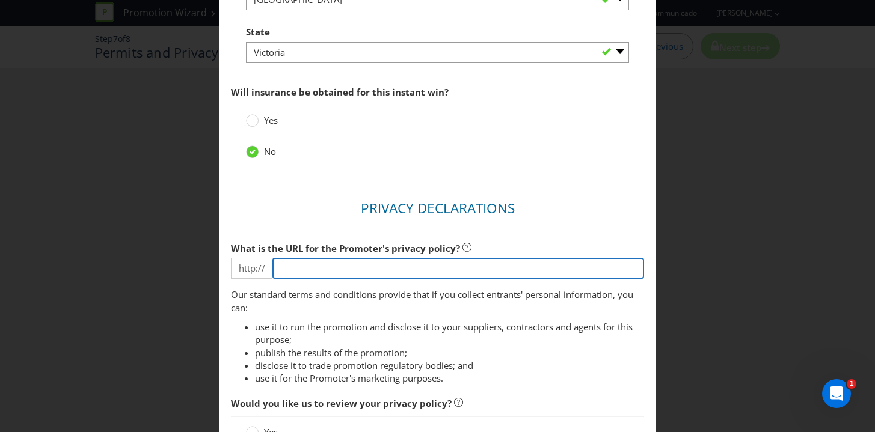
click at [293, 261] on input "text" at bounding box center [458, 268] width 372 height 21
type input "[DOMAIN_NAME][URL]"
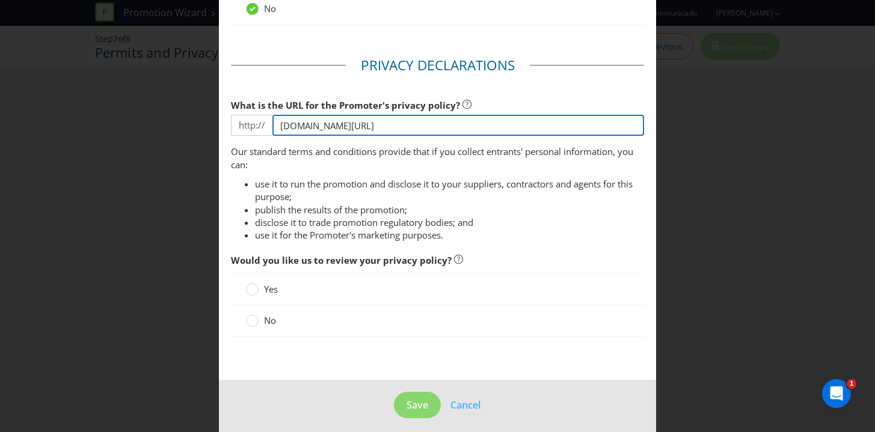
scroll to position [1595, 0]
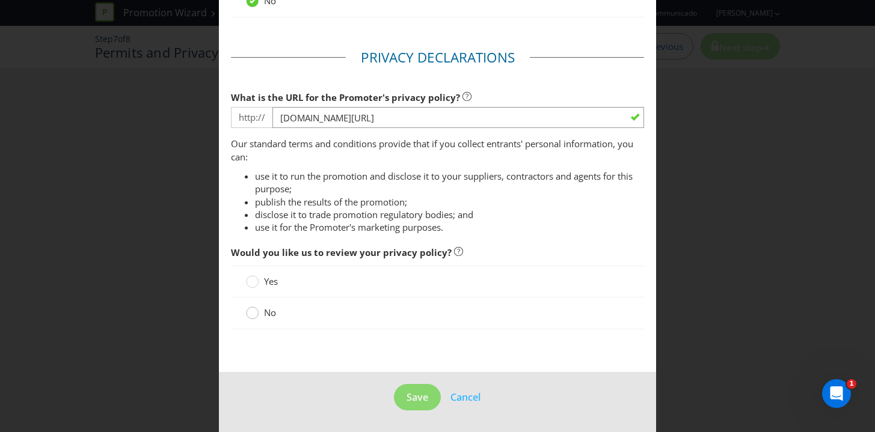
click at [256, 312] on circle at bounding box center [252, 313] width 12 height 12
click at [0, 0] on input "No" at bounding box center [0, 0] width 0 height 0
click at [418, 399] on span "Save" at bounding box center [417, 397] width 22 height 13
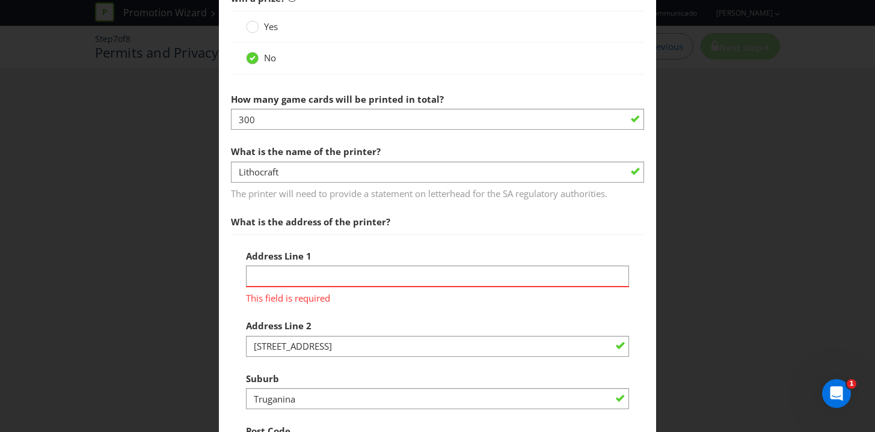
scroll to position [893, 0]
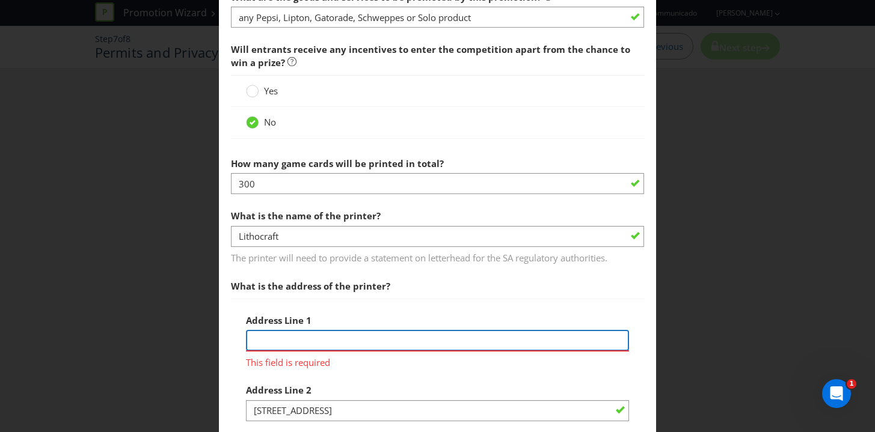
click at [366, 339] on input "text" at bounding box center [437, 340] width 383 height 21
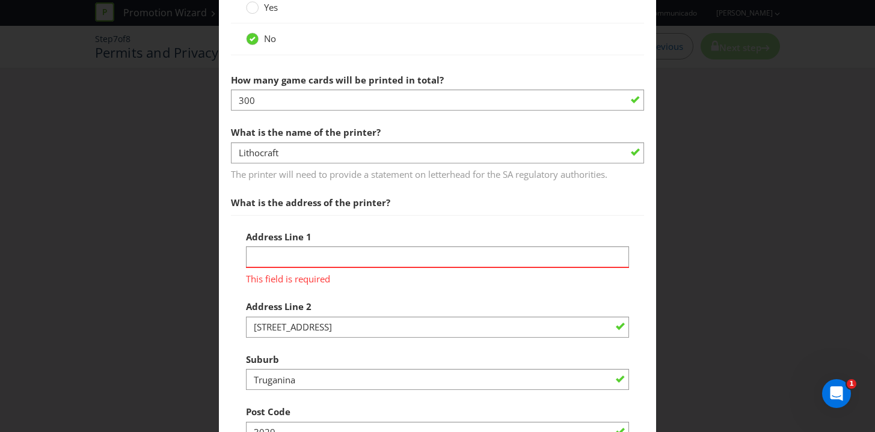
scroll to position [977, 0]
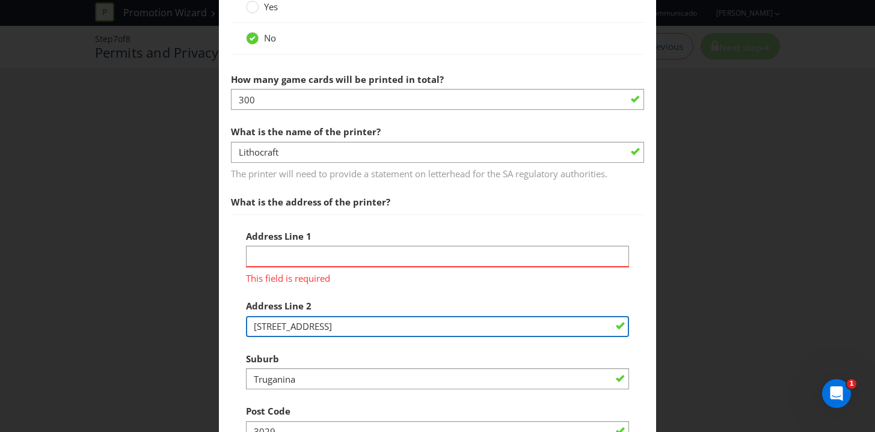
drag, startPoint x: 334, startPoint y: 321, endPoint x: 230, endPoint y: 317, distance: 104.0
click at [231, 319] on div "Address Line 1 This field is required Address Line 2 3-[GEOGRAPHIC_DATA] Suburb…" at bounding box center [438, 386] width 414 height 343
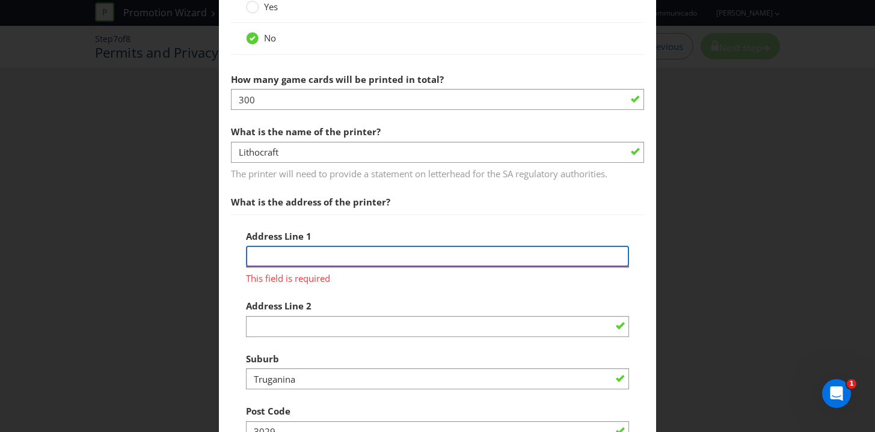
click at [265, 258] on input "text" at bounding box center [437, 256] width 383 height 21
paste input "[STREET_ADDRESS]"
type input "[STREET_ADDRESS]"
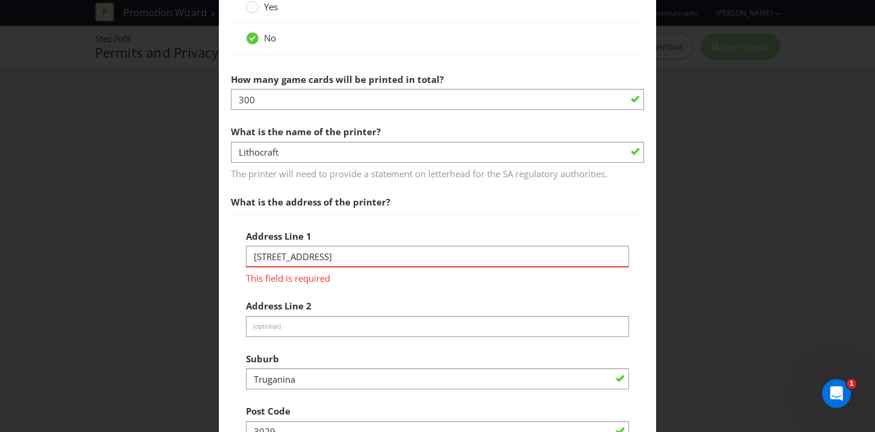
click at [330, 225] on div "Address Line 1 3-[GEOGRAPHIC_DATA] This field is required" at bounding box center [437, 254] width 383 height 61
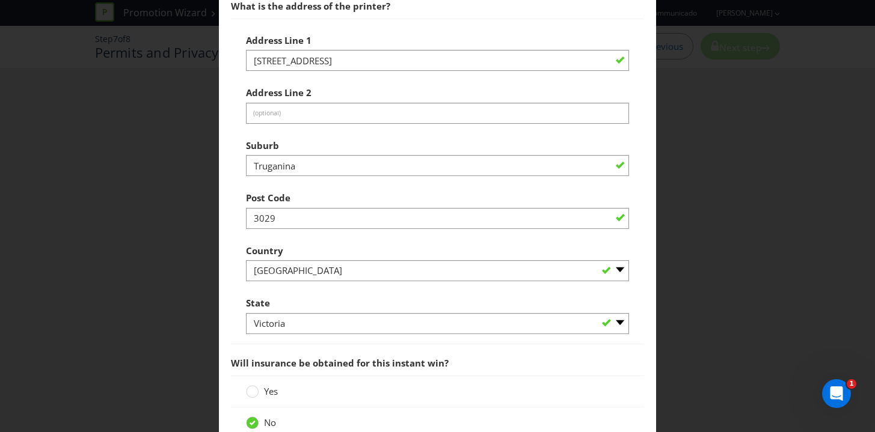
scroll to position [1595, 0]
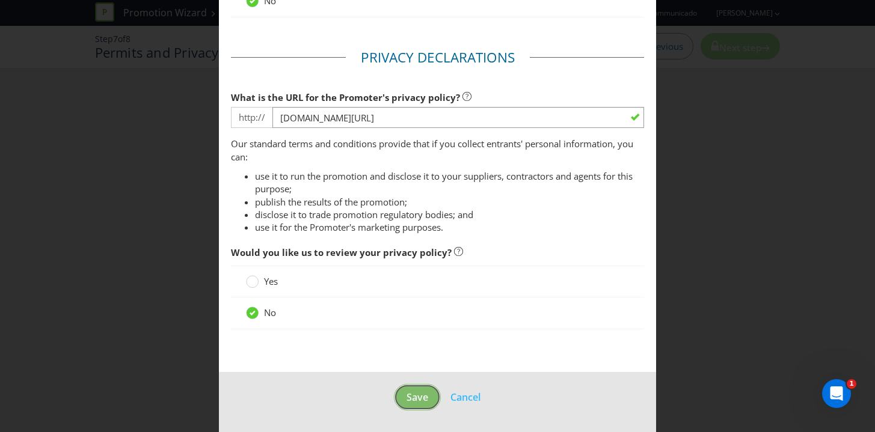
click at [402, 396] on button "Save" at bounding box center [417, 397] width 47 height 27
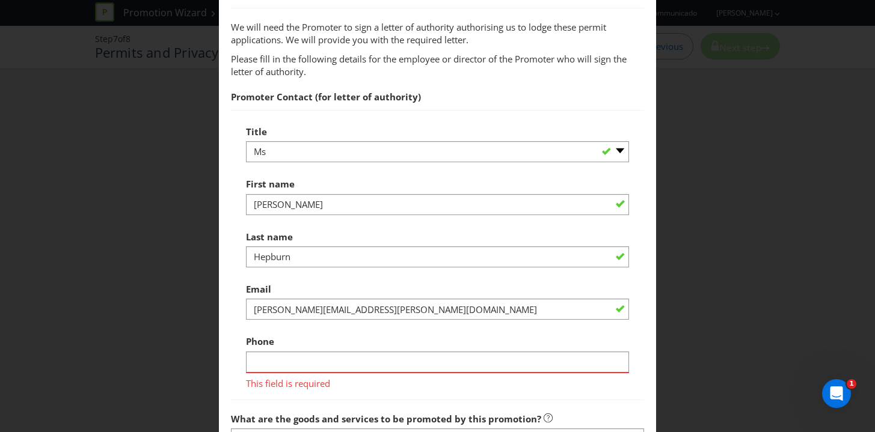
scroll to position [495, 0]
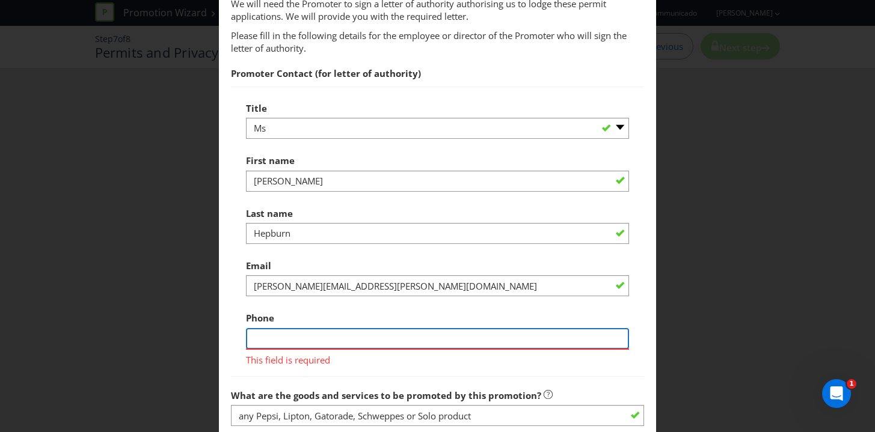
click at [308, 338] on input "text" at bounding box center [437, 338] width 383 height 21
type input "0431577363"
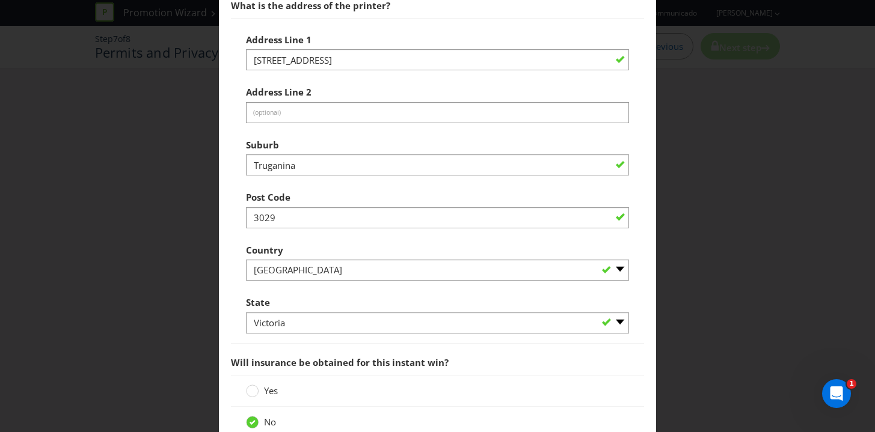
scroll to position [1595, 0]
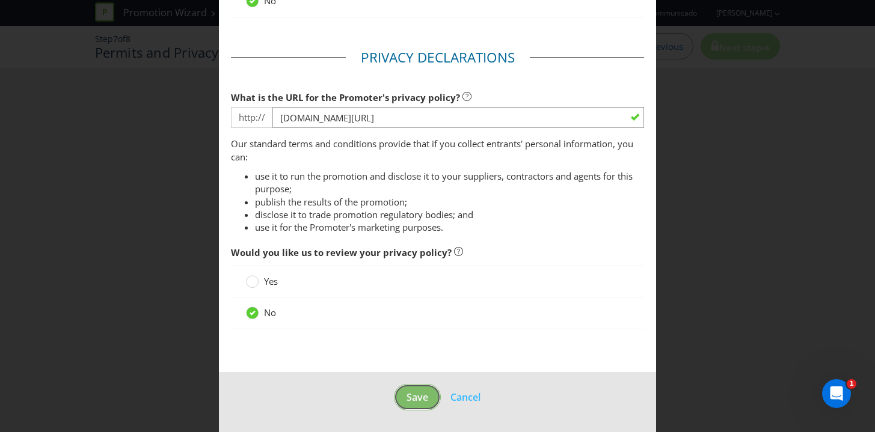
click at [407, 401] on span "Save" at bounding box center [417, 397] width 22 height 13
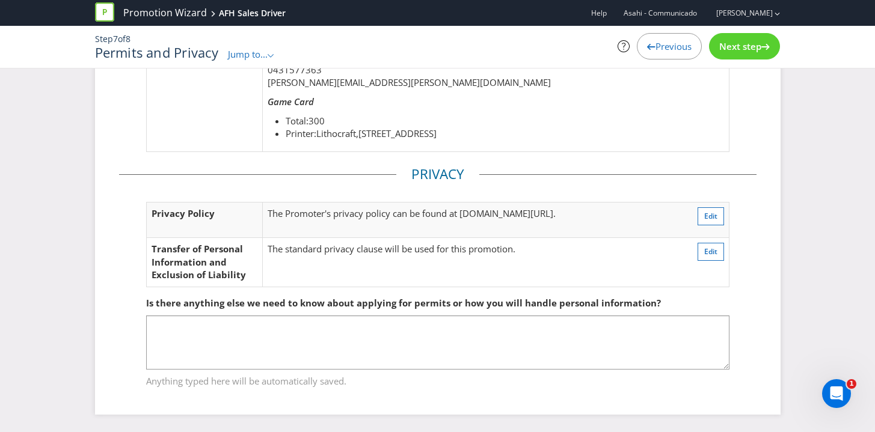
scroll to position [302, 0]
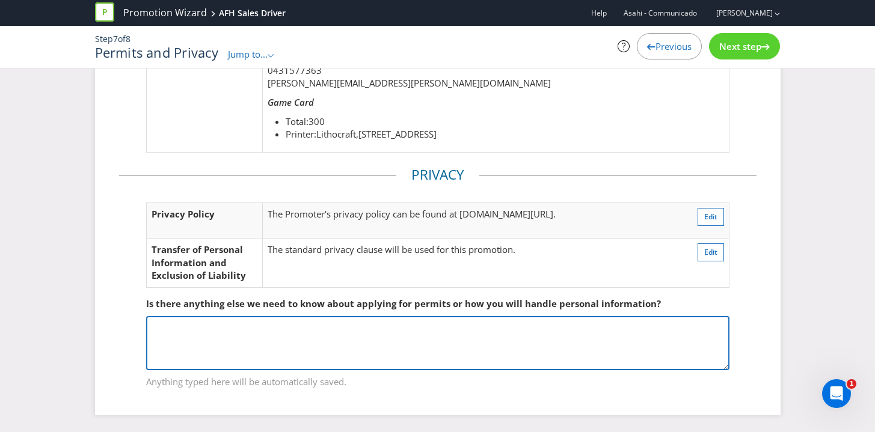
click at [360, 328] on textarea at bounding box center [437, 343] width 583 height 54
type textarea "3"
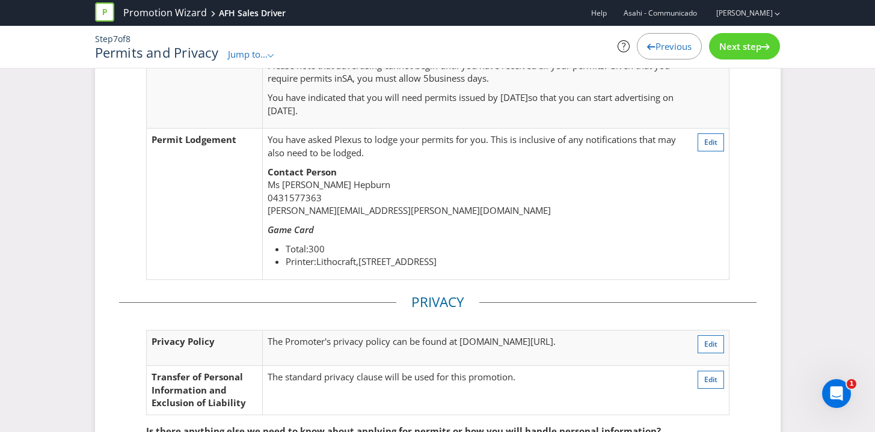
scroll to position [161, 0]
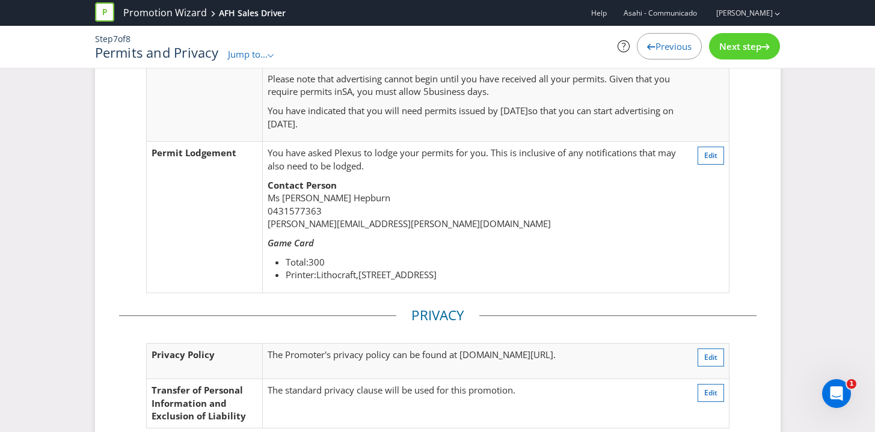
click at [724, 49] on span "Next step" at bounding box center [740, 46] width 42 height 12
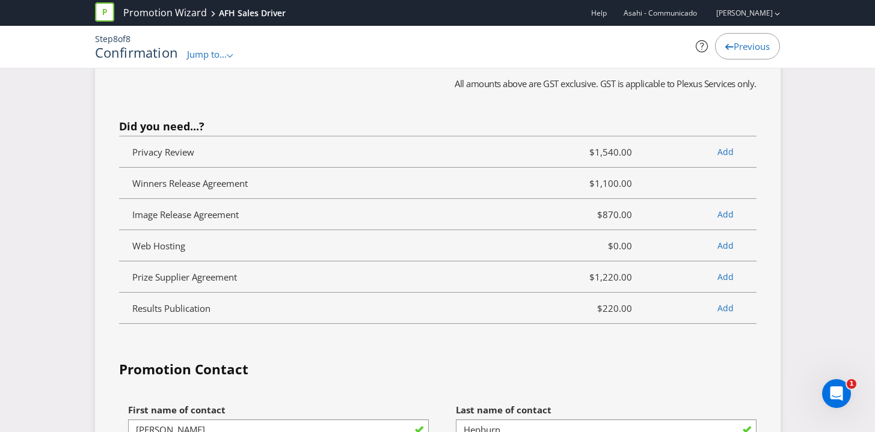
scroll to position [3500, 0]
